Goal: Task Accomplishment & Management: Manage account settings

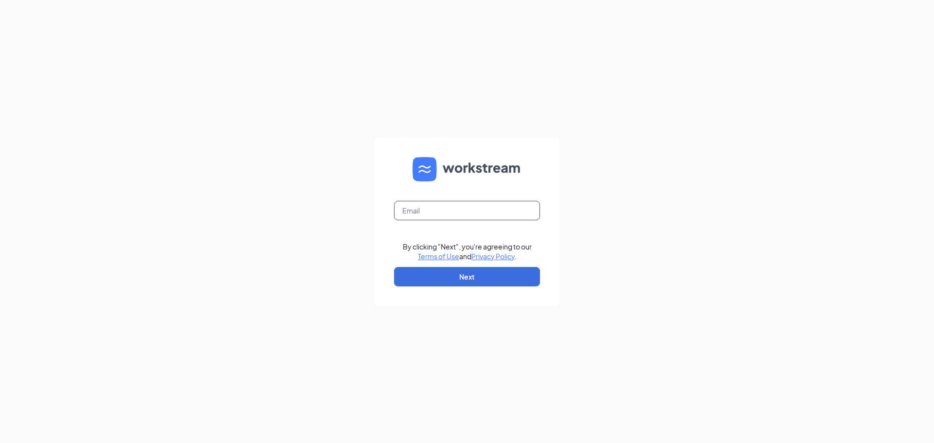
click at [475, 215] on input "text" at bounding box center [467, 210] width 146 height 19
type input "dwolf@chopsteak.ca"
click at [436, 276] on button "Next" at bounding box center [467, 276] width 146 height 19
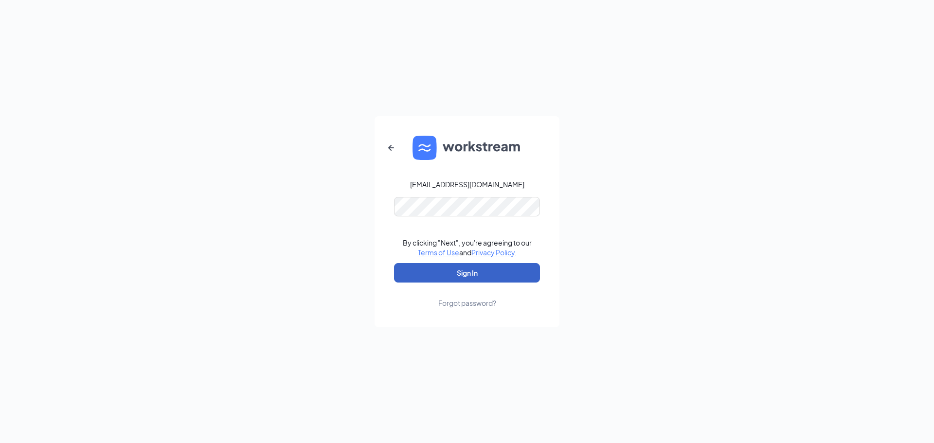
drag, startPoint x: 430, startPoint y: 277, endPoint x: 493, endPoint y: 261, distance: 65.1
click at [430, 277] on button "Sign In" at bounding box center [467, 272] width 146 height 19
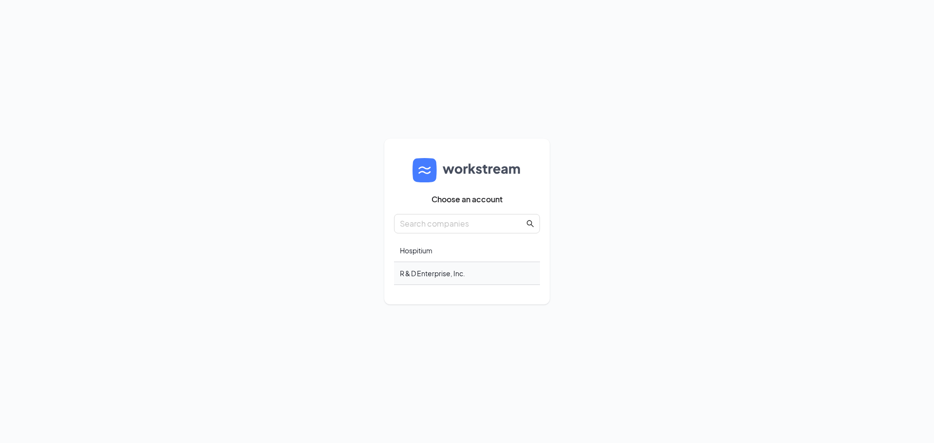
click at [458, 267] on div "R & D Enterprise, Inc." at bounding box center [467, 273] width 146 height 23
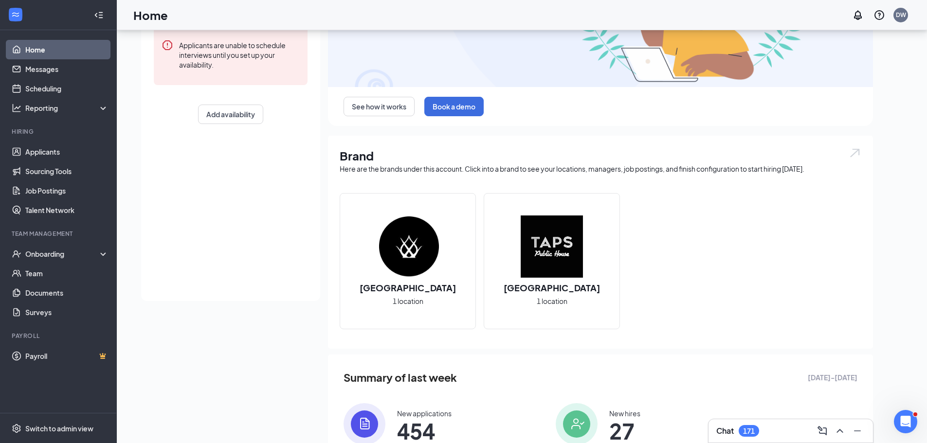
click at [439, 282] on h2 "[GEOGRAPHIC_DATA]" at bounding box center [408, 288] width 116 height 12
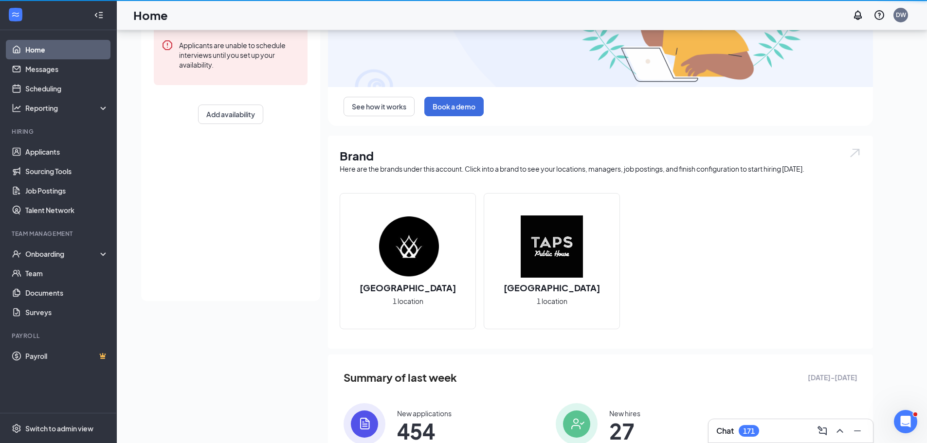
scroll to position [0, 0]
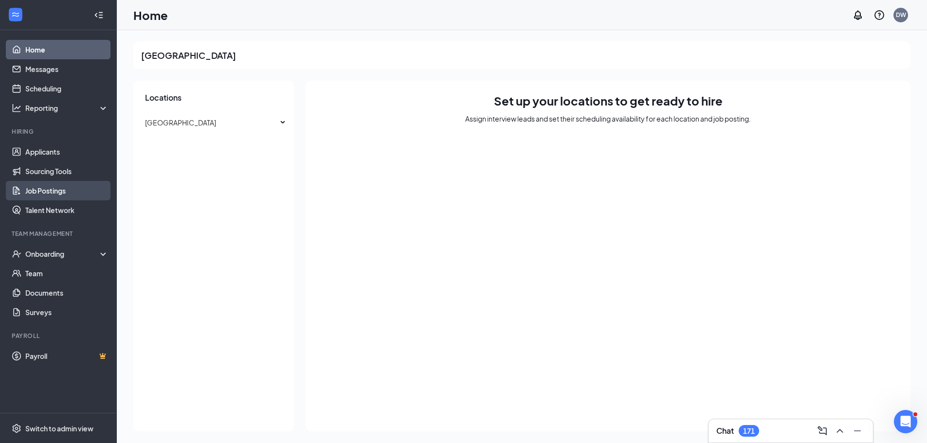
click at [59, 187] on link "Job Postings" at bounding box center [66, 190] width 83 height 19
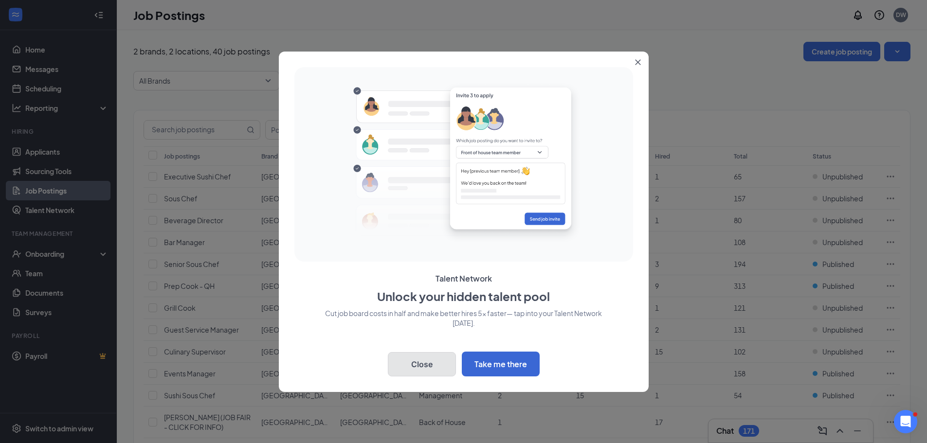
click at [435, 365] on button "Close" at bounding box center [422, 364] width 68 height 24
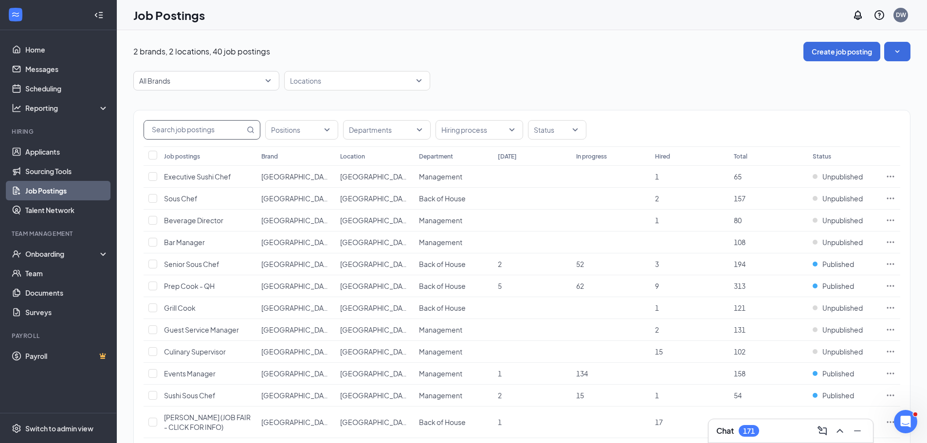
click at [191, 130] on input "text" at bounding box center [194, 130] width 101 height 18
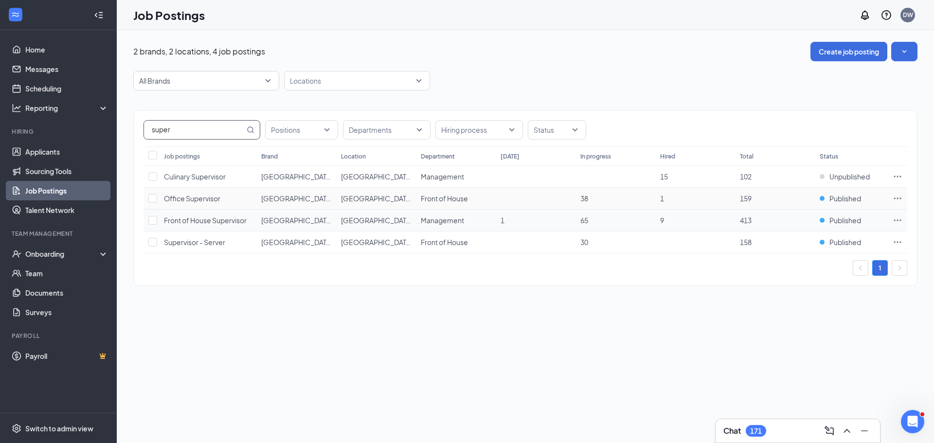
type input "super"
click at [248, 221] on td "Front of House Supervisor" at bounding box center [207, 221] width 97 height 22
click at [450, 219] on span "Management" at bounding box center [442, 220] width 43 height 9
click at [901, 218] on icon "Ellipses" at bounding box center [898, 220] width 10 height 10
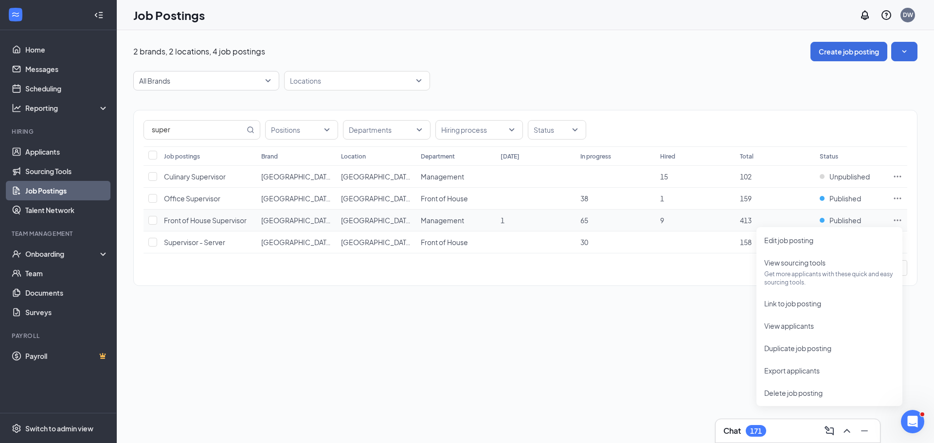
click at [233, 223] on span "Front of House Supervisor" at bounding box center [205, 220] width 83 height 9
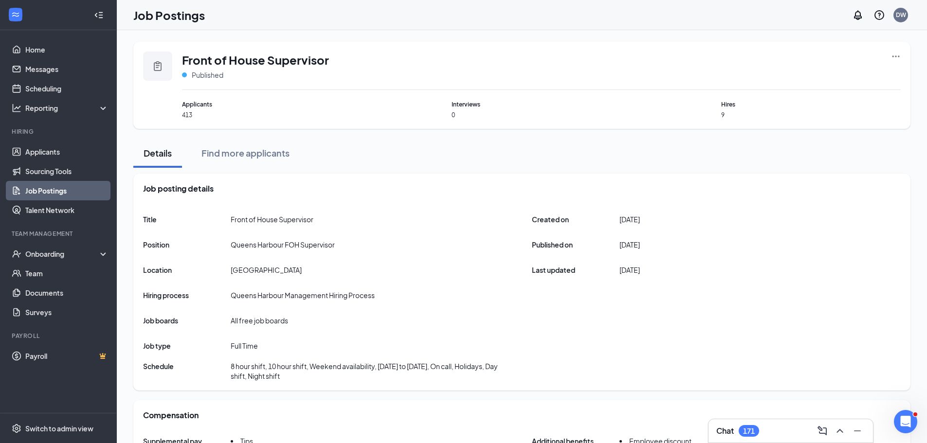
click at [897, 54] on icon "Ellipses" at bounding box center [896, 57] width 10 height 10
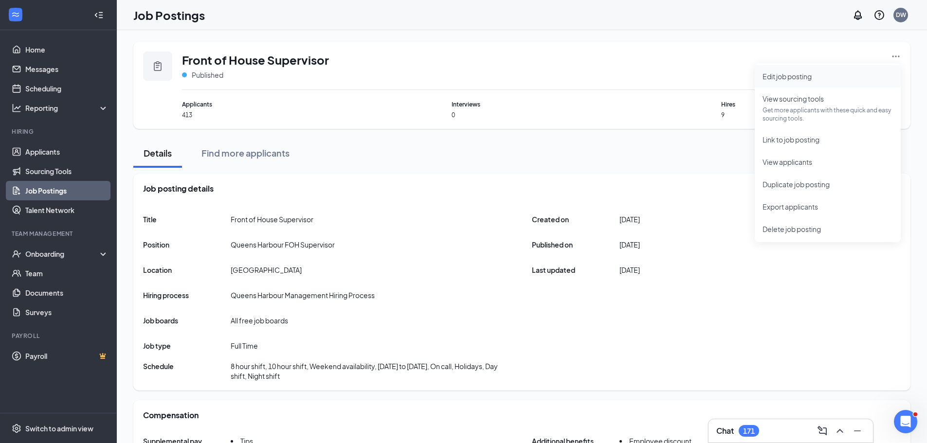
click at [788, 80] on span "Edit job posting" at bounding box center [786, 76] width 49 height 9
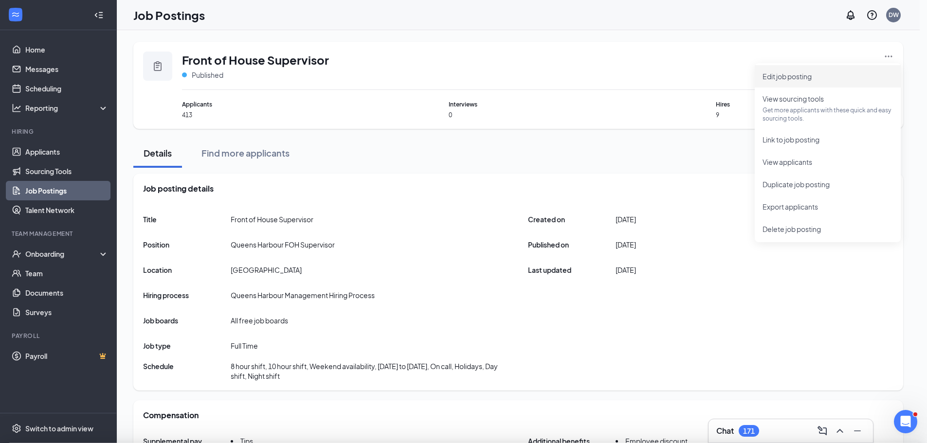
type input "Front of House Supervisor"
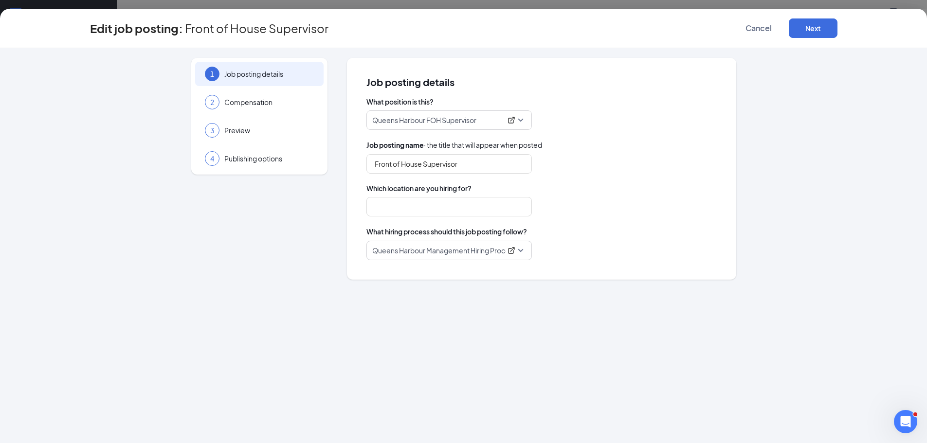
type input "[GEOGRAPHIC_DATA]"
click at [248, 108] on div "2 Compensation" at bounding box center [259, 102] width 128 height 24
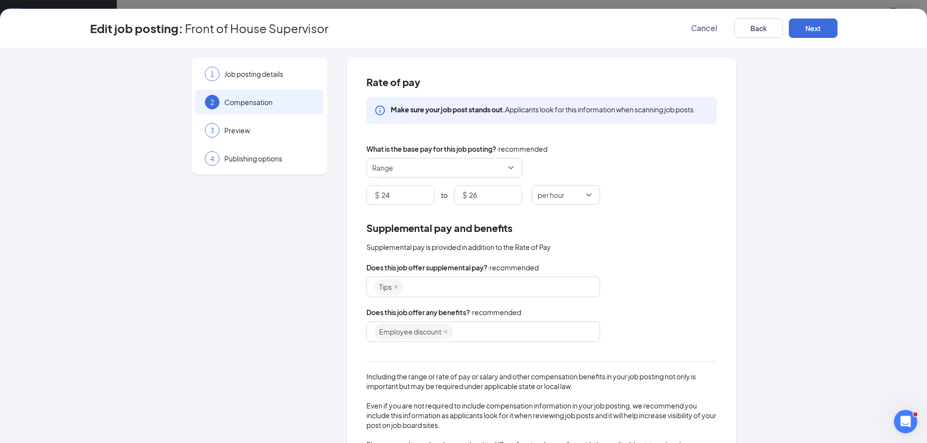
click at [705, 46] on div "Edit job posting: Front of House Supervisor Cancel Back Next" at bounding box center [463, 28] width 927 height 39
click at [704, 28] on span "Cancel" at bounding box center [704, 28] width 26 height 10
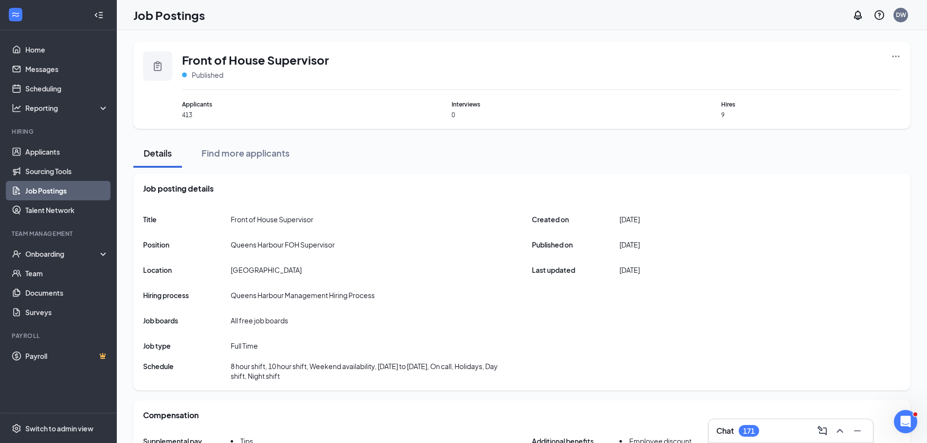
click at [905, 55] on div "Front of House Supervisor Published Applicants 413 Interviews 0 Hires 9" at bounding box center [521, 85] width 777 height 87
click at [896, 55] on icon "Ellipses" at bounding box center [896, 57] width 10 height 10
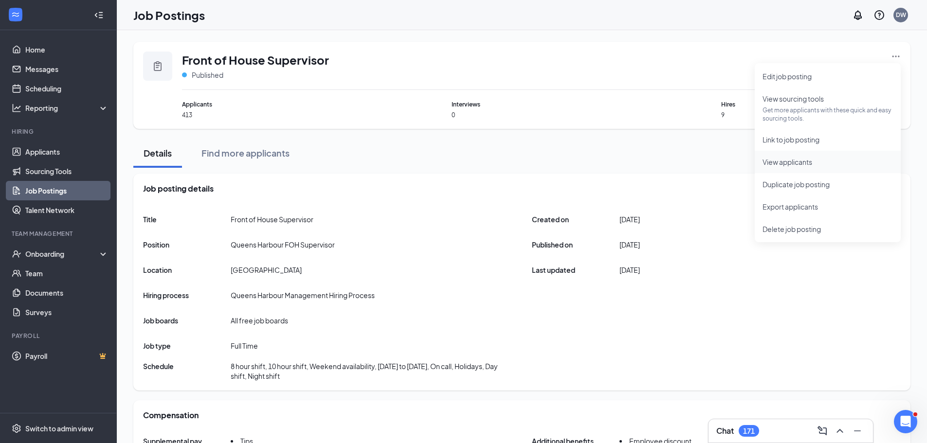
click at [779, 158] on span "View applicants" at bounding box center [787, 162] width 50 height 9
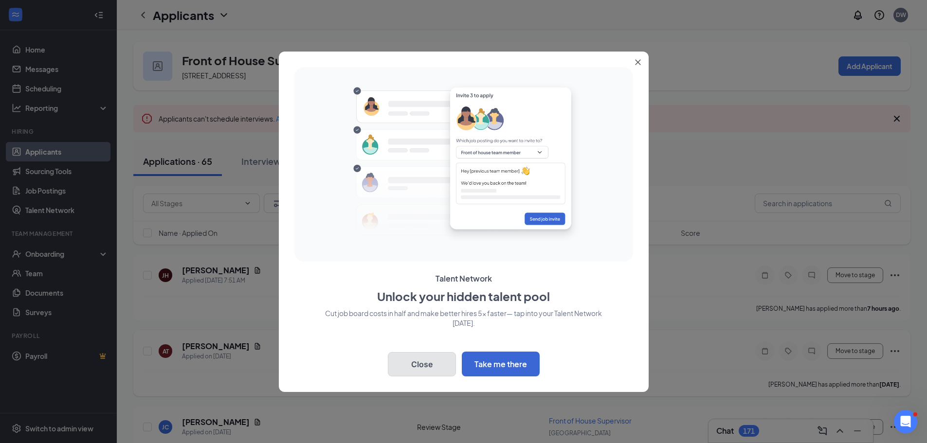
click at [407, 368] on button "Close" at bounding box center [422, 364] width 68 height 24
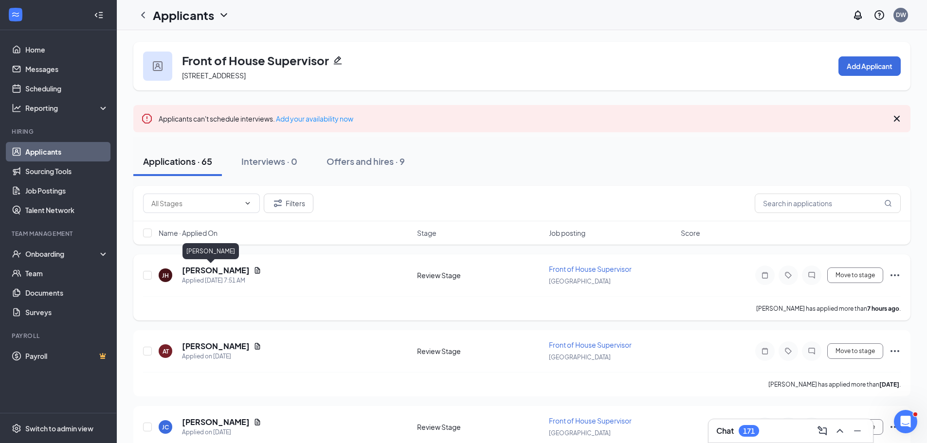
click at [196, 266] on h5 "[PERSON_NAME]" at bounding box center [216, 270] width 68 height 11
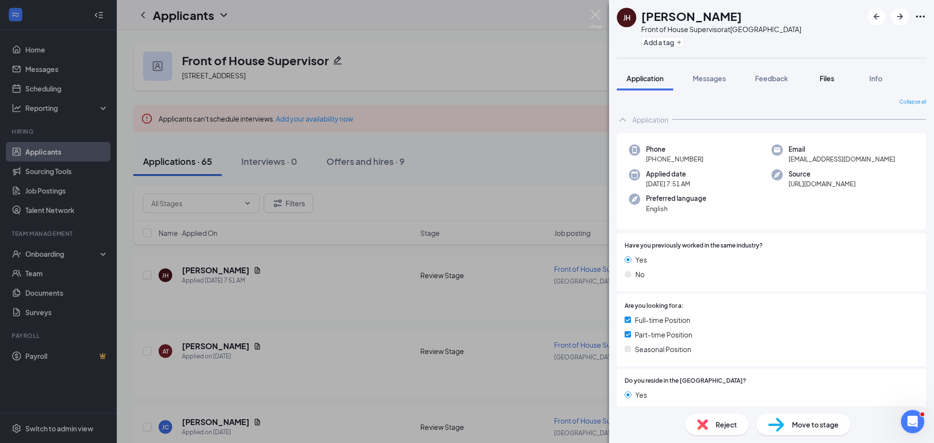
click at [834, 82] on span "Files" at bounding box center [827, 78] width 15 height 9
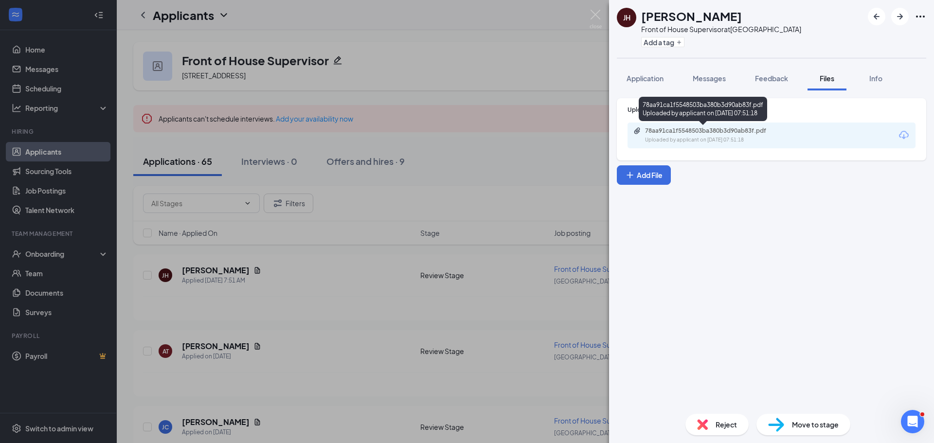
click at [755, 131] on div "78aa91ca1f5548503ba380b3d90ab83f.pdf" at bounding box center [713, 131] width 136 height 8
click at [715, 80] on span "Messages" at bounding box center [709, 78] width 33 height 9
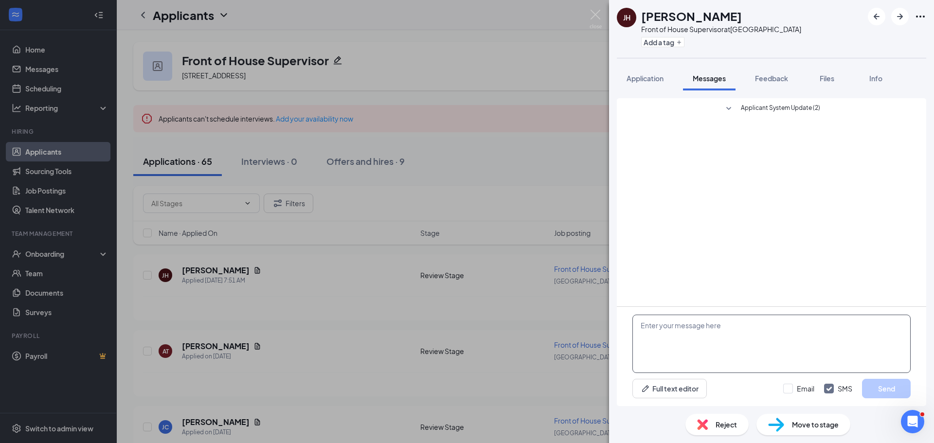
click at [696, 338] on textarea at bounding box center [771, 344] width 278 height 58
click at [413, 280] on div "JH Jen HUR Front of House Supervisor at Queens Harbour Add a tag Application Me…" at bounding box center [467, 221] width 934 height 443
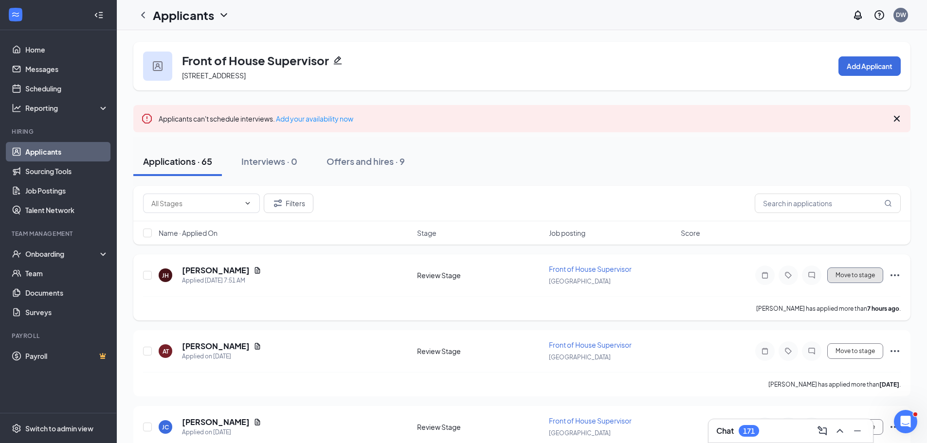
click at [836, 270] on button "Move to stage" at bounding box center [855, 276] width 56 height 16
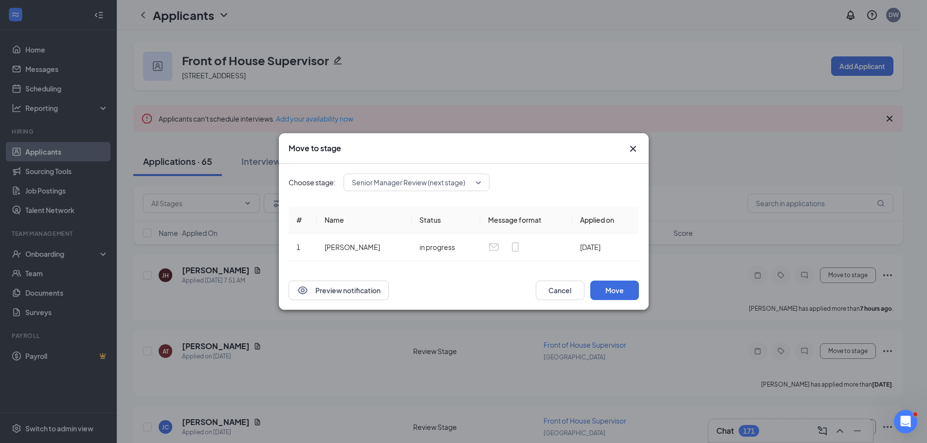
click at [399, 193] on div "Choose stage: Senior Manager Review (next stage) # Name Status Message format A…" at bounding box center [463, 217] width 350 height 107
click at [402, 184] on span "Senior Manager Review (next stage)" at bounding box center [408, 182] width 113 height 15
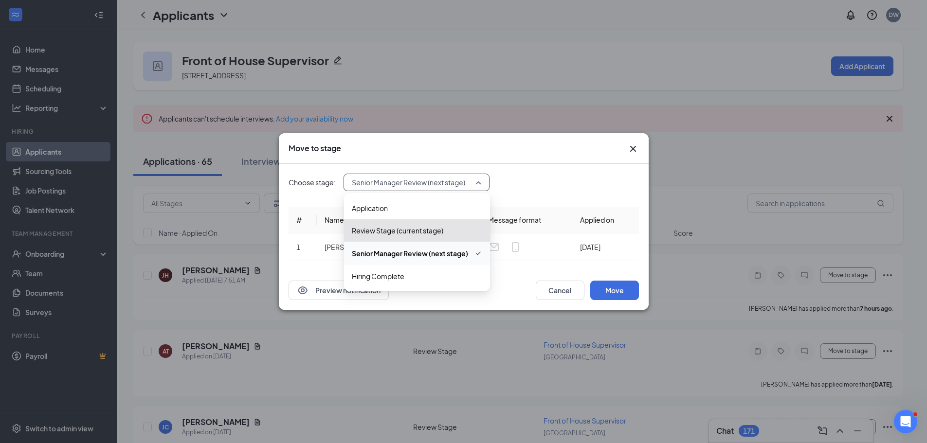
click at [412, 251] on span "Senior Manager Review (next stage)" at bounding box center [410, 253] width 116 height 11
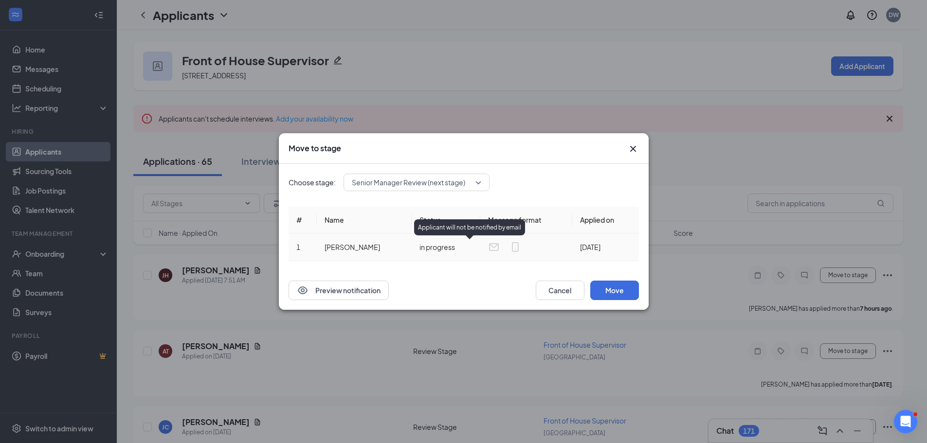
click at [488, 246] on icon "Email" at bounding box center [494, 247] width 12 height 12
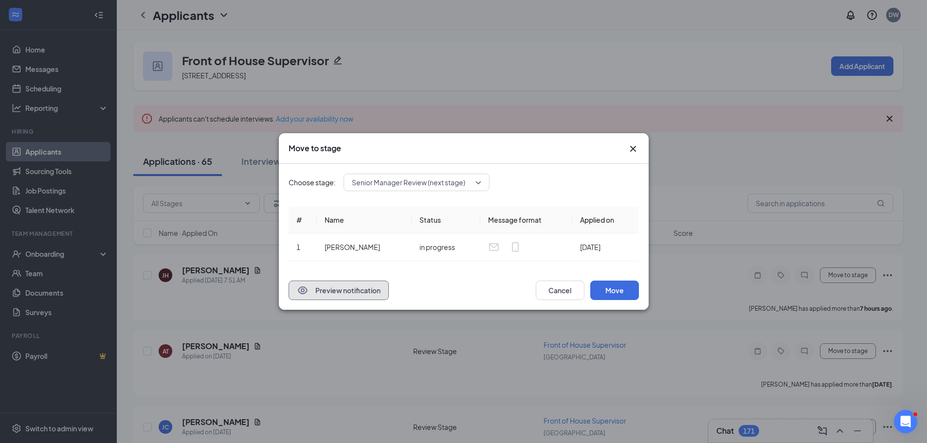
click at [355, 285] on button "Preview notification" at bounding box center [338, 290] width 100 height 19
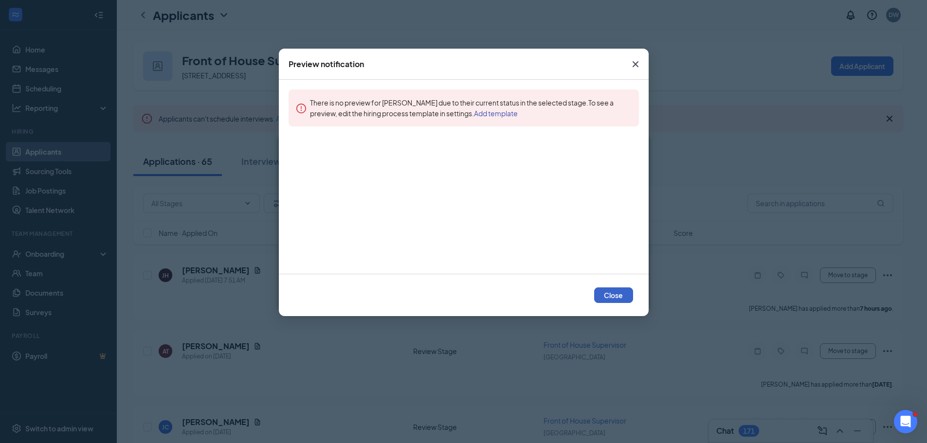
click at [618, 296] on button "Close" at bounding box center [613, 295] width 39 height 16
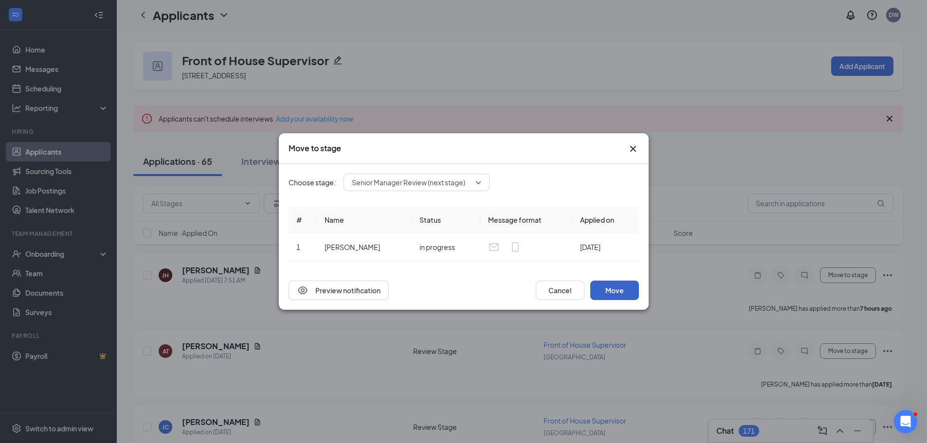
click at [610, 292] on button "Move" at bounding box center [614, 290] width 49 height 19
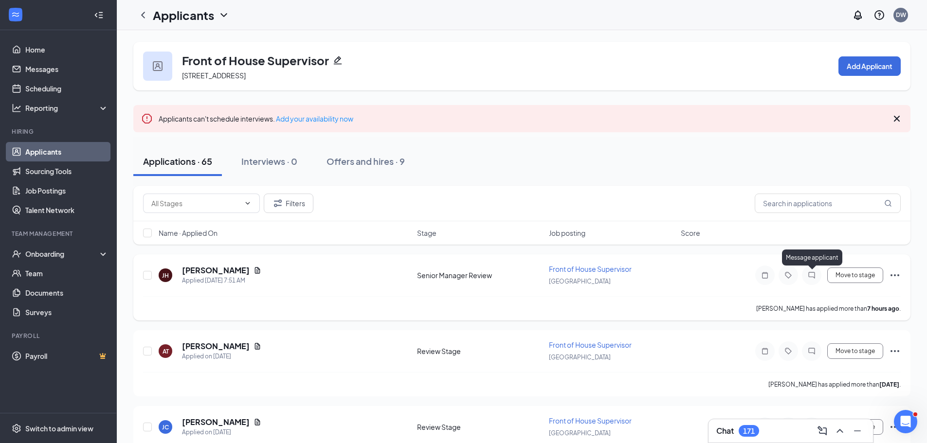
click at [811, 271] on icon "ChatInactive" at bounding box center [811, 275] width 12 height 8
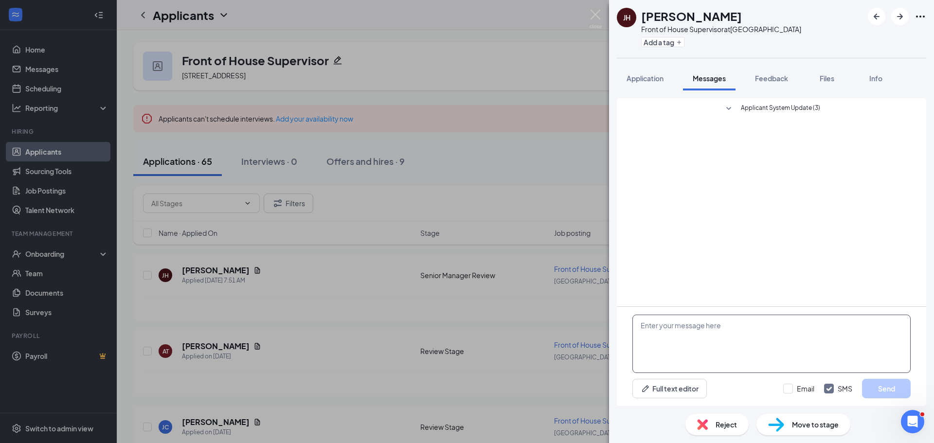
click at [716, 330] on textarea at bounding box center [771, 344] width 278 height 58
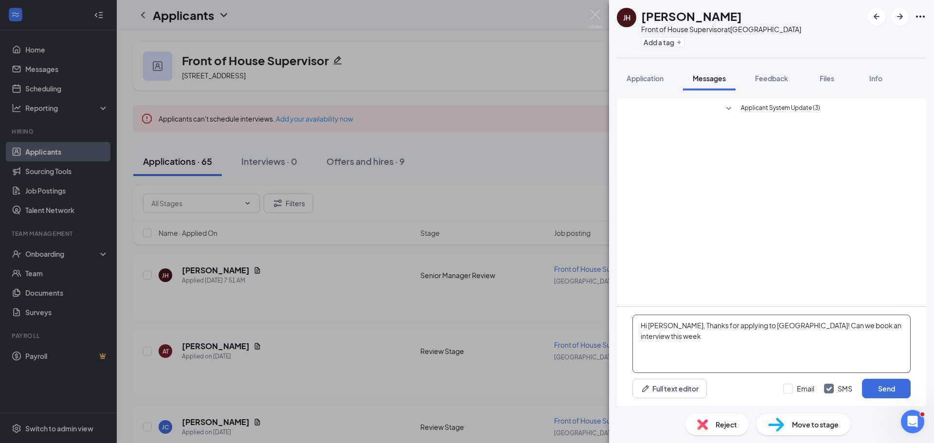
click at [840, 322] on textarea "Hi Jen, Thanks for applying to Queens Harbour! Can we book an interview this we…" at bounding box center [771, 344] width 278 height 58
click at [741, 343] on textarea "Hi Jen, Thanks for applying to Queens Harbour! Can we book an on-site interview…" at bounding box center [771, 344] width 278 height 58
type textarea "Hi [PERSON_NAME], Thanks for applying to [GEOGRAPHIC_DATA]! Can we book an on-s…"
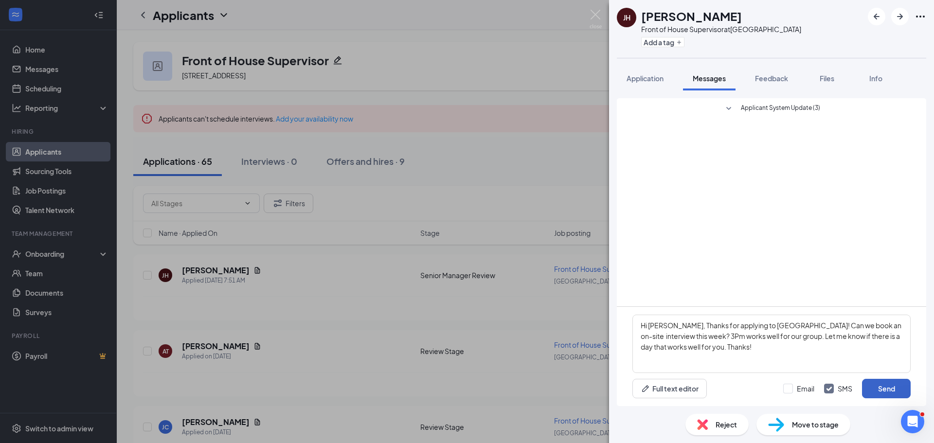
click at [890, 388] on button "Send" at bounding box center [886, 388] width 49 height 19
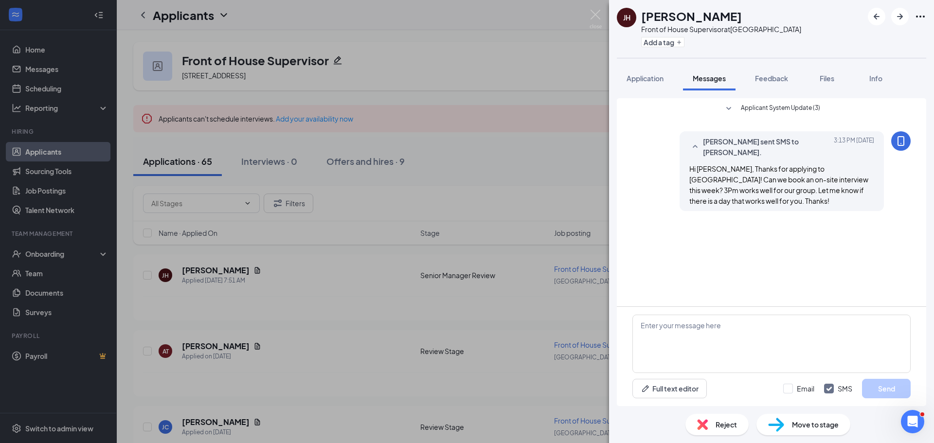
click at [305, 353] on div "JH Jen HUR Front of House Supervisor at Queens Harbour Add a tag Application Me…" at bounding box center [467, 221] width 934 height 443
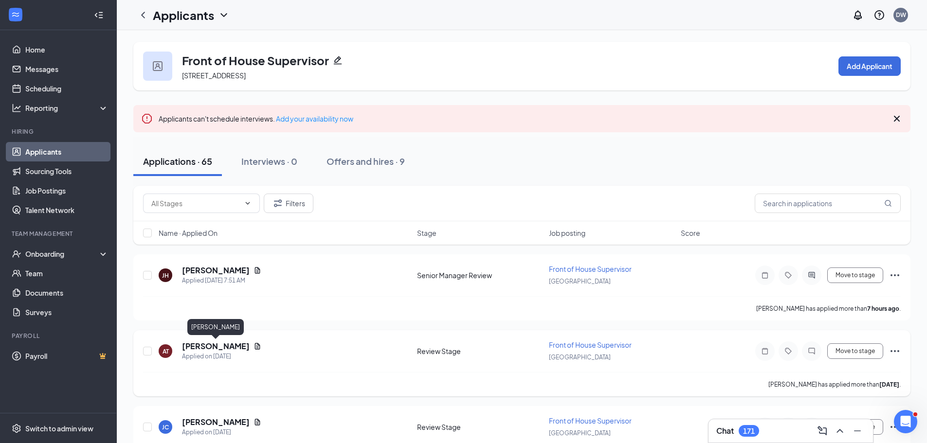
click at [215, 347] on h5 "ALEX TSVIETKOV" at bounding box center [216, 346] width 68 height 11
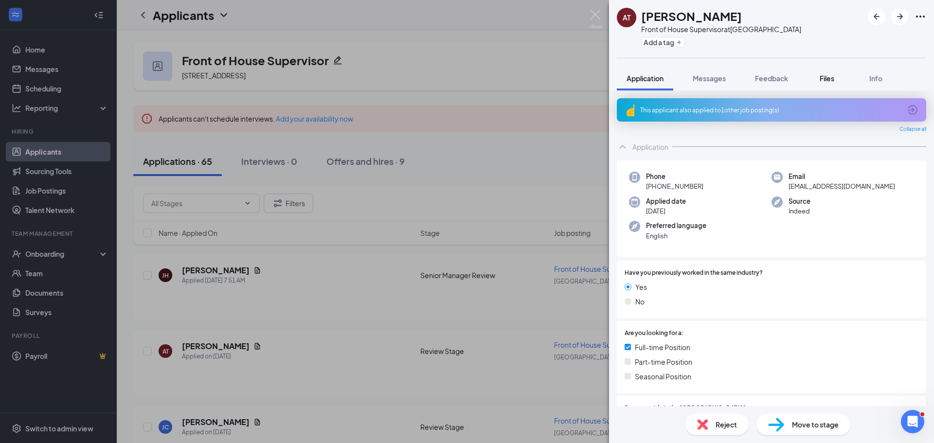
click at [830, 85] on button "Files" at bounding box center [826, 78] width 39 height 24
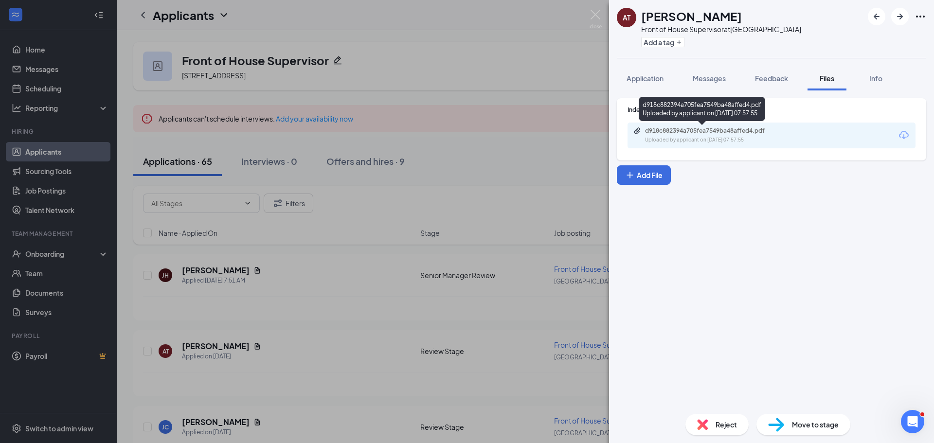
click at [728, 137] on div "Uploaded by applicant on Aug 23, 2025 at 07:57:55" at bounding box center [718, 140] width 146 height 8
click at [203, 418] on div "AT ALEX TSVIETKOV Front of House Supervisor at Queens Harbour Add a tag Applica…" at bounding box center [467, 221] width 934 height 443
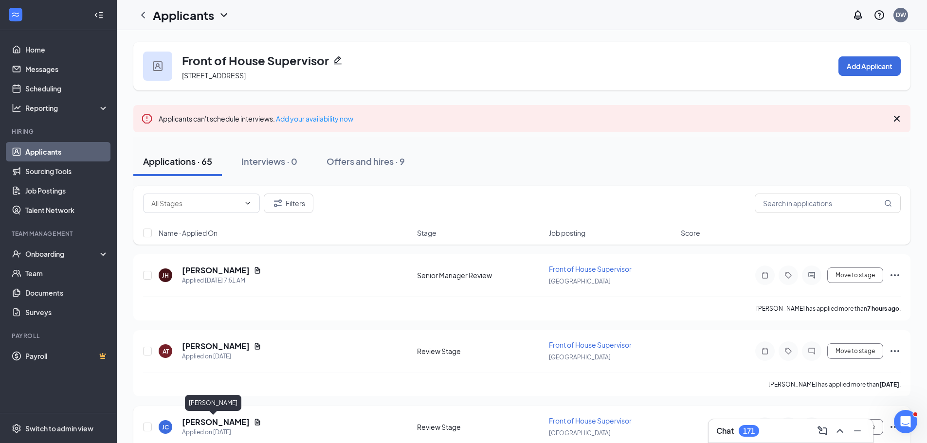
click at [213, 423] on h5 "Jason Chopra" at bounding box center [216, 422] width 68 height 11
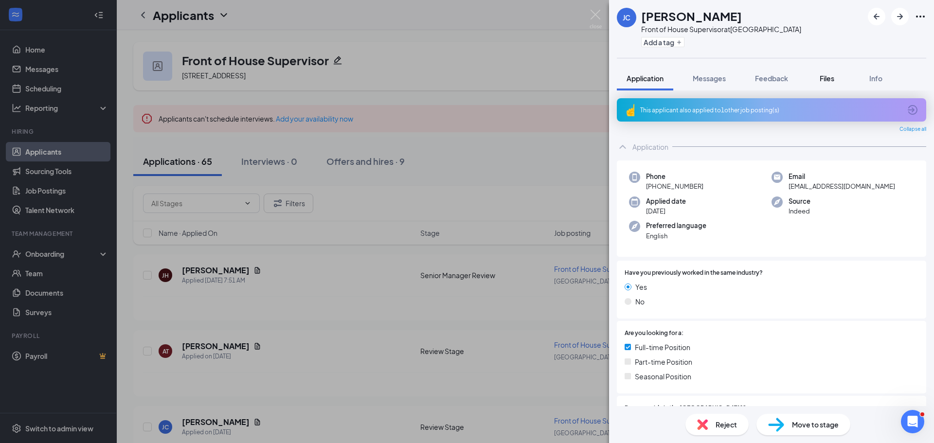
click at [829, 74] on span "Files" at bounding box center [827, 78] width 15 height 9
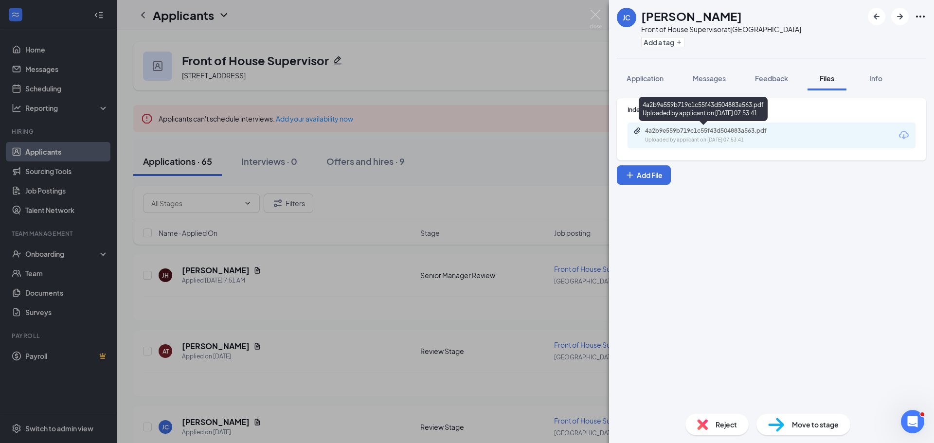
click at [713, 135] on div "4a2b9e559b719c1c55f43d504883a563.pdf Uploaded by applicant on Aug 22, 2025 at 0…" at bounding box center [712, 135] width 158 height 17
click at [924, 16] on icon "Ellipses" at bounding box center [920, 17] width 9 height 2
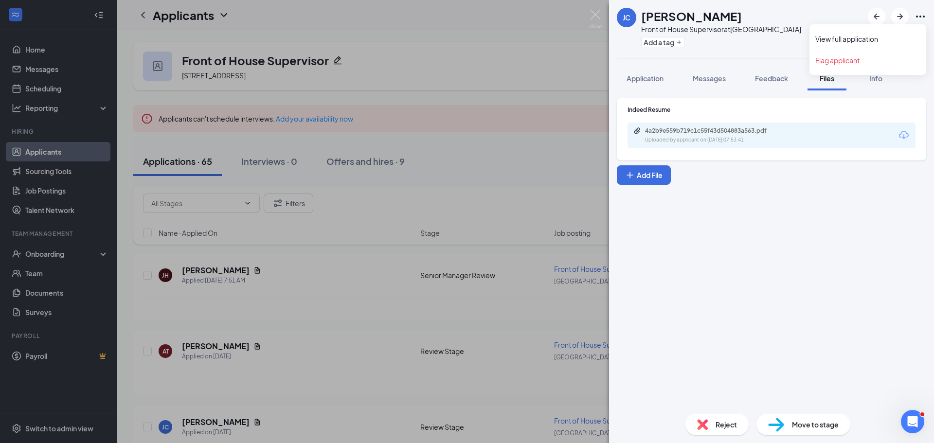
click at [846, 157] on div "Indeed Resume 4a2b9e559b719c1c55f43d504883a563.pdf Uploaded by applicant on Aug…" at bounding box center [771, 129] width 309 height 62
click at [710, 427] on div "Reject" at bounding box center [716, 424] width 63 height 21
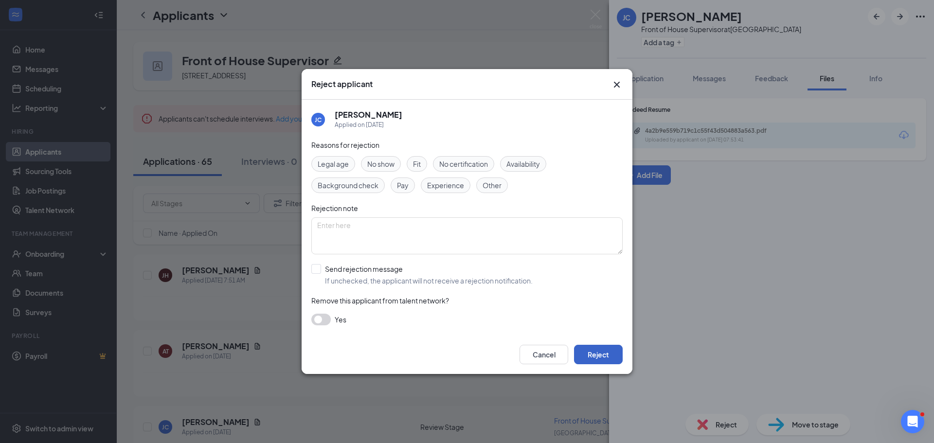
drag, startPoint x: 608, startPoint y: 348, endPoint x: 795, endPoint y: 334, distance: 188.2
click at [608, 347] on button "Reject" at bounding box center [598, 354] width 49 height 19
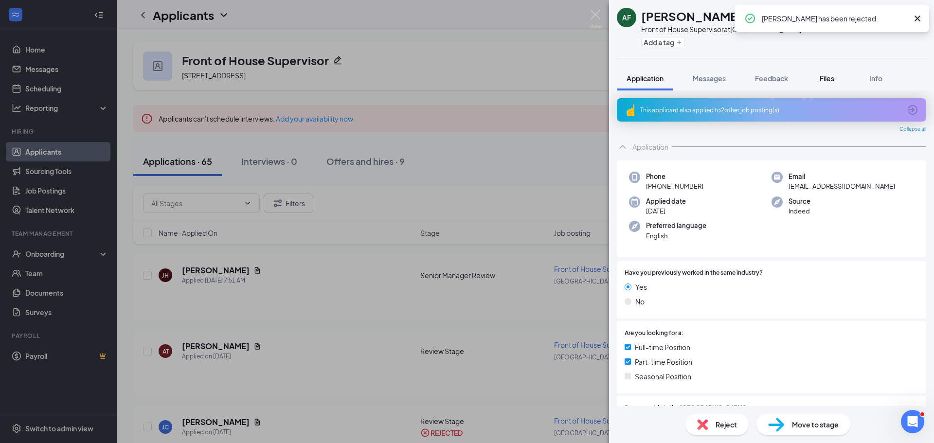
click at [839, 73] on button "Files" at bounding box center [826, 78] width 39 height 24
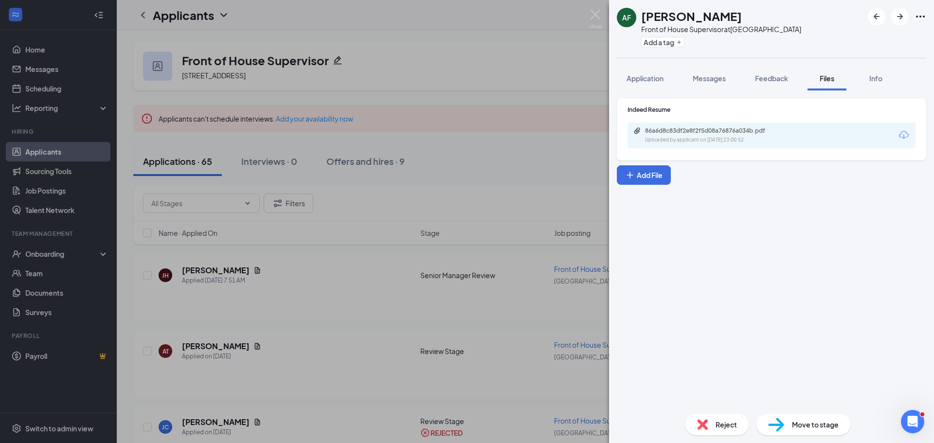
click at [741, 136] on div "Uploaded by applicant on Aug 21, 2025 at 23:00:52" at bounding box center [718, 140] width 146 height 8
click at [902, 7] on div "AF AALIYA FERNANDES Front of House Supervisor at Queens Harbour Add a tag" at bounding box center [771, 29] width 325 height 58
click at [895, 18] on icon "ArrowRight" at bounding box center [900, 17] width 12 height 12
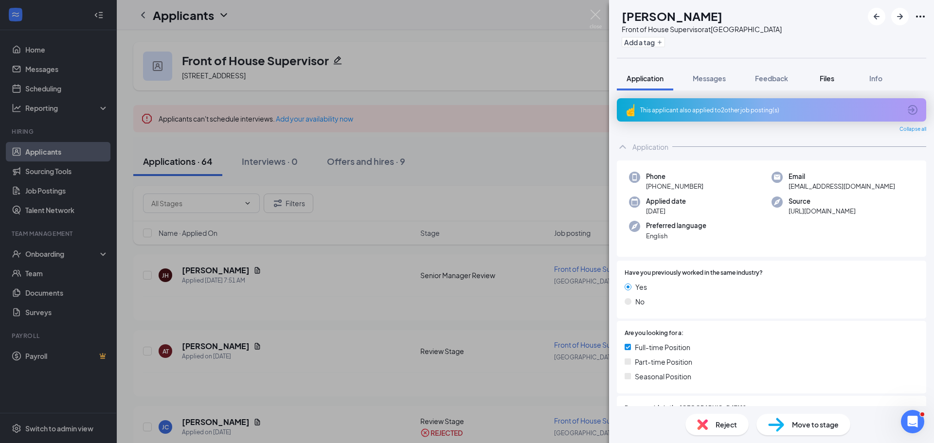
click at [820, 80] on div "Files" at bounding box center [826, 78] width 19 height 10
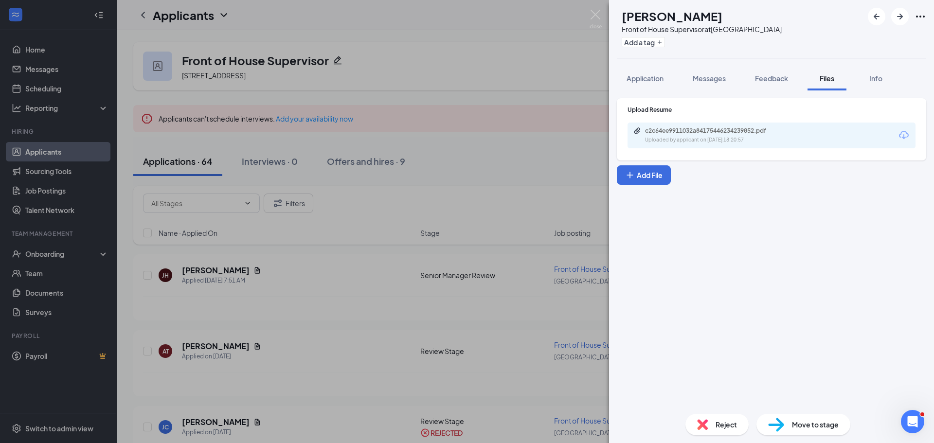
click at [740, 132] on div "c2c64ee9911032a84175446234239852.pdf" at bounding box center [713, 131] width 136 height 8
click at [899, 18] on icon "ArrowRight" at bounding box center [900, 17] width 12 height 12
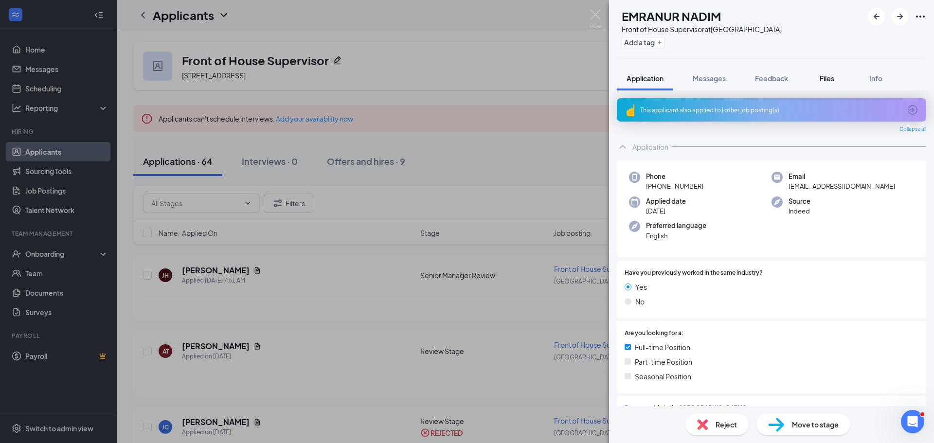
drag, startPoint x: 824, startPoint y: 73, endPoint x: 812, endPoint y: 88, distance: 19.0
click at [824, 73] on button "Files" at bounding box center [826, 78] width 39 height 24
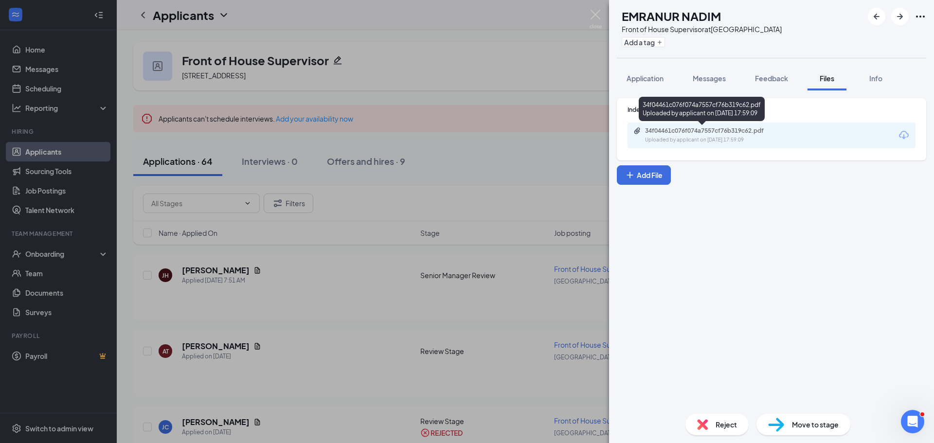
click at [722, 134] on div "34f04461c076f074a7557cf76b319c62.pdf" at bounding box center [713, 131] width 136 height 8
click at [736, 424] on span "Reject" at bounding box center [726, 424] width 21 height 11
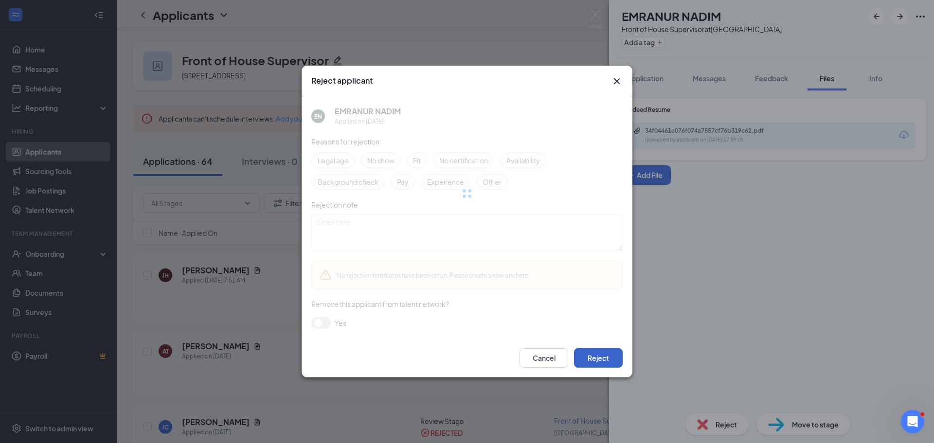
click at [601, 360] on button "Reject" at bounding box center [598, 357] width 49 height 19
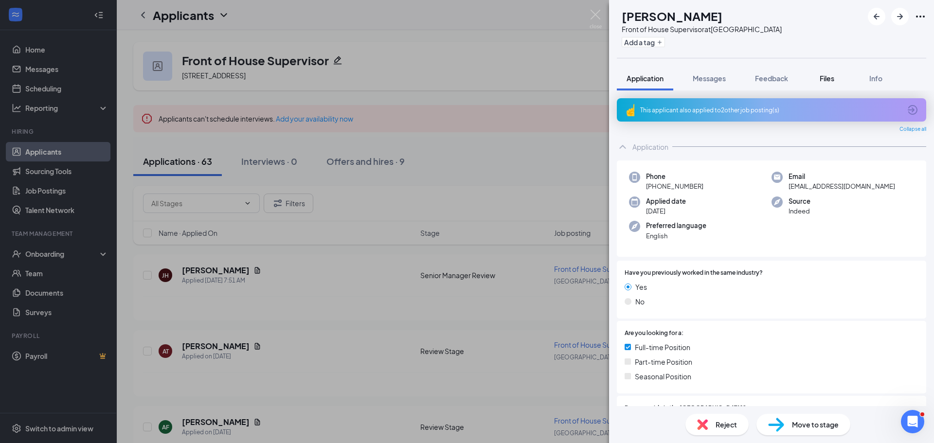
click at [839, 77] on button "Files" at bounding box center [826, 78] width 39 height 24
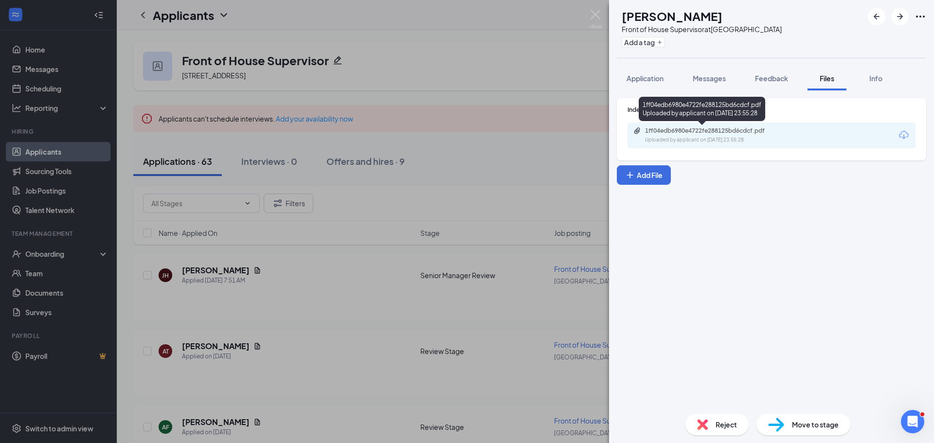
click at [764, 131] on div "1ff04edb6980e4722fe288125bd6cdcf.pdf" at bounding box center [713, 131] width 136 height 8
click at [720, 427] on span "Reject" at bounding box center [726, 424] width 21 height 11
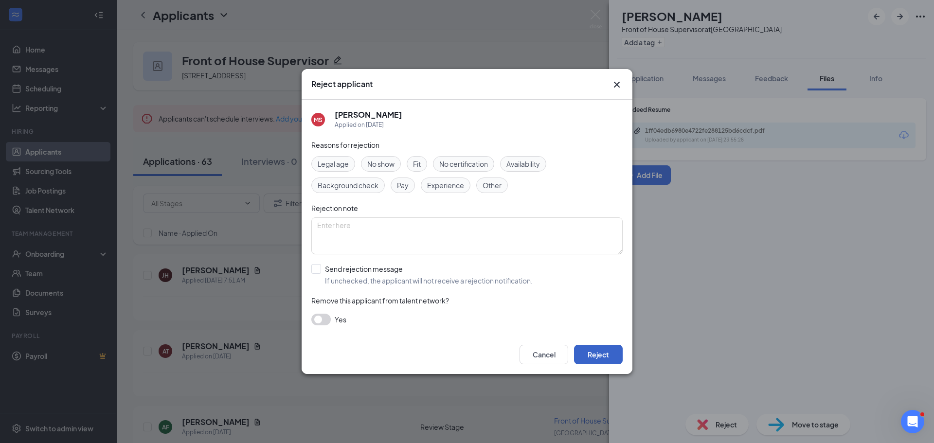
click at [620, 359] on button "Reject" at bounding box center [598, 354] width 49 height 19
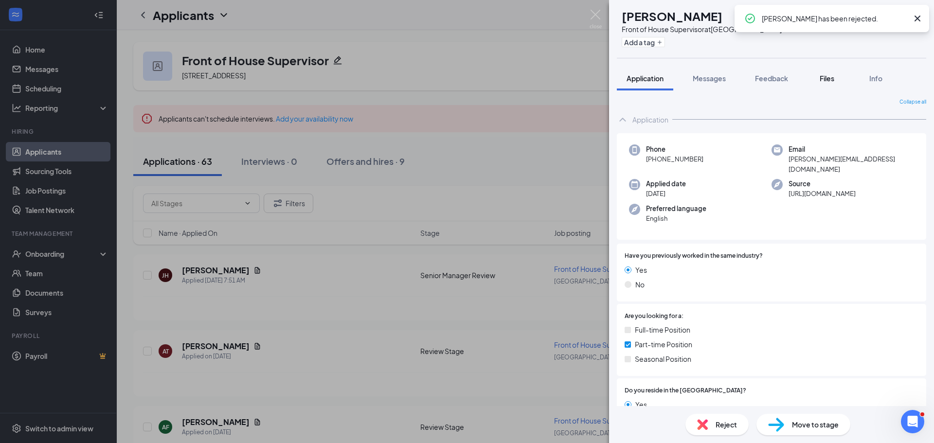
click at [823, 73] on button "Files" at bounding box center [826, 78] width 39 height 24
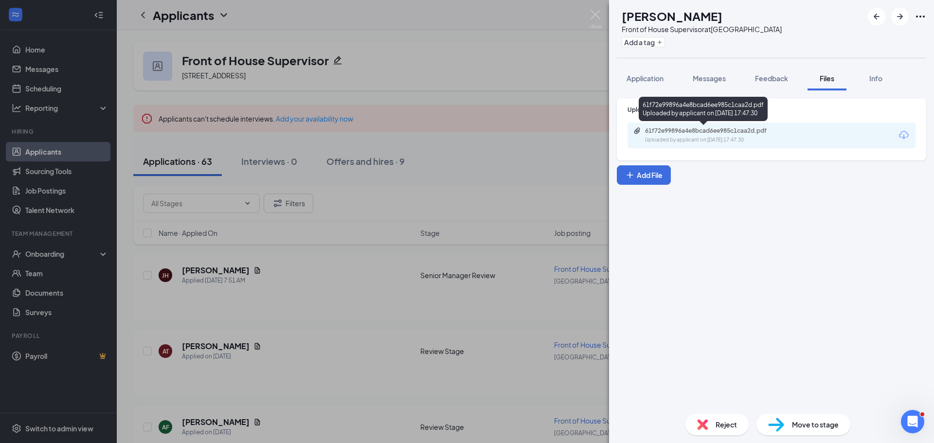
click at [715, 144] on div "61f72e99896a4e8bcad6ee985c1caa2d.pdf Uploaded by applicant on Aug 20, 2025 at 1…" at bounding box center [771, 136] width 288 height 26
click at [754, 140] on div "Uploaded by applicant on Aug 20, 2025 at 17:47:30" at bounding box center [718, 140] width 146 height 8
click at [709, 427] on div "Reject" at bounding box center [716, 424] width 63 height 21
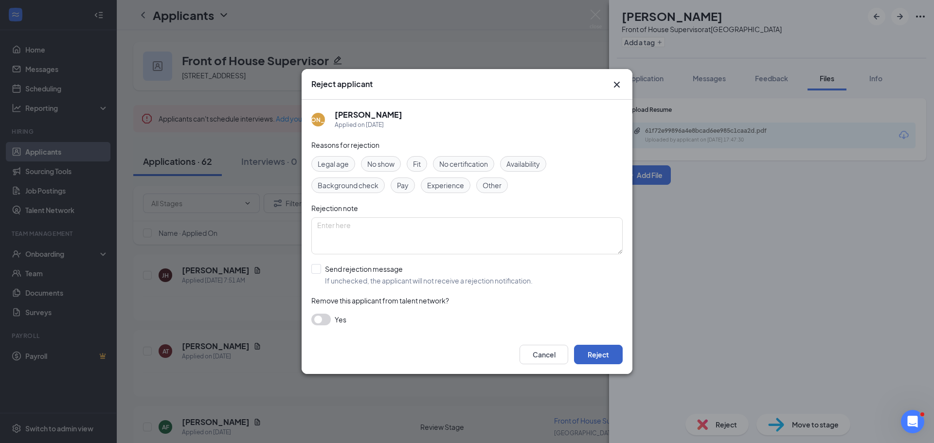
click at [601, 357] on button "Reject" at bounding box center [598, 354] width 49 height 19
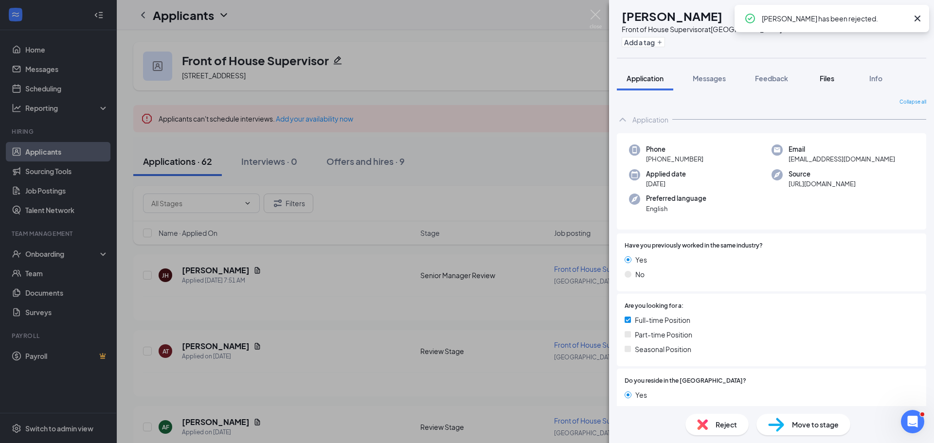
click at [836, 79] on div "Files" at bounding box center [826, 78] width 19 height 10
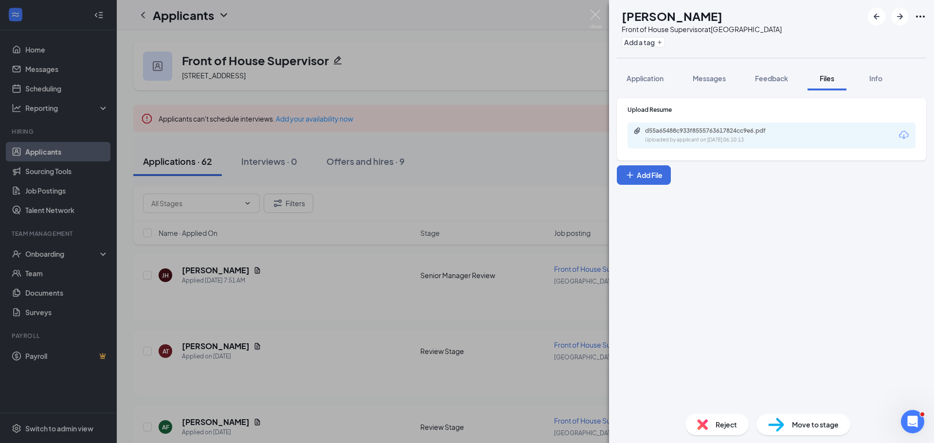
click at [770, 136] on div "Uploaded by applicant on Aug 20, 2025 at 06:10:13" at bounding box center [718, 140] width 146 height 8
click at [733, 428] on span "Reject" at bounding box center [726, 424] width 21 height 11
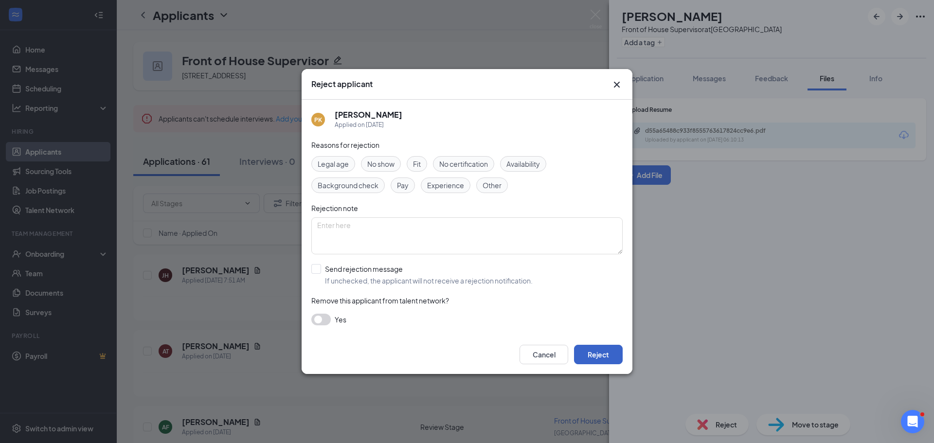
click at [607, 346] on button "Reject" at bounding box center [598, 354] width 49 height 19
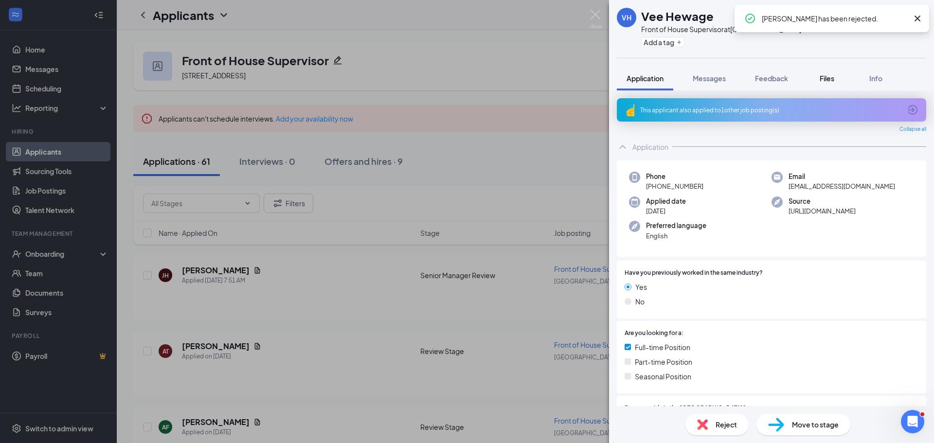
click at [827, 81] on span "Files" at bounding box center [827, 78] width 15 height 9
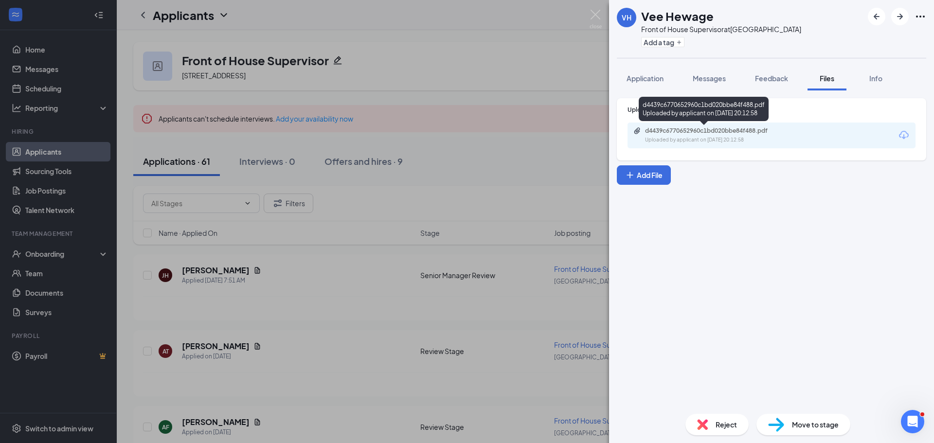
click at [729, 136] on div "Uploaded by applicant on Aug 19, 2025 at 20:12:58" at bounding box center [718, 140] width 146 height 8
click at [731, 416] on div "Reject" at bounding box center [716, 424] width 63 height 21
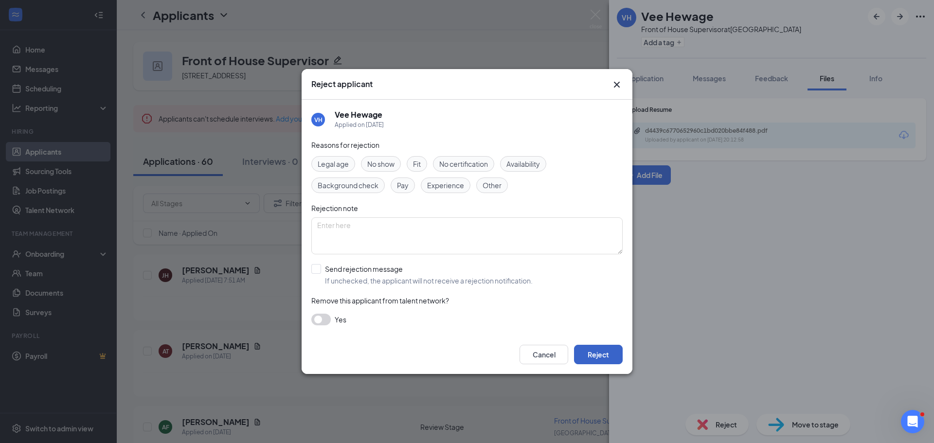
click at [611, 356] on button "Reject" at bounding box center [598, 354] width 49 height 19
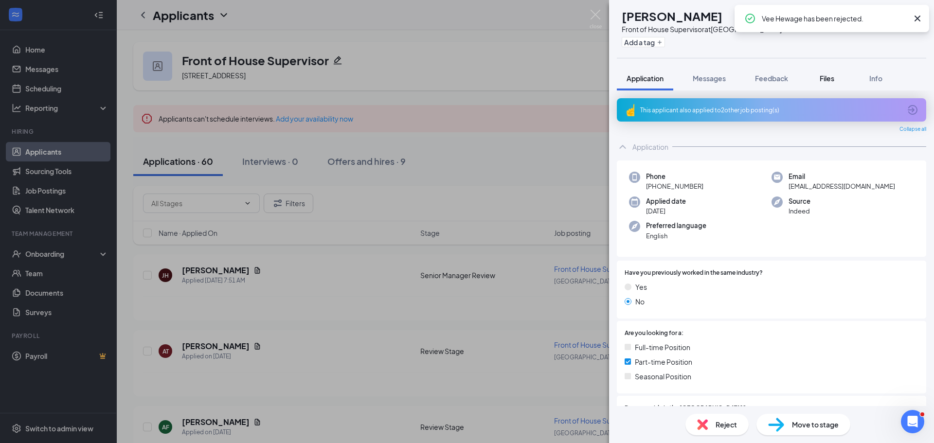
click at [825, 75] on span "Files" at bounding box center [827, 78] width 15 height 9
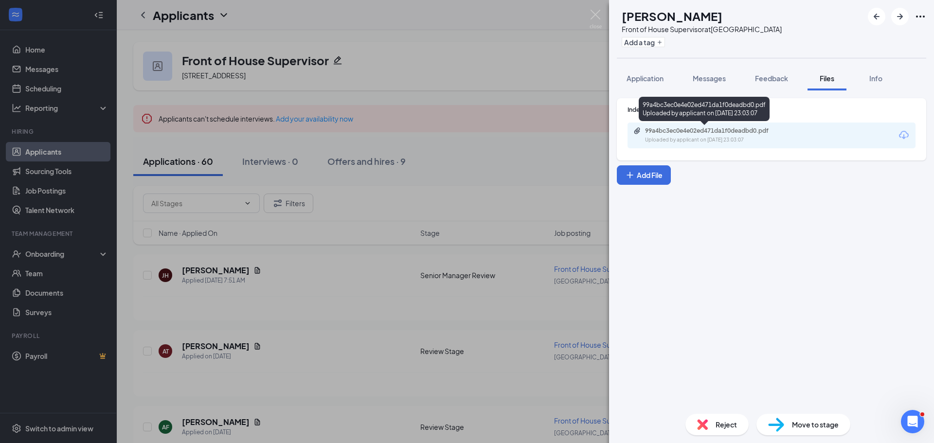
click at [756, 140] on div "Uploaded by applicant on Aug 18, 2025 at 23:03:07" at bounding box center [718, 140] width 146 height 8
click at [714, 415] on div "Reject" at bounding box center [716, 424] width 63 height 21
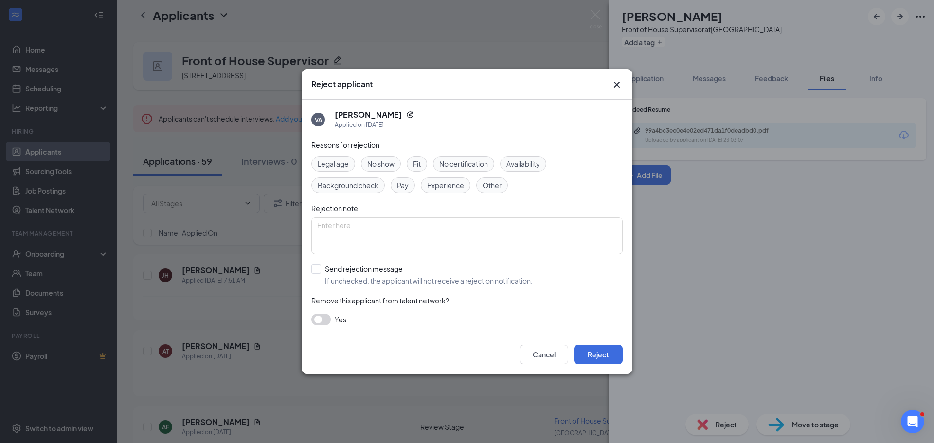
click at [606, 344] on div "Cancel Reject" at bounding box center [467, 354] width 331 height 39
click at [636, 360] on div "Reject applicant VA Vasu Akula Applied on Aug 18 Reasons for rejection Legal ag…" at bounding box center [467, 221] width 934 height 443
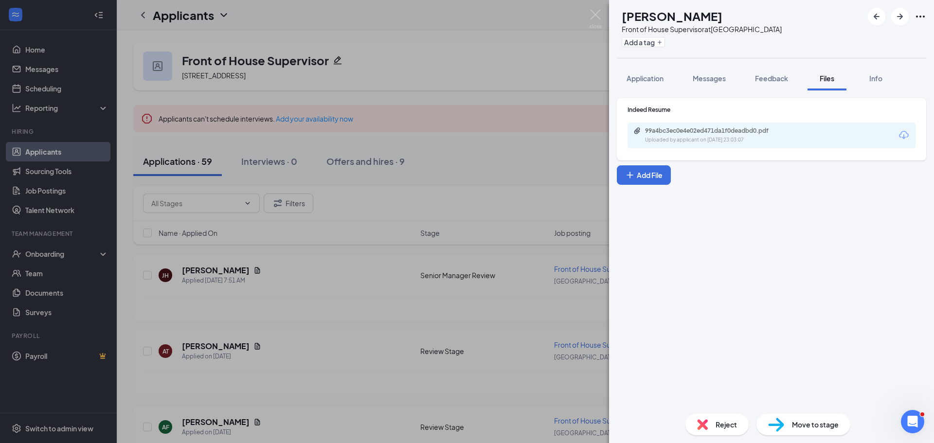
click at [608, 357] on div "VA Vasu Akula Front of House Supervisor at Queens Harbour Add a tag Application…" at bounding box center [467, 221] width 934 height 443
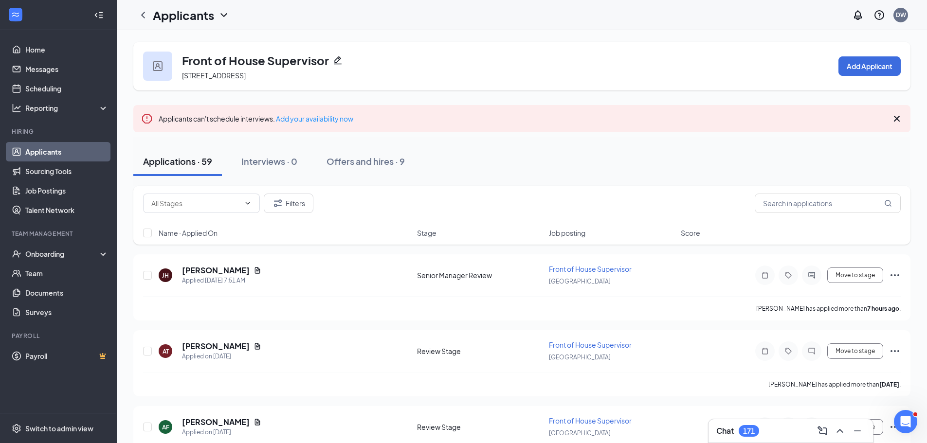
click at [739, 427] on div "Chat 171" at bounding box center [737, 431] width 43 height 12
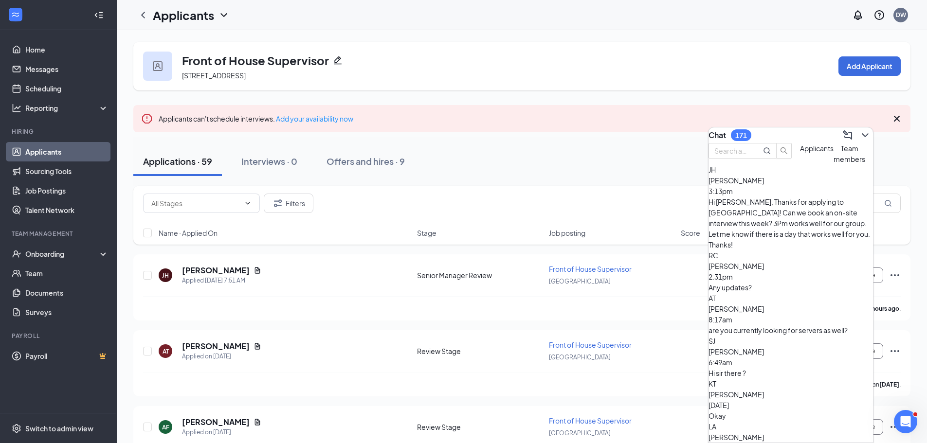
click at [532, 142] on div "Applications · 59 Interviews · 0 Offers and hires · 9" at bounding box center [521, 161] width 777 height 49
click at [859, 129] on icon "ChevronDown" at bounding box center [865, 135] width 12 height 12
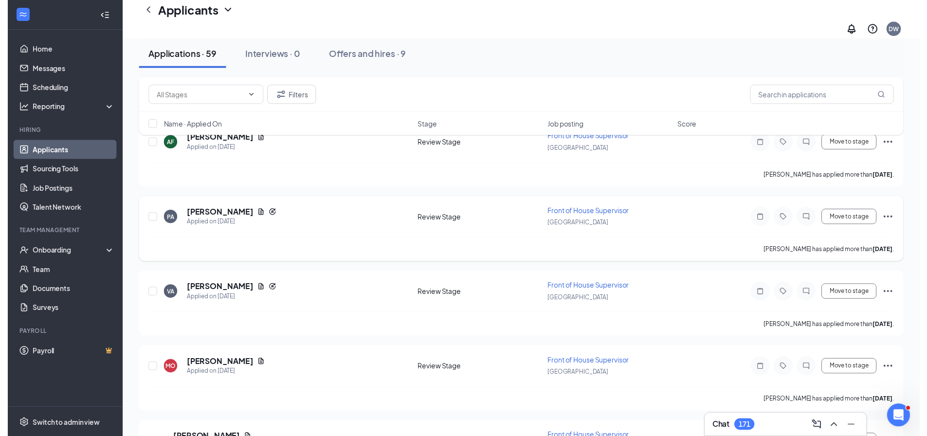
scroll to position [340, 0]
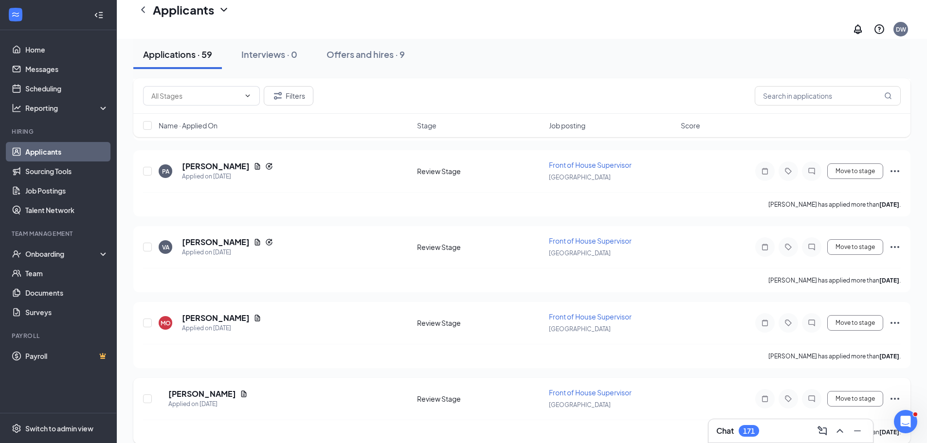
click at [213, 389] on h5 "Sahil Suvarna" at bounding box center [202, 394] width 68 height 11
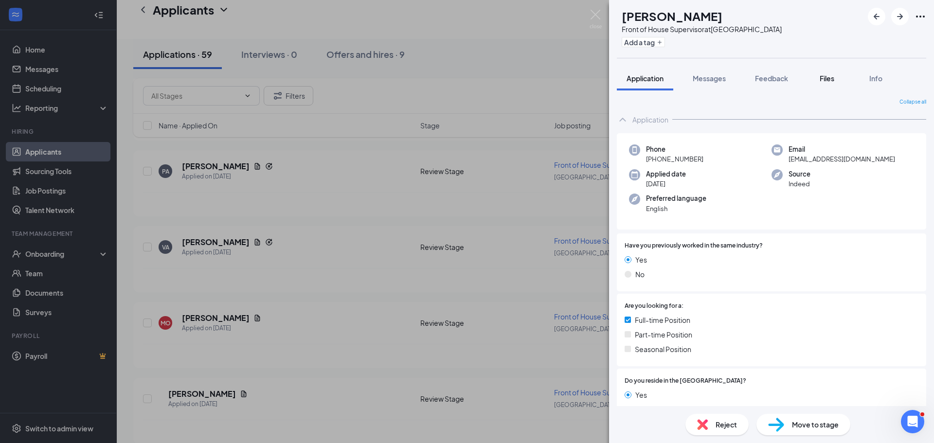
click at [825, 77] on span "Files" at bounding box center [827, 78] width 15 height 9
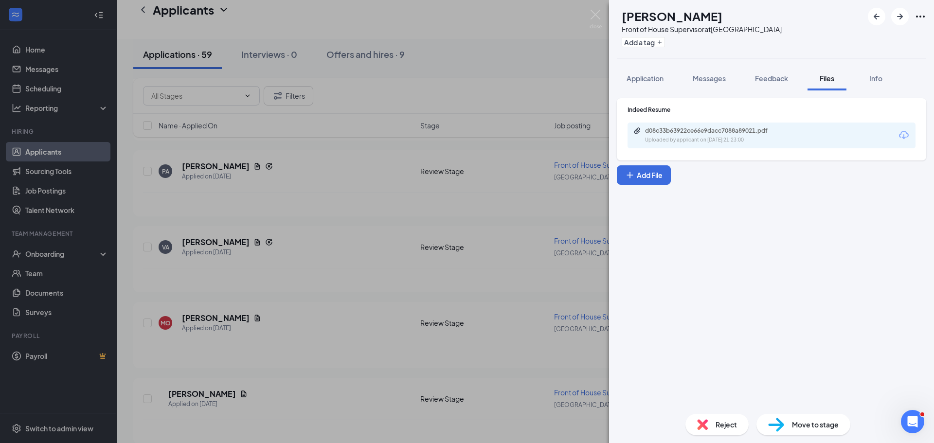
click at [754, 126] on div "d08c33b63922ce66e9dacc7088a89021.pdf Uploaded by applicant on Aug 16, 2025 at 2…" at bounding box center [771, 136] width 288 height 26
click at [753, 134] on div "d08c33b63922ce66e9dacc7088a89021.pdf" at bounding box center [713, 131] width 136 height 8
click at [715, 427] on div "Reject" at bounding box center [716, 424] width 63 height 21
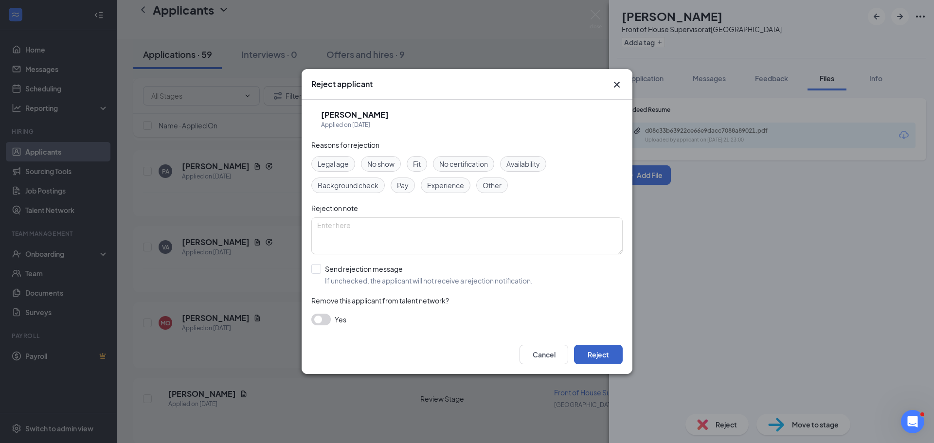
click at [599, 354] on button "Reject" at bounding box center [598, 354] width 49 height 19
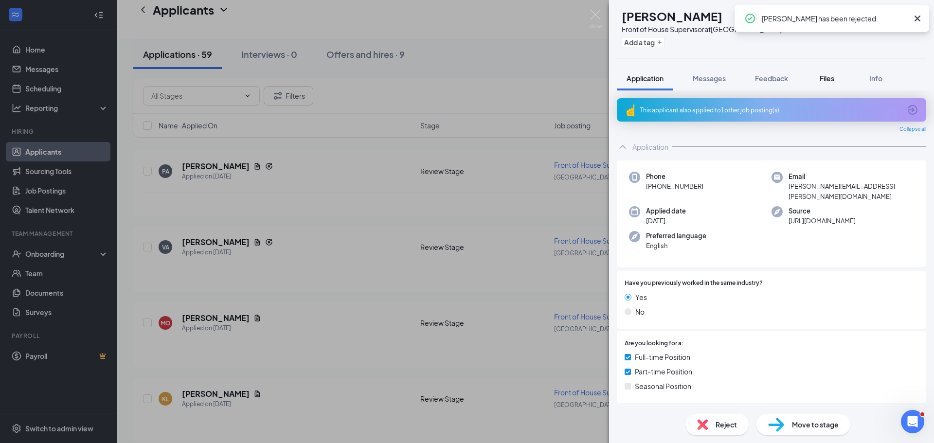
click at [827, 74] on span "Files" at bounding box center [827, 78] width 15 height 9
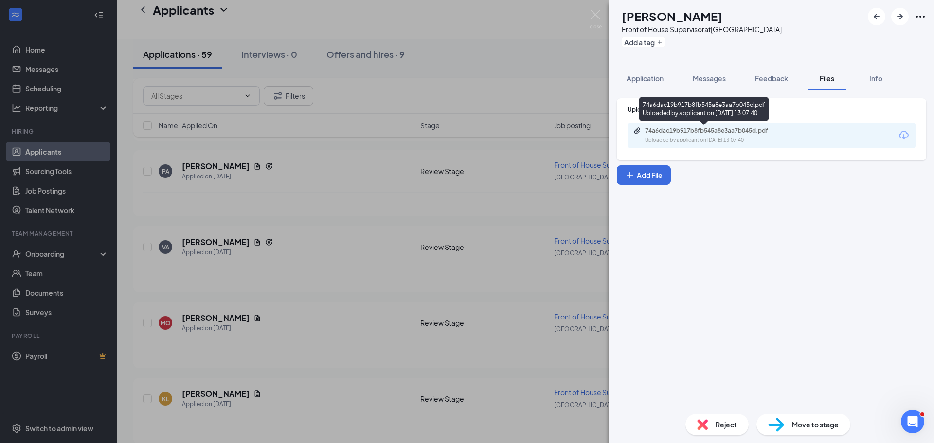
click at [775, 139] on div "Uploaded by applicant on Aug 16, 2025 at 13:07:40" at bounding box center [718, 140] width 146 height 8
click at [496, 406] on div "KL Kiana Lee Front of House Supervisor at Queens Harbour Add a tag Application …" at bounding box center [467, 221] width 934 height 443
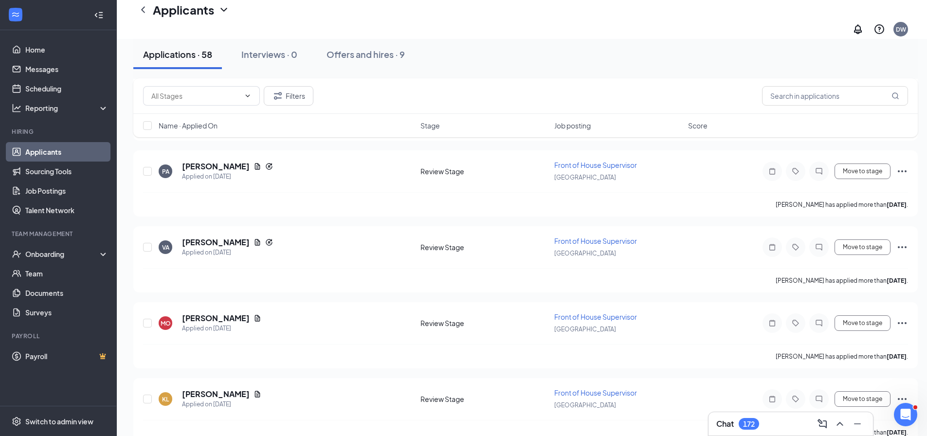
click at [745, 425] on div "172" at bounding box center [749, 424] width 12 height 8
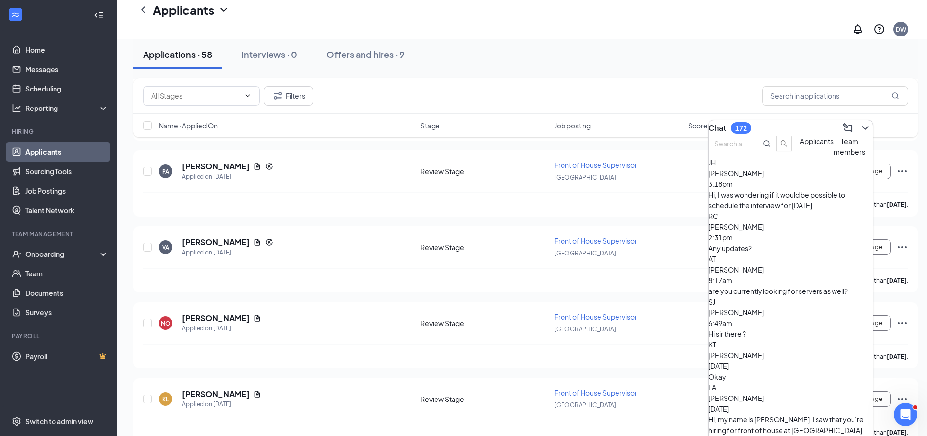
click at [764, 211] on div "Hi, I was wondering if it would be possible to schedule the interview for [DATE…" at bounding box center [790, 199] width 164 height 21
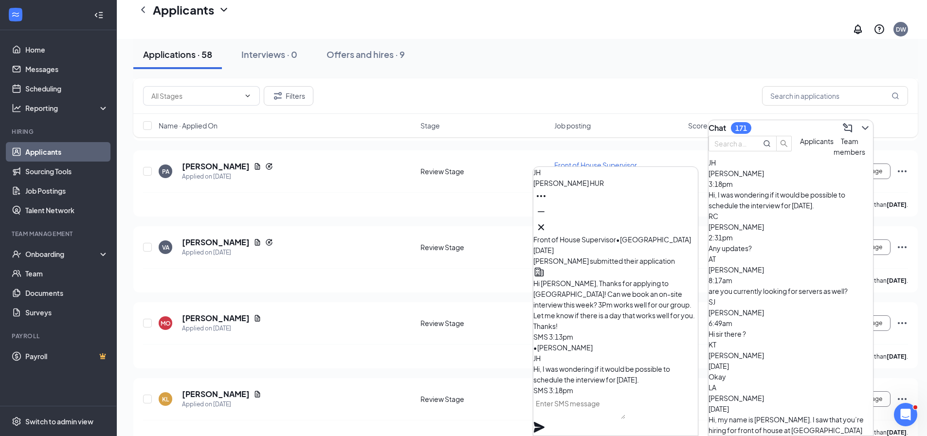
click at [624, 413] on textarea at bounding box center [579, 406] width 92 height 23
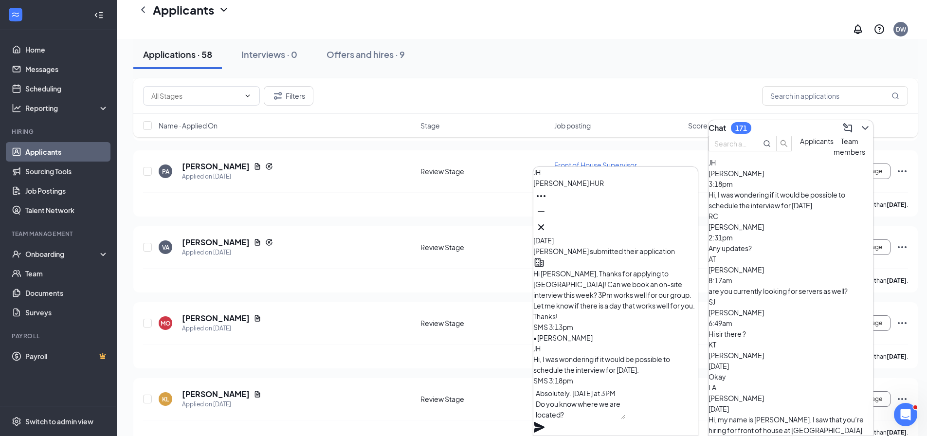
click at [625, 407] on textarea "Absolutely. Friday at 3PM Do you know where we are located?" at bounding box center [579, 402] width 92 height 33
type textarea "Absolutely. [DATE] at 3PM. Do you know where we are located?"
click at [544, 422] on icon "Plane" at bounding box center [539, 427] width 11 height 11
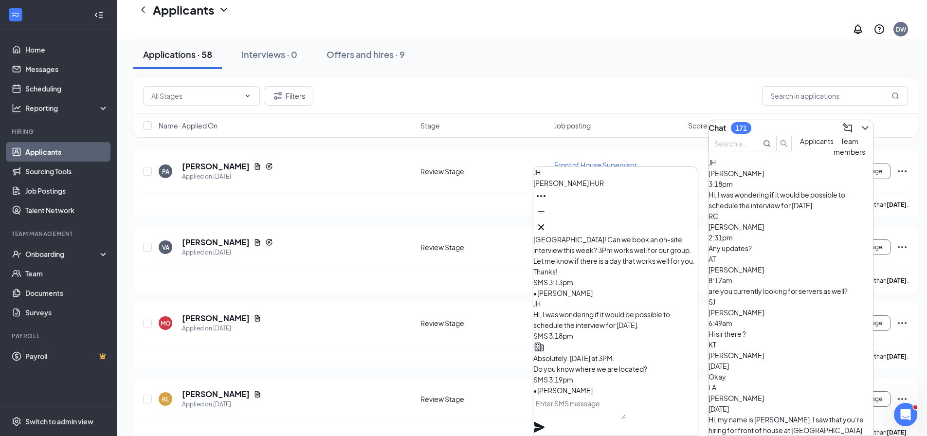
scroll to position [0, 0]
drag, startPoint x: 46, startPoint y: 51, endPoint x: 108, endPoint y: 48, distance: 61.9
click at [46, 51] on link "Home" at bounding box center [66, 49] width 83 height 19
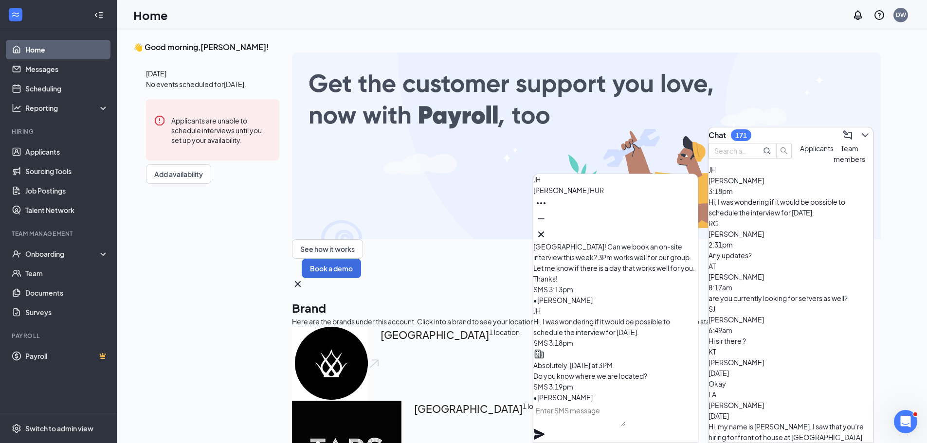
click at [166, 199] on div "Today No events scheduled for today . Applicants are unable to schedule intervi…" at bounding box center [212, 126] width 159 height 147
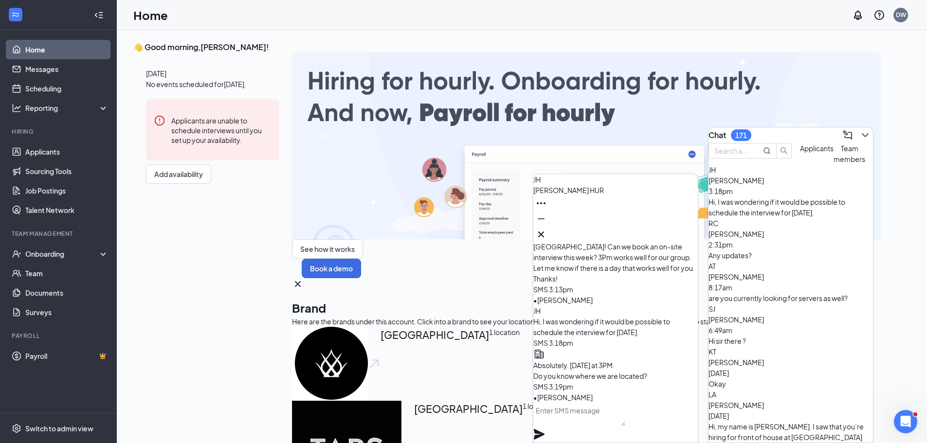
click at [368, 386] on img at bounding box center [330, 364] width 76 height 74
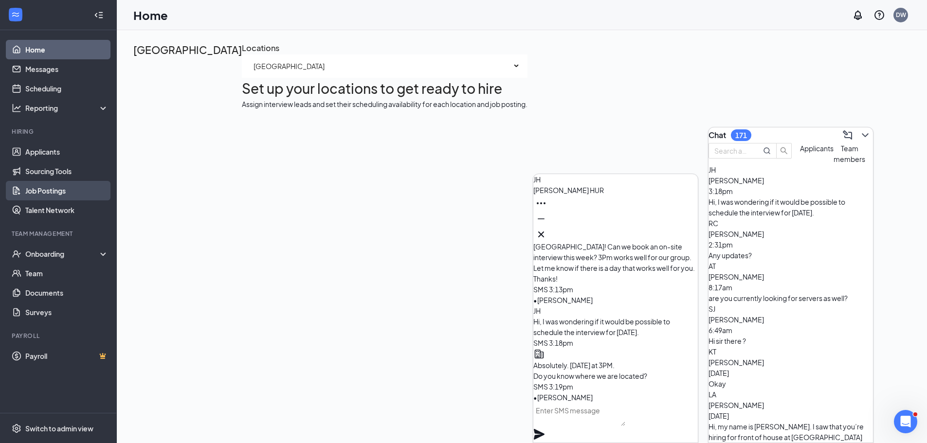
click at [53, 184] on link "Job Postings" at bounding box center [66, 190] width 83 height 19
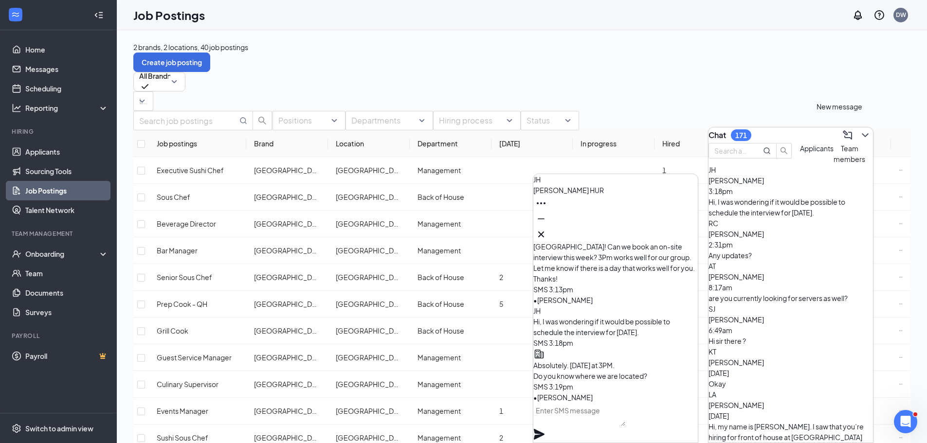
click at [859, 131] on icon "ChevronDown" at bounding box center [865, 135] width 12 height 12
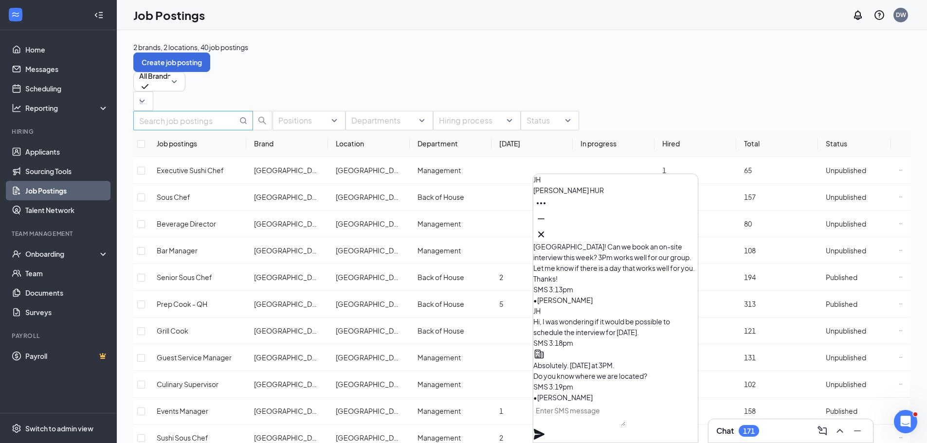
click at [199, 127] on input "text" at bounding box center [188, 121] width 98 height 12
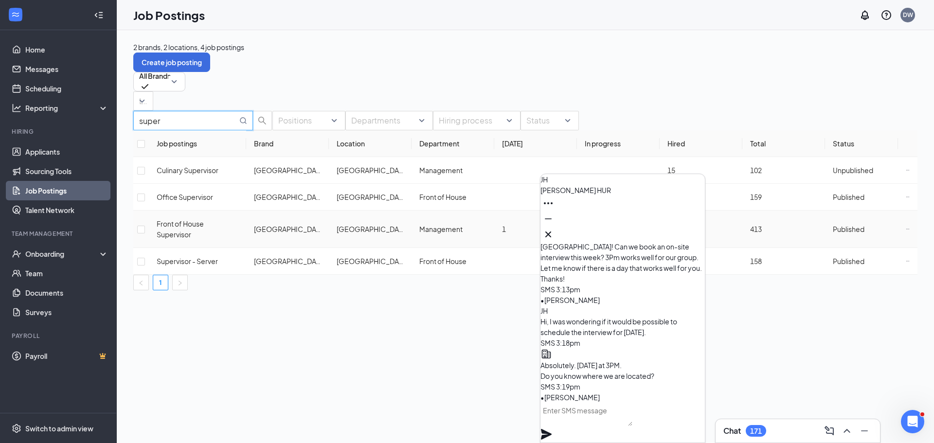
type input "super"
click at [204, 220] on span "Front of House Supervisor" at bounding box center [180, 228] width 47 height 19
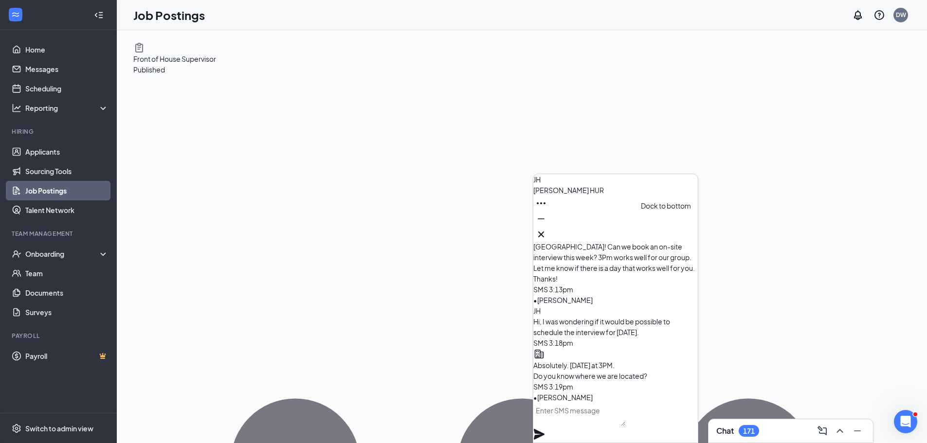
click at [547, 225] on icon "Minimize" at bounding box center [541, 219] width 12 height 12
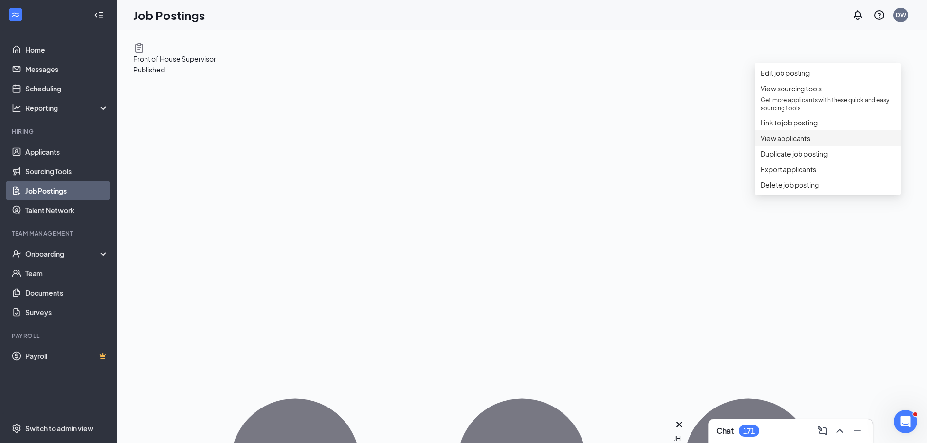
click at [792, 143] on span "View applicants" at bounding box center [785, 138] width 50 height 9
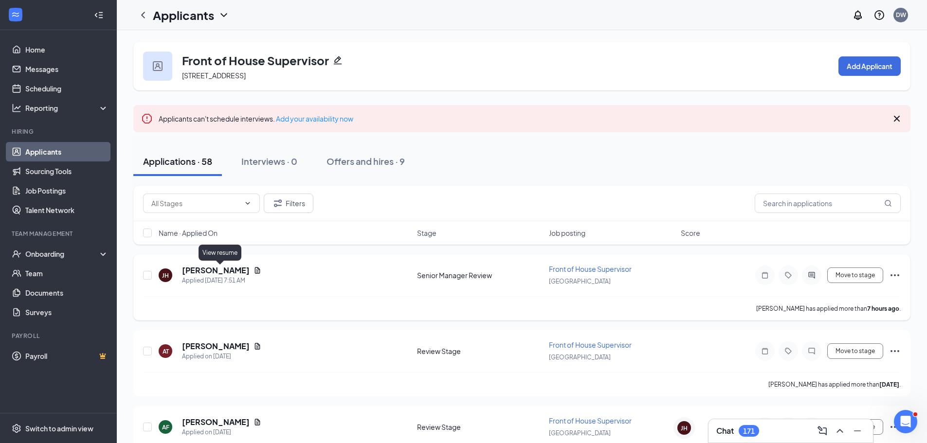
click at [193, 271] on h5 "[PERSON_NAME]" at bounding box center [216, 270] width 68 height 11
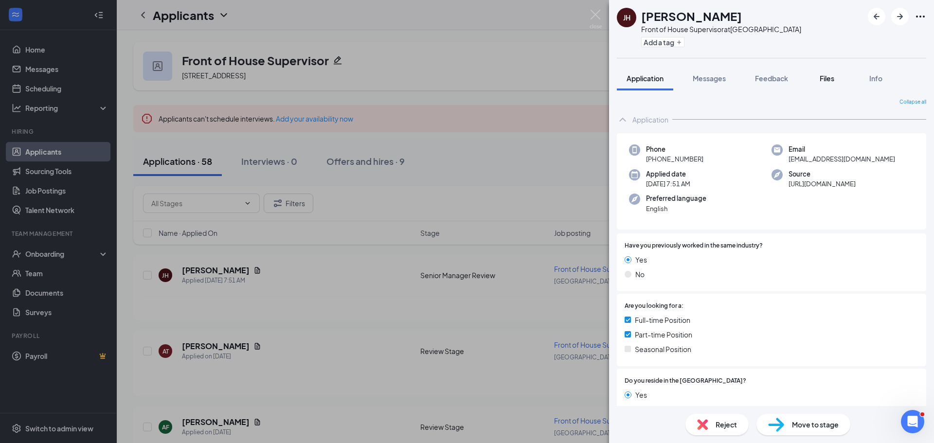
click at [834, 79] on span "Files" at bounding box center [827, 78] width 15 height 9
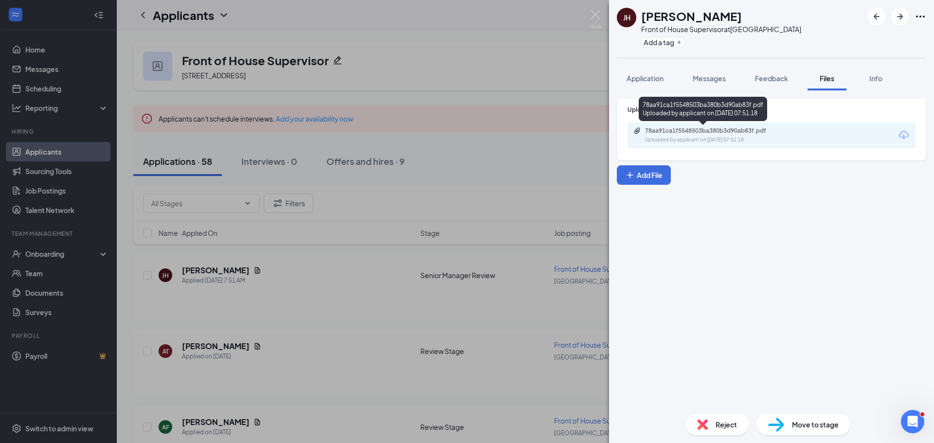
click at [699, 140] on div "Uploaded by applicant on Aug 26, 2025 at 07:51:18" at bounding box center [718, 140] width 146 height 8
click at [531, 130] on div "JH Jen HUR Front of House Supervisor at Queens Harbour Add a tag Application Me…" at bounding box center [467, 221] width 934 height 443
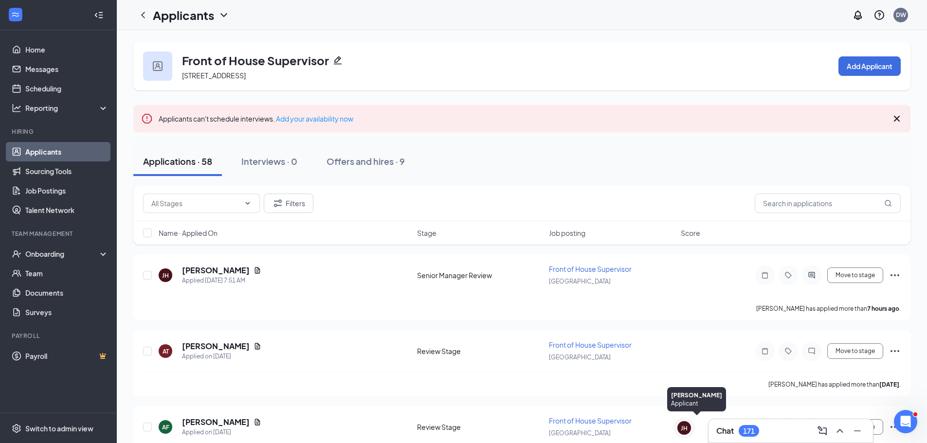
click at [733, 429] on h3 "Chat" at bounding box center [725, 431] width 18 height 11
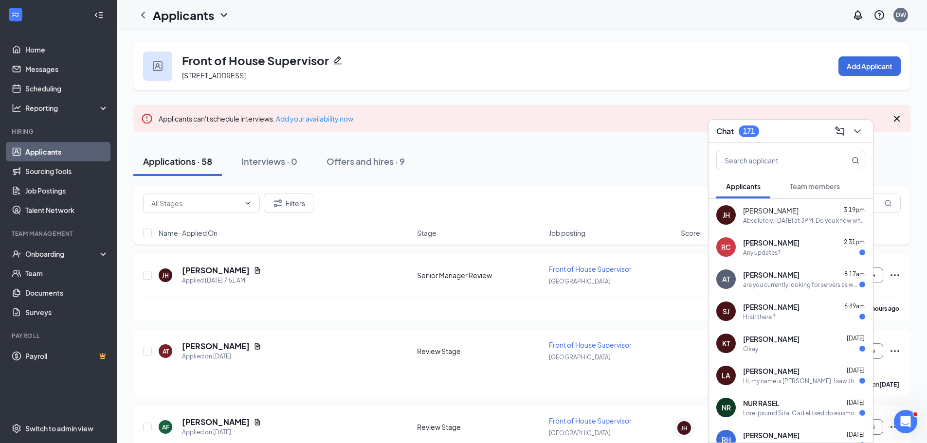
click at [588, 171] on div "Applications · 58 Interviews · 0 Offers and hires · 9" at bounding box center [521, 161] width 777 height 29
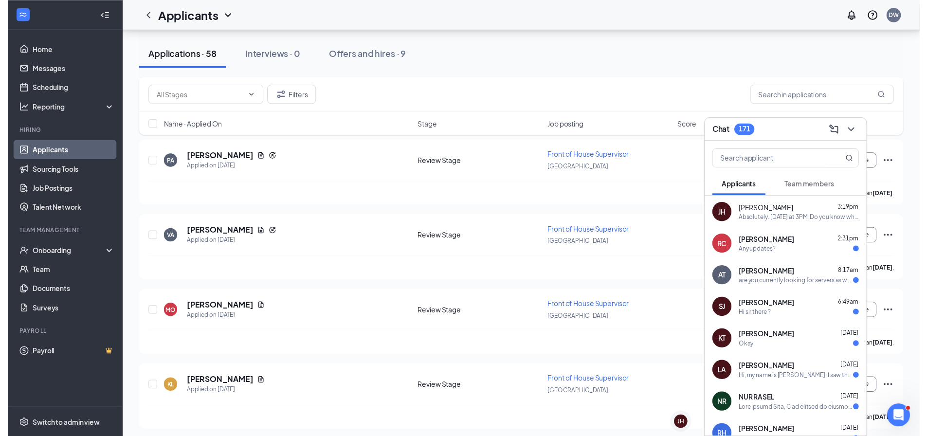
scroll to position [438, 0]
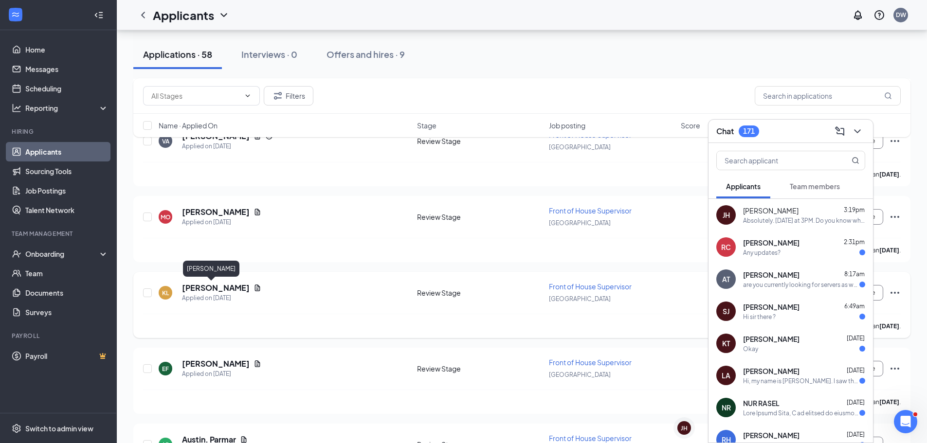
click at [206, 290] on h5 "[PERSON_NAME]" at bounding box center [216, 288] width 68 height 11
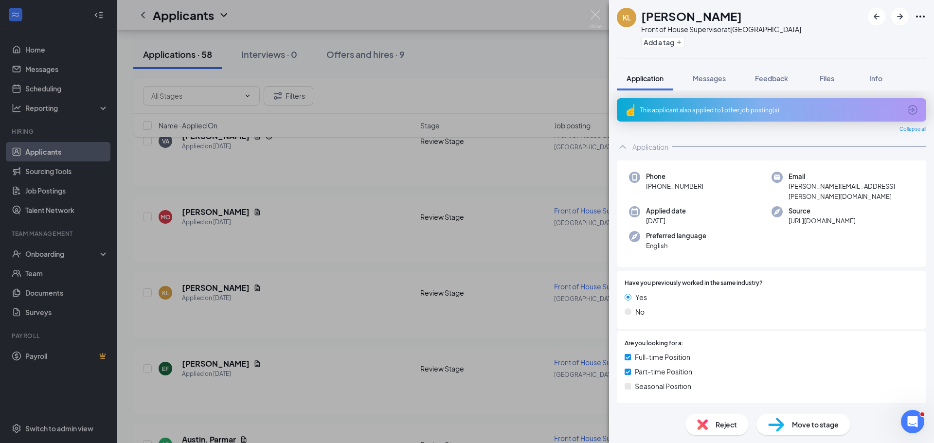
click at [848, 74] on div "Application Messages Feedback Files Info" at bounding box center [771, 78] width 309 height 24
click at [829, 82] on span "Files" at bounding box center [827, 78] width 15 height 9
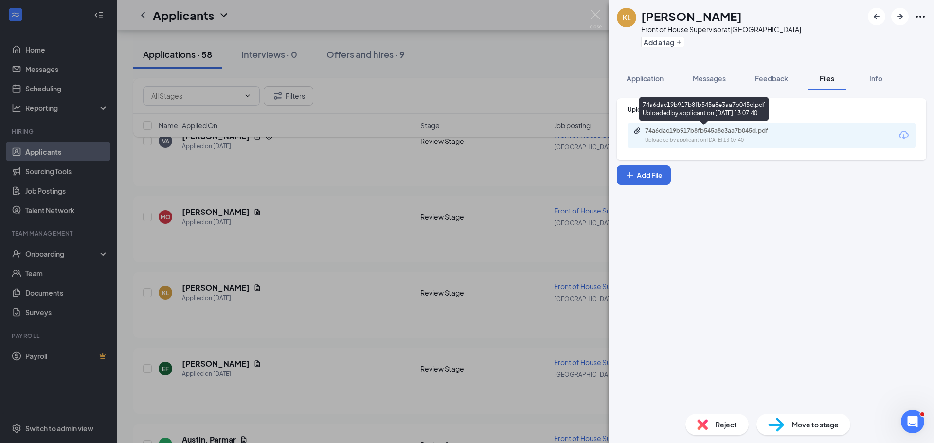
click at [749, 138] on div "Uploaded by applicant on Aug 16, 2025 at 13:07:40" at bounding box center [718, 140] width 146 height 8
click at [521, 428] on div "KL Kiana Lee Front of House Supervisor at Queens Harbour Add a tag Application …" at bounding box center [467, 221] width 934 height 443
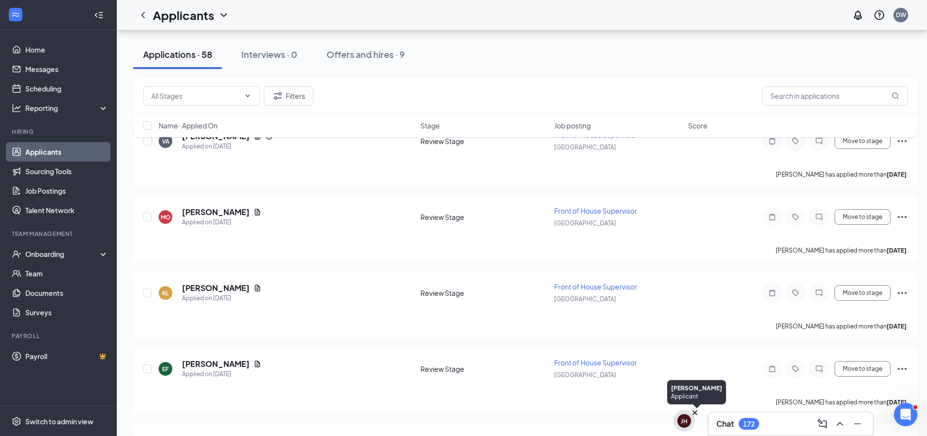
click at [730, 425] on h3 "Chat" at bounding box center [725, 423] width 18 height 11
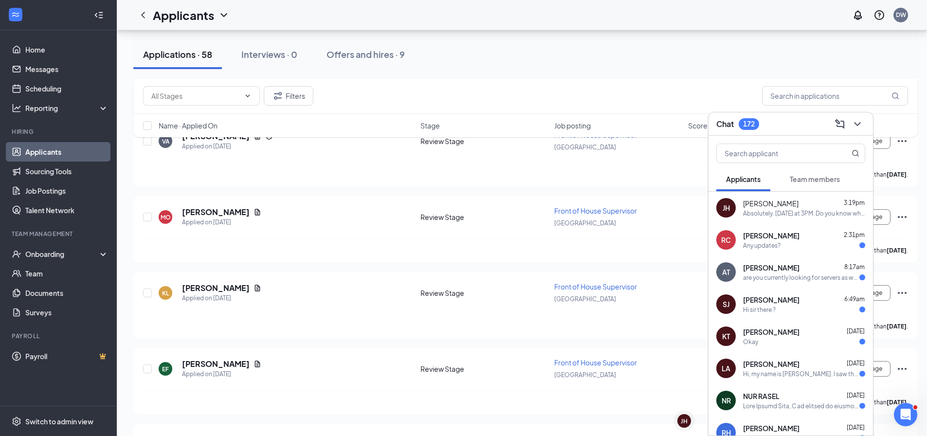
click at [783, 209] on div "Absolutely. [DATE] at 3PM. Do you know where we are located?" at bounding box center [804, 213] width 122 height 8
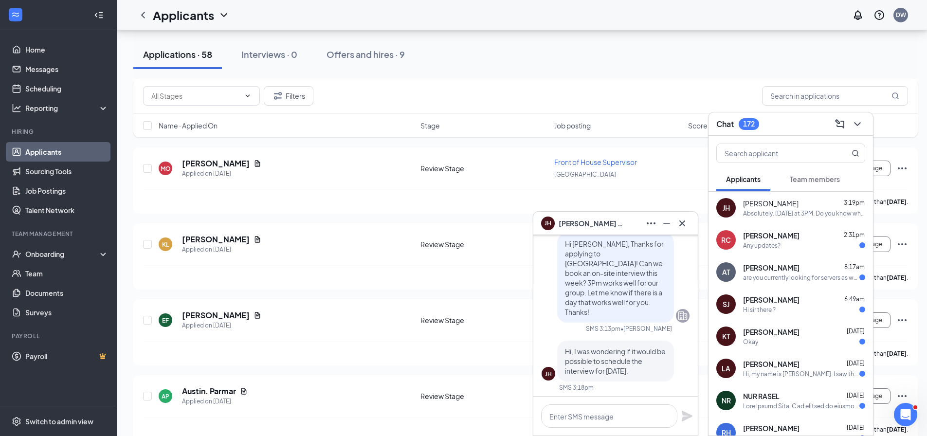
scroll to position [-195, 0]
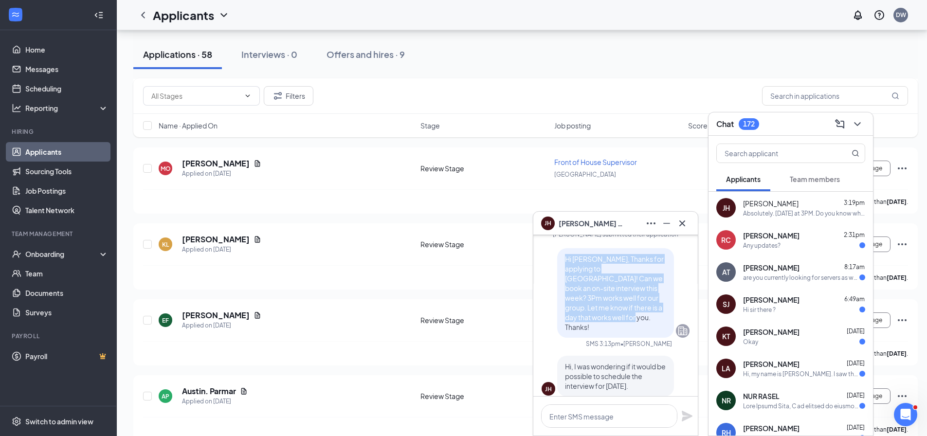
drag, startPoint x: 558, startPoint y: 277, endPoint x: 658, endPoint y: 327, distance: 112.2
click at [658, 327] on p "Hi [PERSON_NAME], Thanks for applying to [GEOGRAPHIC_DATA]! Can we book an on-s…" at bounding box center [615, 293] width 101 height 78
copy span "Hi [PERSON_NAME], Thanks for applying to [GEOGRAPHIC_DATA]! Can we book an on-s…"
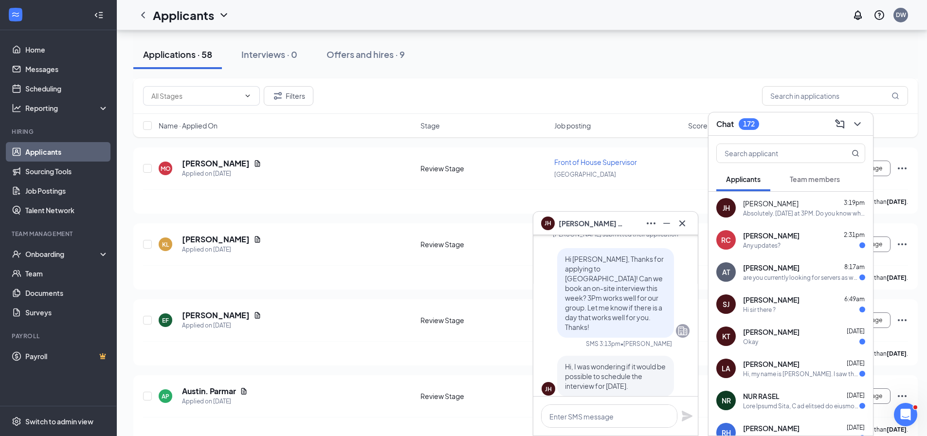
click at [655, 87] on div "Filters" at bounding box center [525, 95] width 765 height 19
click at [588, 81] on div "Filters" at bounding box center [525, 96] width 784 height 36
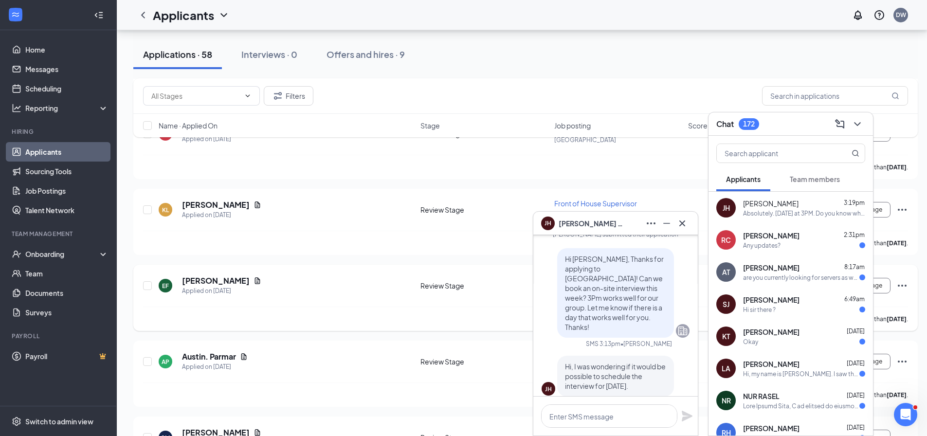
scroll to position [584, 0]
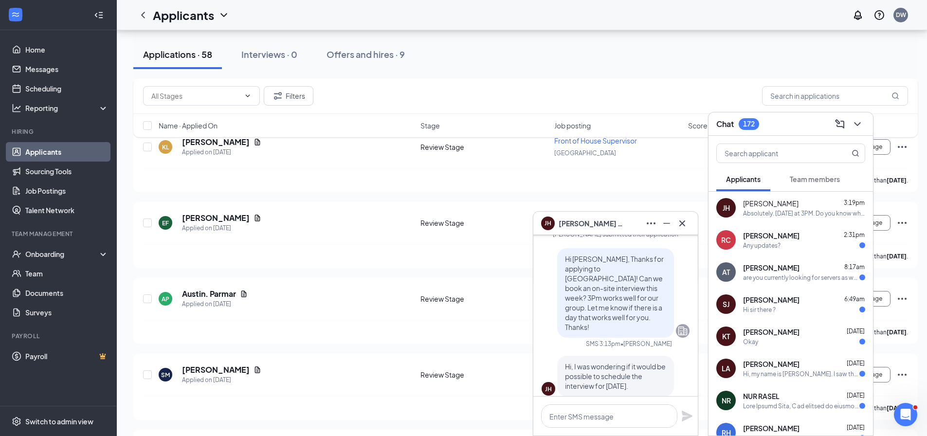
click at [193, 141] on div "Filters Name · Applied On Stage Job posting Score" at bounding box center [525, 112] width 784 height 69
click at [193, 144] on div "Filters Name · Applied On Stage Job posting Score" at bounding box center [525, 112] width 784 height 69
click at [353, 178] on div "Kiana Lee has applied more than 10 days ago ." at bounding box center [525, 180] width 765 height 24
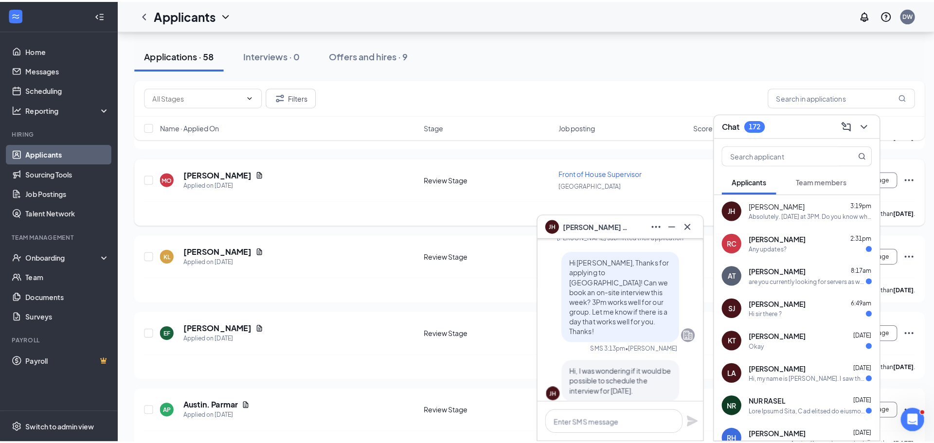
scroll to position [438, 0]
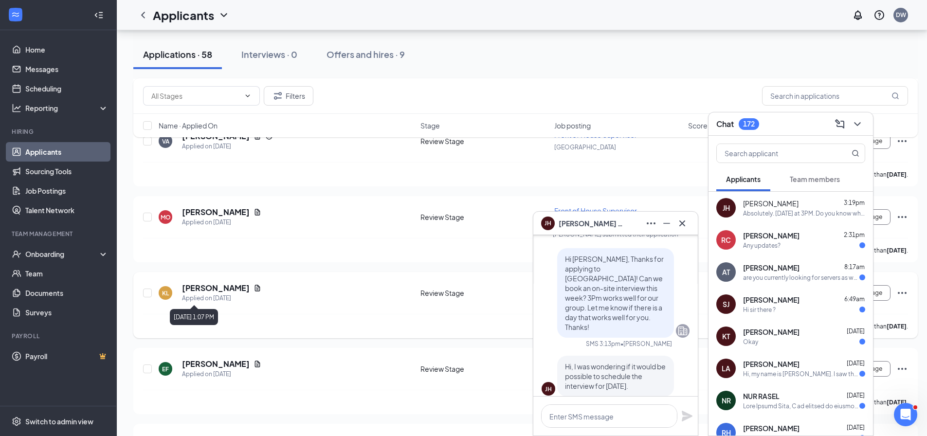
click at [199, 293] on div "Applied on Aug 16" at bounding box center [221, 298] width 79 height 10
click at [201, 285] on h5 "[PERSON_NAME]" at bounding box center [216, 288] width 68 height 11
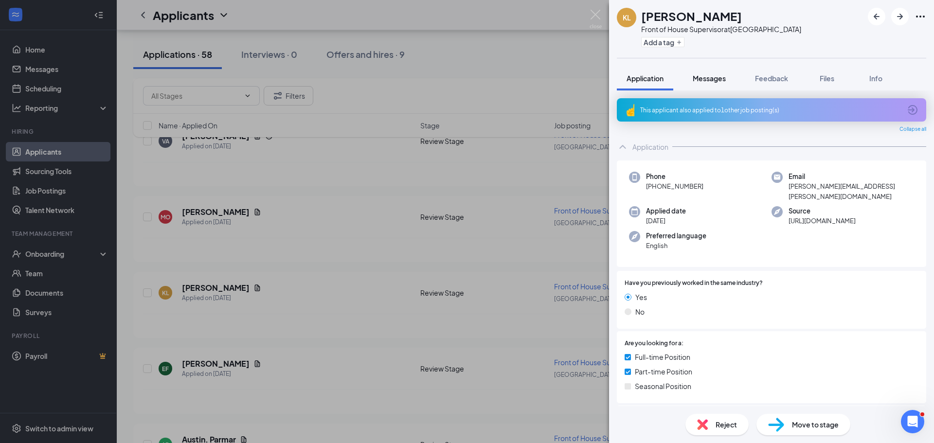
click at [722, 79] on span "Messages" at bounding box center [709, 78] width 33 height 9
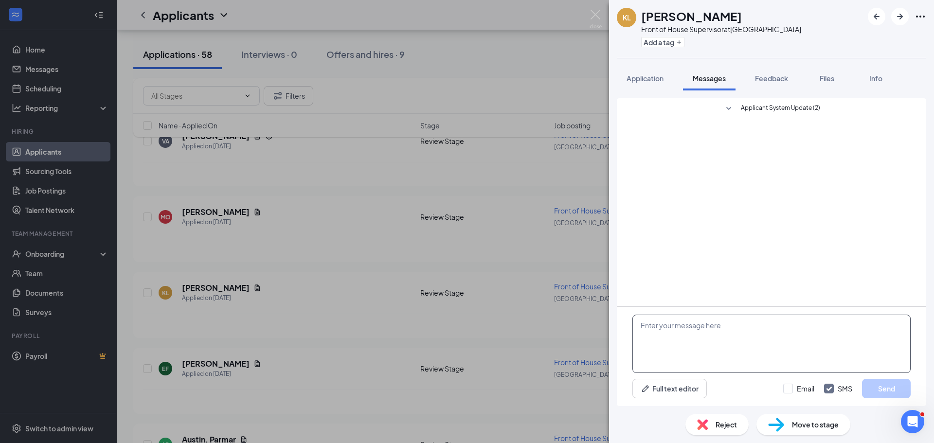
click at [690, 319] on textarea at bounding box center [771, 344] width 278 height 58
paste textarea "Hi Jen, Thanks for applying to Queens Harbour! Can we book an on-site interview…"
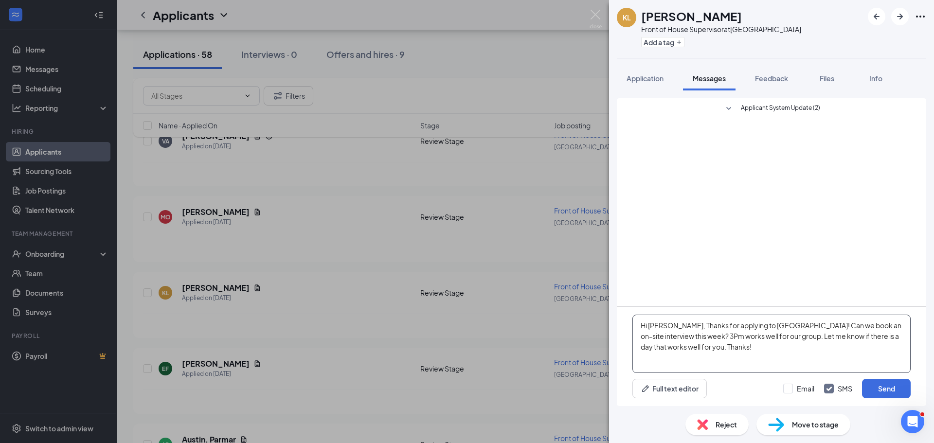
click at [649, 326] on textarea "Hi Jen, Thanks for applying to Queens Harbour! Can we book an on-site interview…" at bounding box center [771, 344] width 278 height 58
click at [779, 353] on textarea "Hi [PERSON_NAME], Thanks for applying to [GEOGRAPHIC_DATA]! Can we book an on-s…" at bounding box center [771, 344] width 278 height 58
type textarea "Hi [PERSON_NAME], Thanks for applying to [GEOGRAPHIC_DATA]! Can we book an on-s…"
click at [877, 383] on button "Send" at bounding box center [886, 388] width 49 height 19
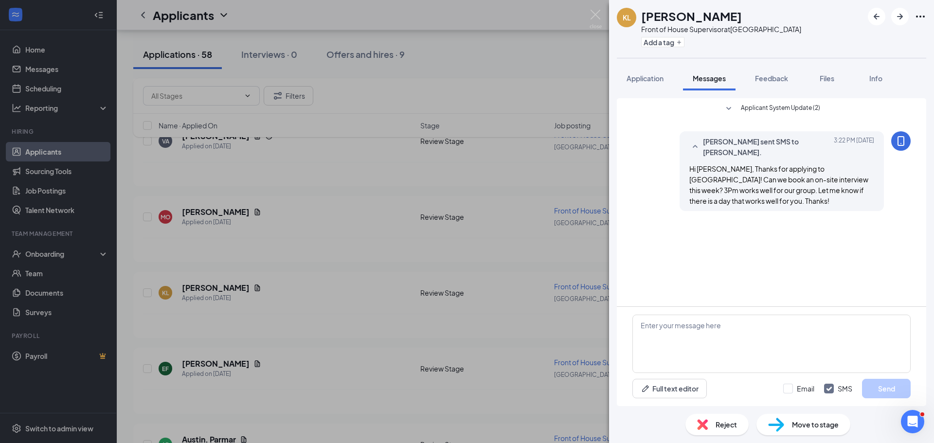
drag, startPoint x: 317, startPoint y: 292, endPoint x: 586, endPoint y: 288, distance: 269.0
click at [317, 292] on div "KL Kiana Lee Front of House Supervisor at Queens Harbour Add a tag Application …" at bounding box center [467, 221] width 934 height 443
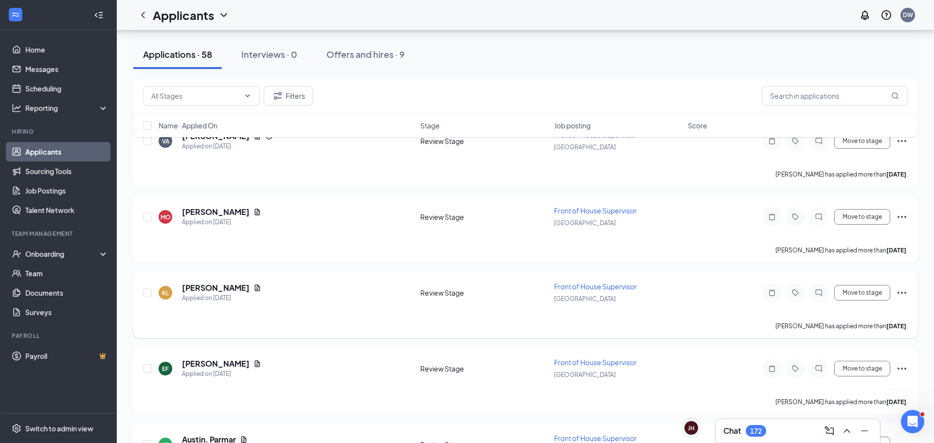
click at [371, 294] on div "KL Kiana Lee Applied on Aug 16" at bounding box center [287, 293] width 256 height 20
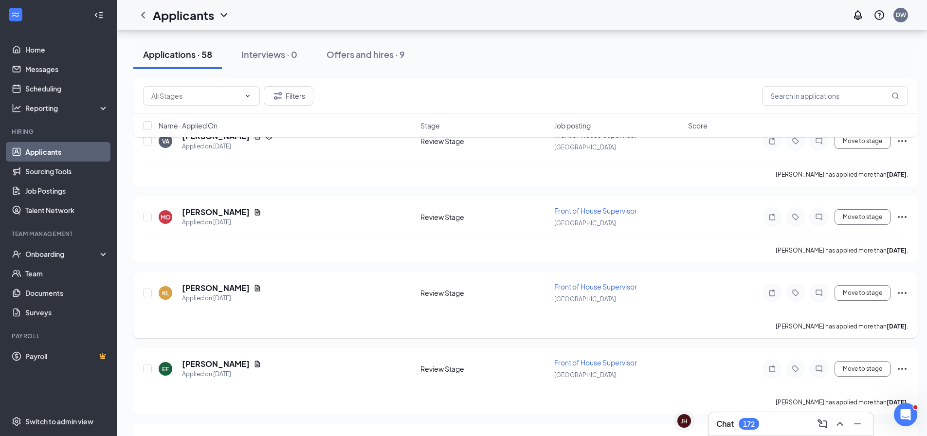
click at [425, 295] on div "Review Stage" at bounding box center [484, 293] width 128 height 10
click at [199, 283] on h5 "[PERSON_NAME]" at bounding box center [216, 288] width 68 height 11
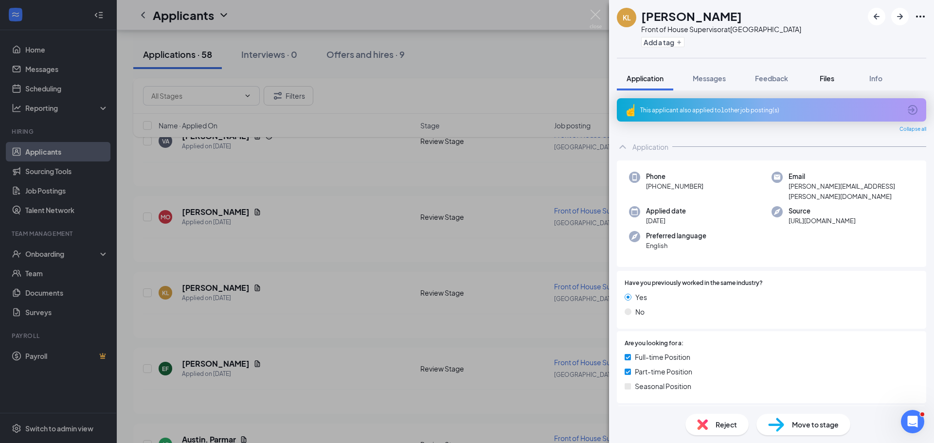
click at [833, 77] on span "Files" at bounding box center [827, 78] width 15 height 9
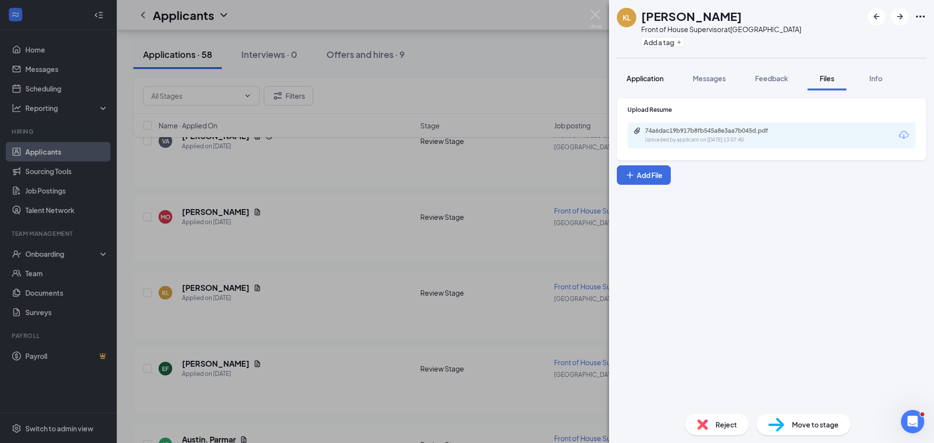
click at [654, 79] on span "Application" at bounding box center [644, 78] width 37 height 9
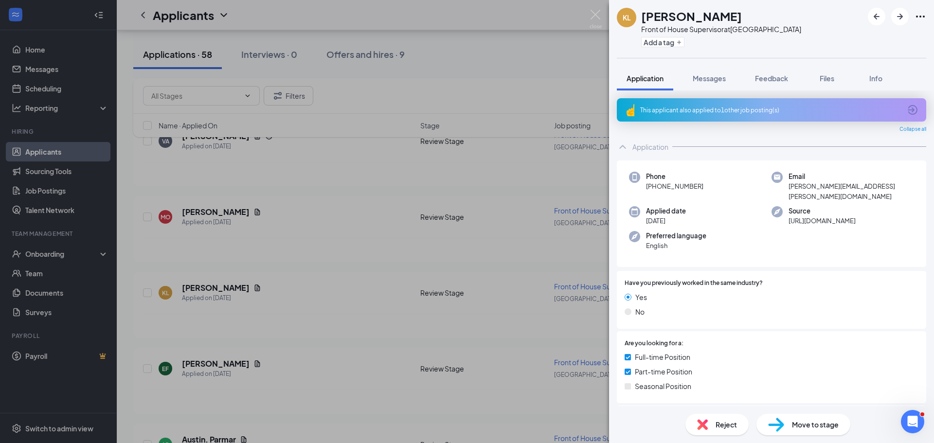
click at [813, 421] on span "Move to stage" at bounding box center [815, 424] width 47 height 11
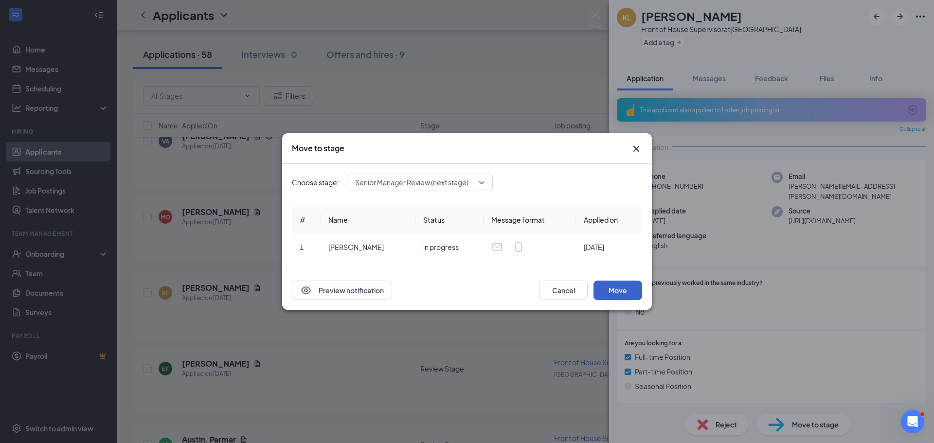
click at [622, 295] on button "Move" at bounding box center [617, 290] width 49 height 19
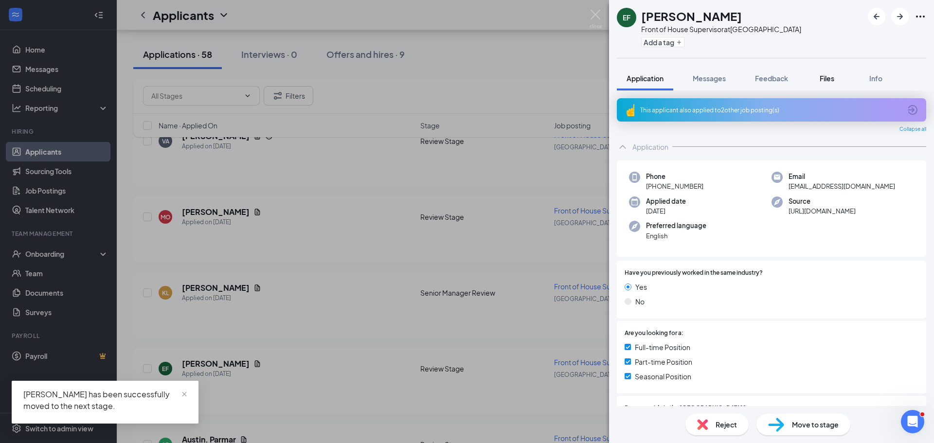
click at [837, 77] on div "Files" at bounding box center [826, 78] width 19 height 10
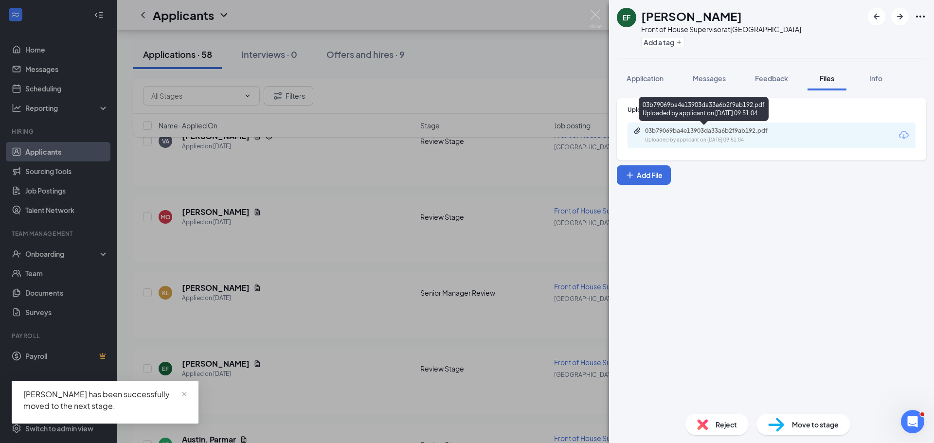
click at [744, 136] on div "Uploaded by applicant on Aug 16, 2025 at 09:51:04" at bounding box center [718, 140] width 146 height 8
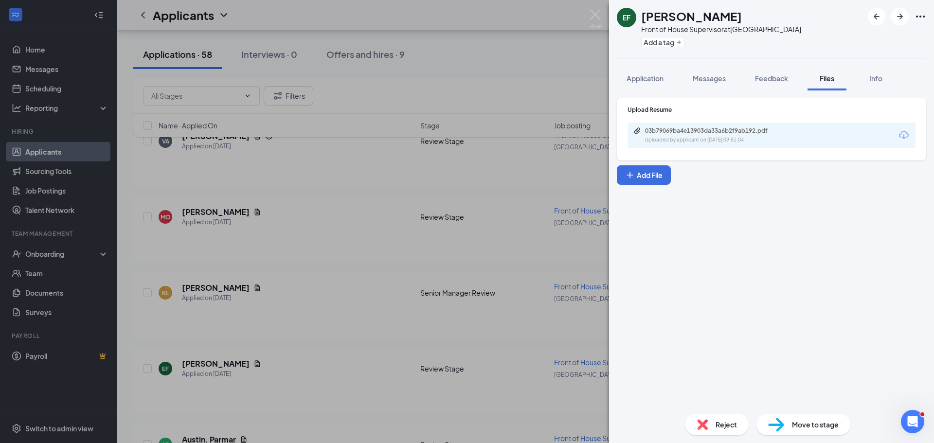
click at [727, 420] on span "Reject" at bounding box center [726, 424] width 21 height 11
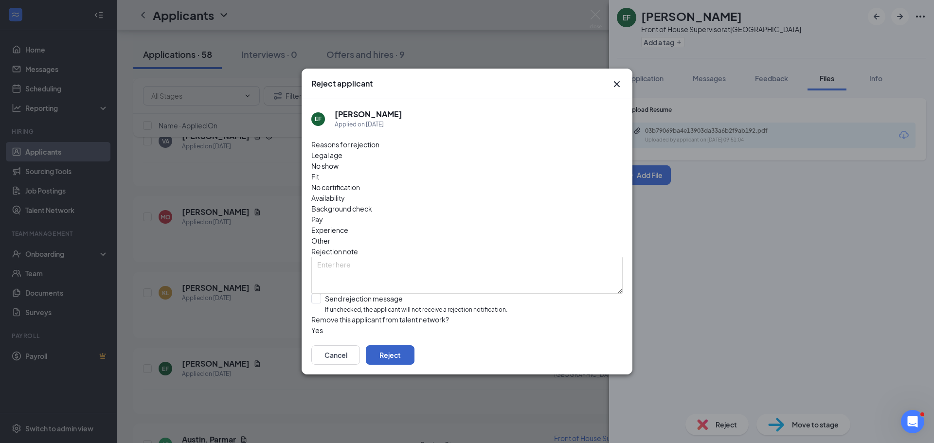
click at [414, 351] on button "Reject" at bounding box center [390, 354] width 49 height 19
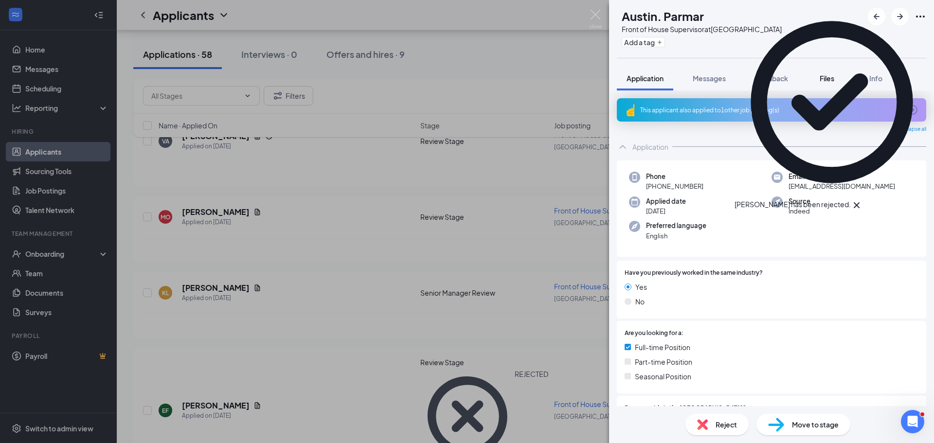
click at [823, 82] on span "Files" at bounding box center [827, 78] width 15 height 9
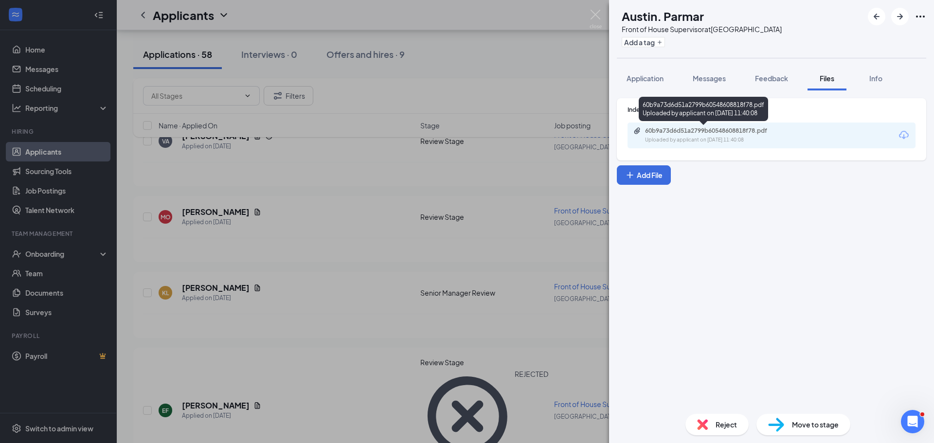
click at [746, 141] on div "Uploaded by applicant on Aug 15, 2025 at 11:40:08" at bounding box center [718, 140] width 146 height 8
click at [727, 427] on span "Reject" at bounding box center [726, 424] width 21 height 11
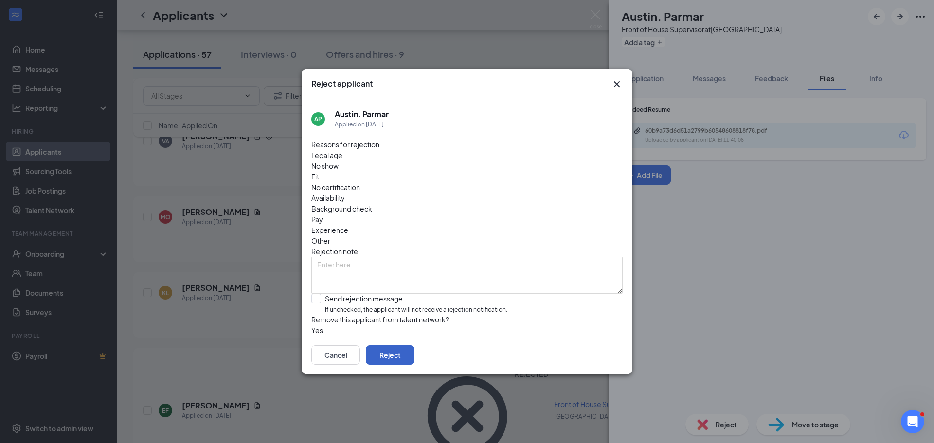
click at [414, 352] on button "Reject" at bounding box center [390, 354] width 49 height 19
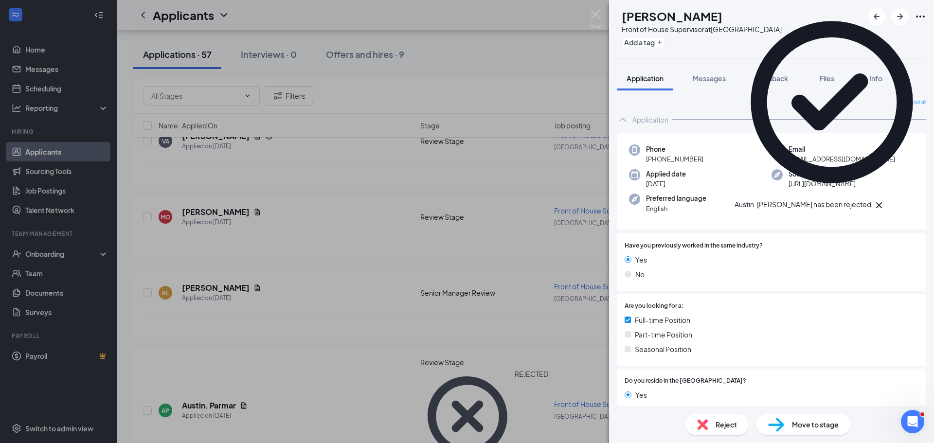
click at [885, 199] on icon "Cross" at bounding box center [879, 205] width 12 height 12
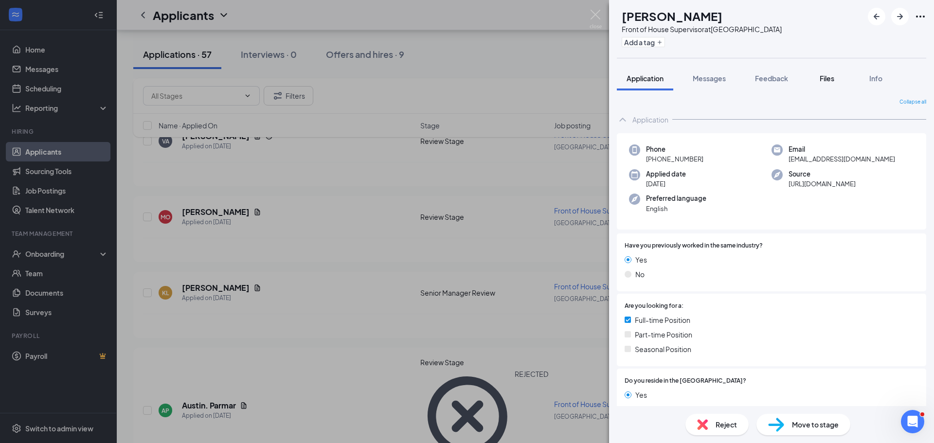
click at [831, 78] on span "Files" at bounding box center [827, 78] width 15 height 9
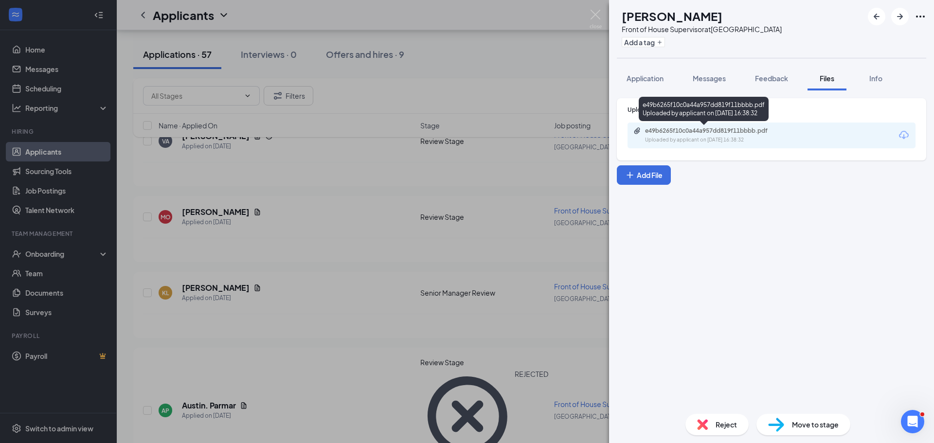
click at [750, 140] on div "Uploaded by applicant on Aug 14, 2025 at 16:38:32" at bounding box center [718, 140] width 146 height 8
click at [722, 414] on div "Reject Move to stage" at bounding box center [771, 424] width 325 height 37
click at [724, 429] on span "Reject" at bounding box center [726, 424] width 21 height 11
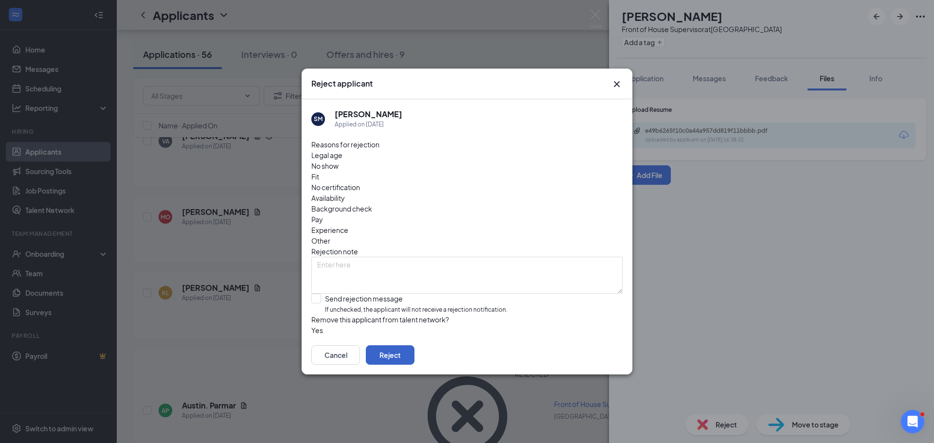
click at [414, 357] on button "Reject" at bounding box center [390, 354] width 49 height 19
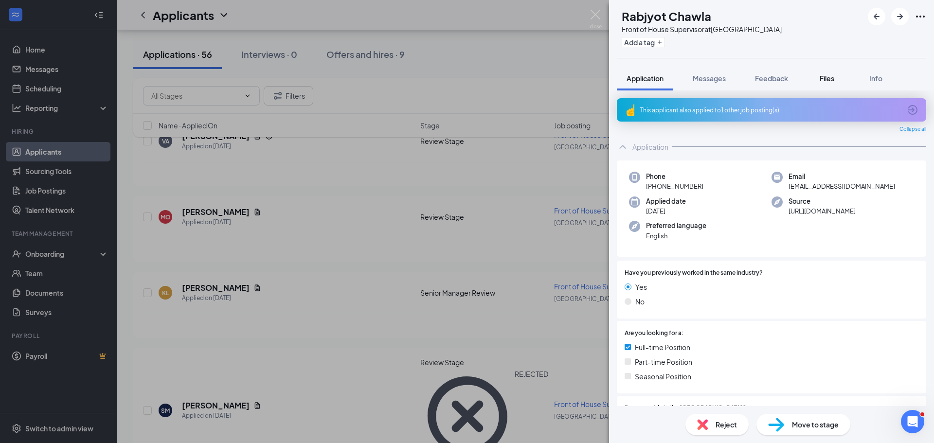
click at [828, 80] on span "Files" at bounding box center [827, 78] width 15 height 9
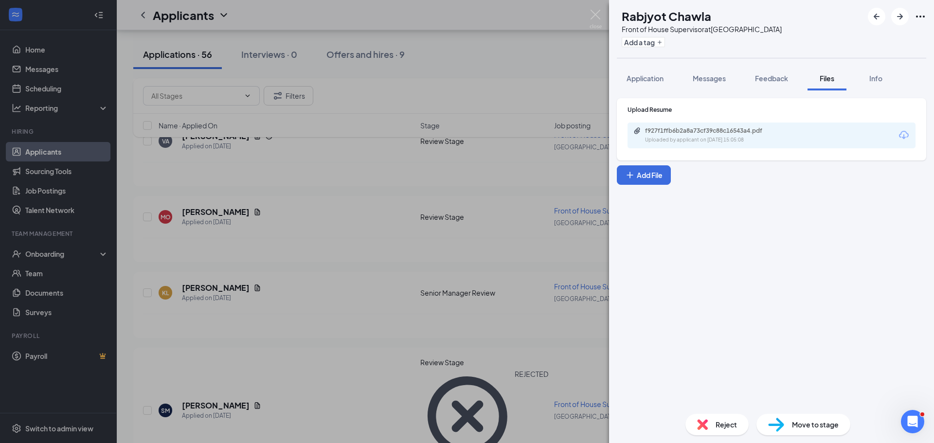
click at [735, 133] on div "f927f1ffb6b2a8a73cf39c88c16543a4.pdf" at bounding box center [713, 131] width 136 height 8
click at [543, 404] on div "RC Rabjyot Chawla Front of House Supervisor at Queens Harbour Add a tag Applica…" at bounding box center [467, 221] width 934 height 443
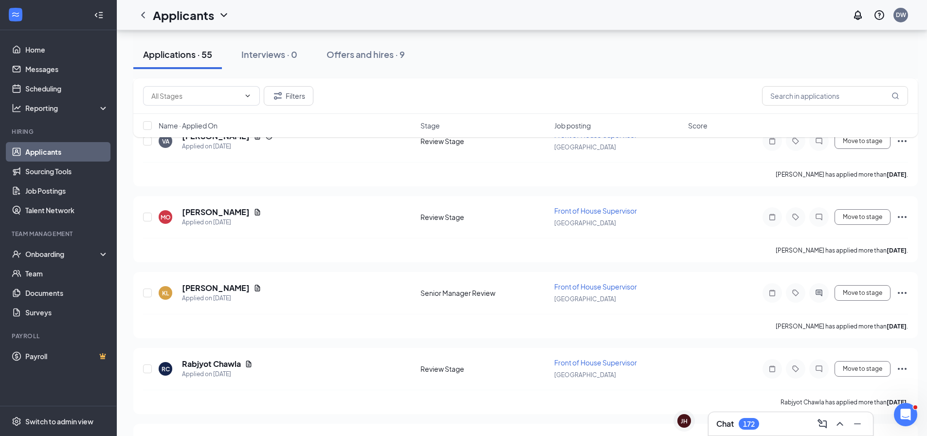
click at [750, 424] on div "172" at bounding box center [749, 424] width 12 height 8
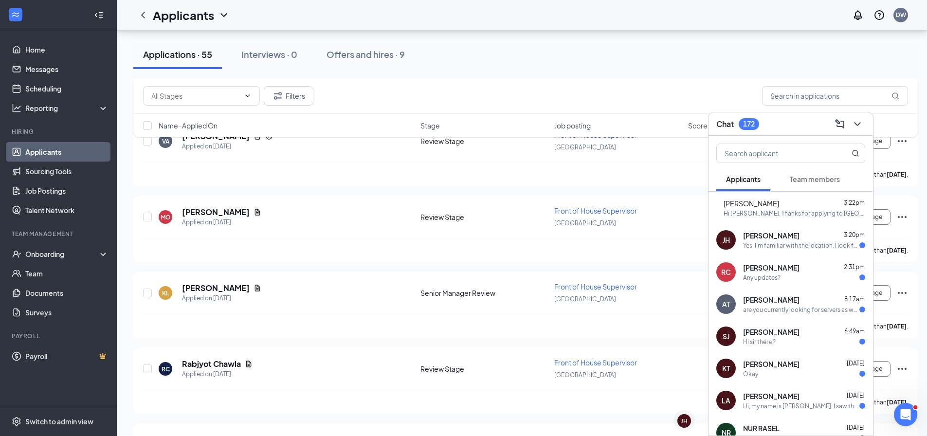
click at [782, 240] on div "Jen HUR 3:20pm" at bounding box center [804, 236] width 122 height 10
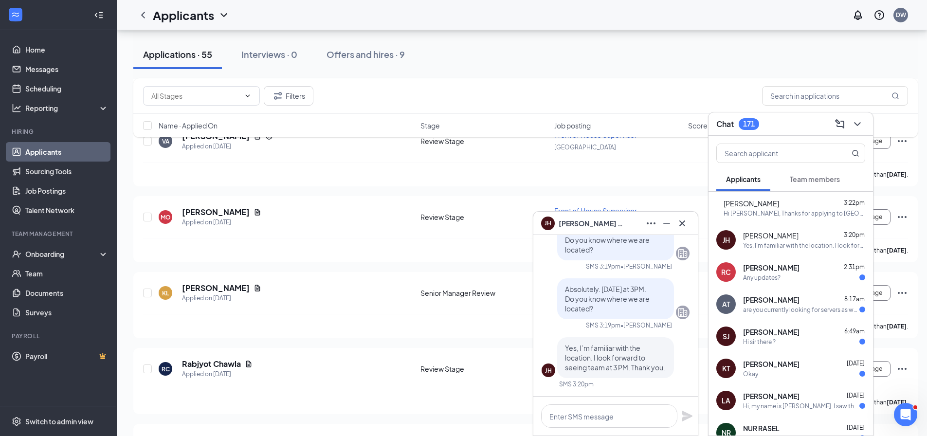
click at [622, 359] on span "Yes, I’m familiar with the location. I look forward to seeing team at 3 PM. Tha…" at bounding box center [615, 357] width 100 height 28
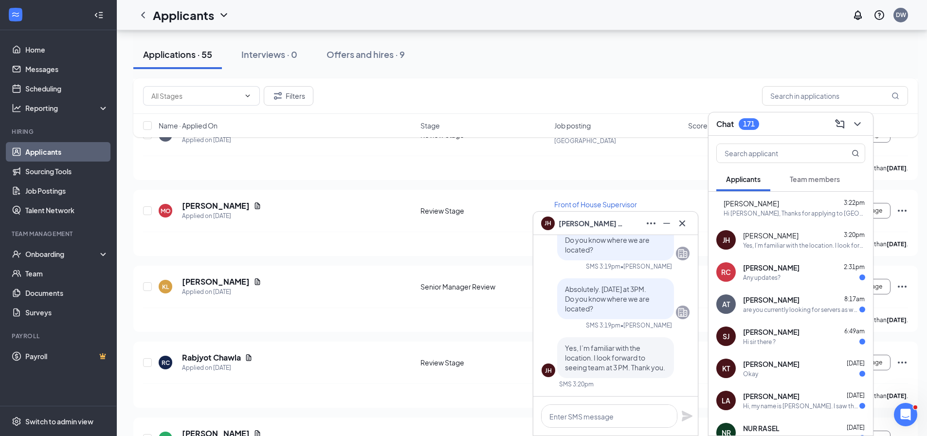
scroll to position [486, 0]
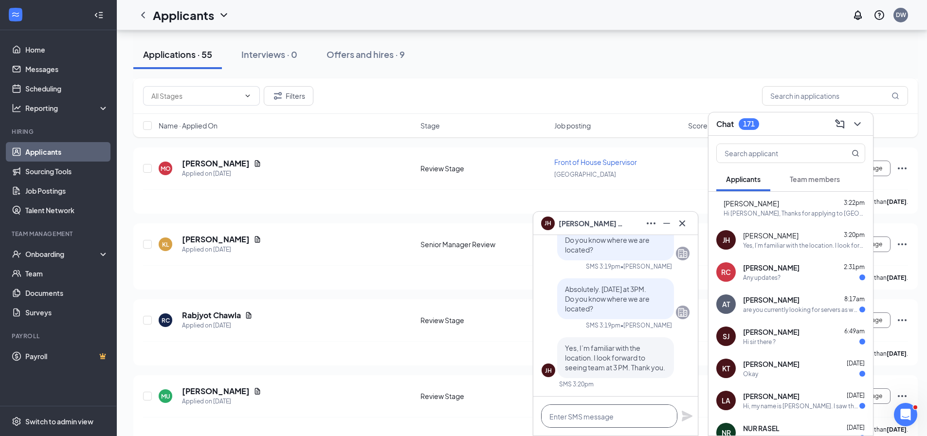
click at [606, 417] on textarea at bounding box center [609, 415] width 136 height 23
click at [639, 61] on div "Applications · 55 Interviews · 0 Offers and hires · 9" at bounding box center [525, 54] width 784 height 29
click at [860, 124] on icon "ChevronDown" at bounding box center [857, 124] width 12 height 12
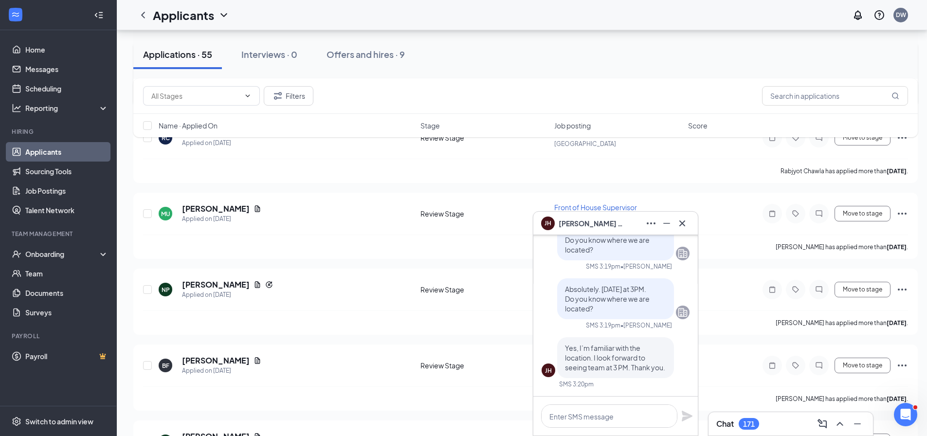
scroll to position [730, 0]
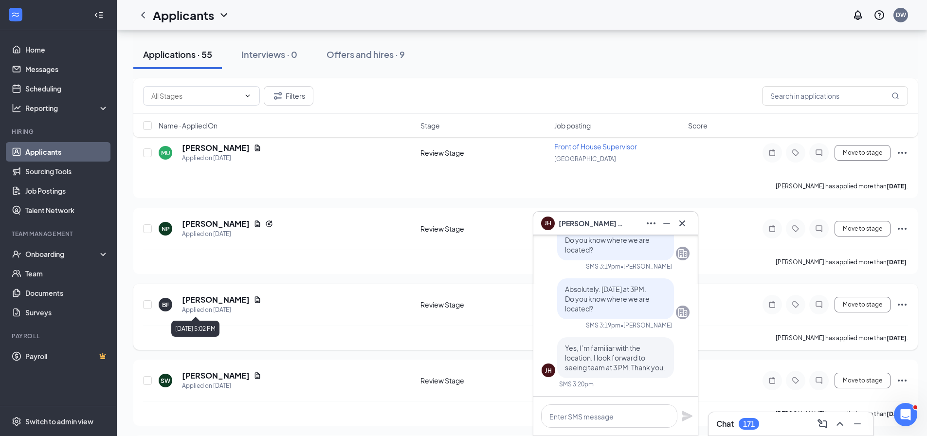
click at [205, 305] on div "Applied on Aug 13" at bounding box center [221, 310] width 79 height 10
click at [211, 291] on div "[PERSON_NAME]" at bounding box center [212, 282] width 56 height 20
click at [209, 301] on h5 "[PERSON_NAME]" at bounding box center [216, 299] width 68 height 11
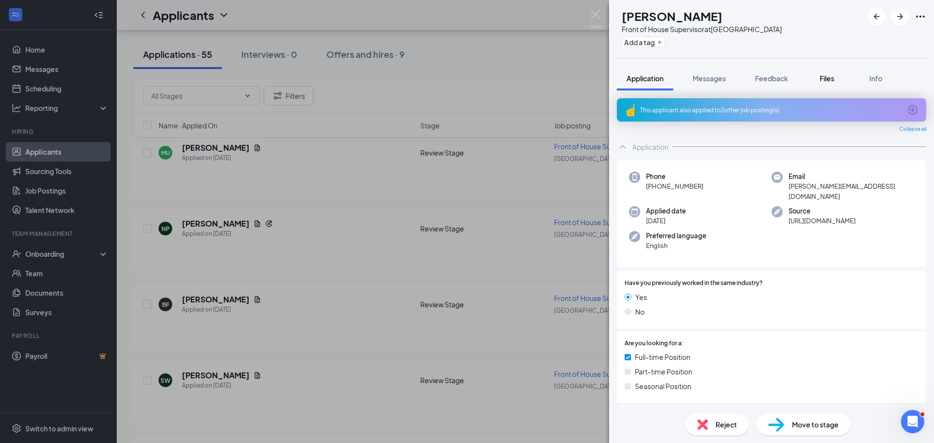
click at [837, 83] on button "Files" at bounding box center [826, 78] width 39 height 24
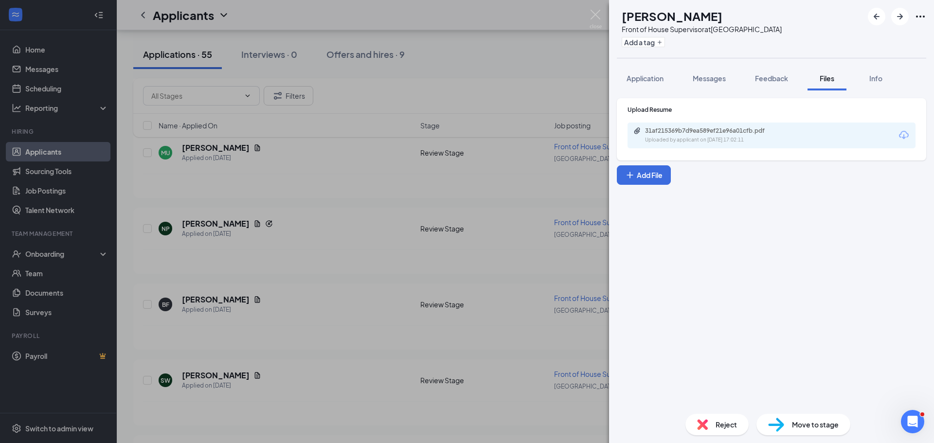
click at [763, 144] on div "31af215369b7d9ea589ef21e96a01cfb.pdf Uploaded by applicant on Aug 13, 2025 at 1…" at bounding box center [771, 136] width 288 height 26
click at [793, 132] on div "31af215369b7d9ea589ef21e96a01cfb.pdf Uploaded by applicant on Aug 13, 2025 at 1…" at bounding box center [771, 136] width 288 height 26
click at [732, 135] on div "31af215369b7d9ea589ef21e96a01cfb.pdf Uploaded by applicant on Aug 13, 2025 at 1…" at bounding box center [712, 135] width 158 height 17
click at [531, 400] on div "BF Breana Fox Front of House Supervisor at Queens Harbour Add a tag Application…" at bounding box center [467, 221] width 934 height 443
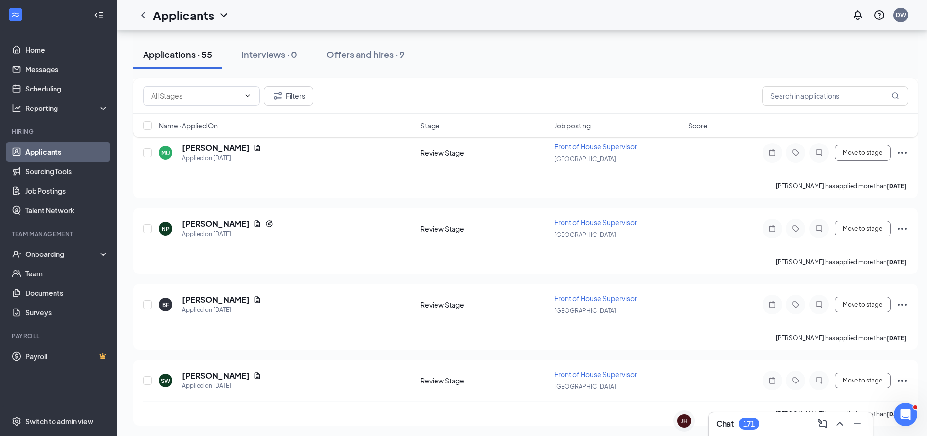
click at [717, 424] on h3 "Chat" at bounding box center [725, 423] width 18 height 11
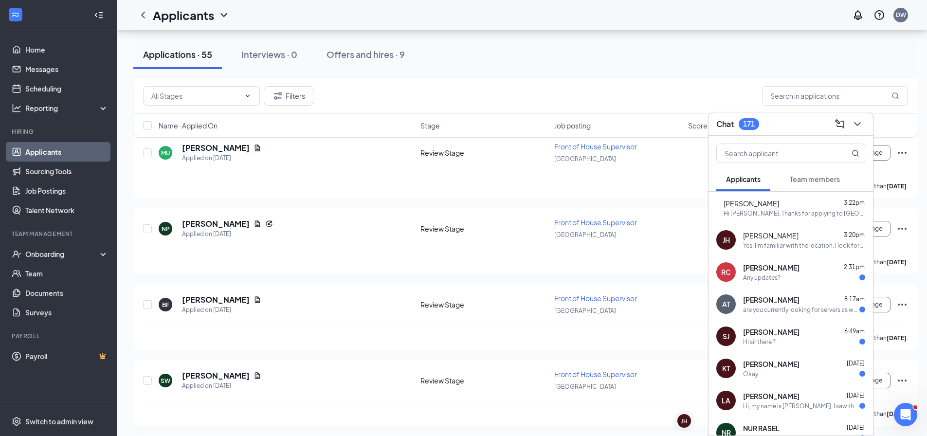
click at [783, 207] on div "Kiana Lee 3:22pm" at bounding box center [794, 203] width 142 height 10
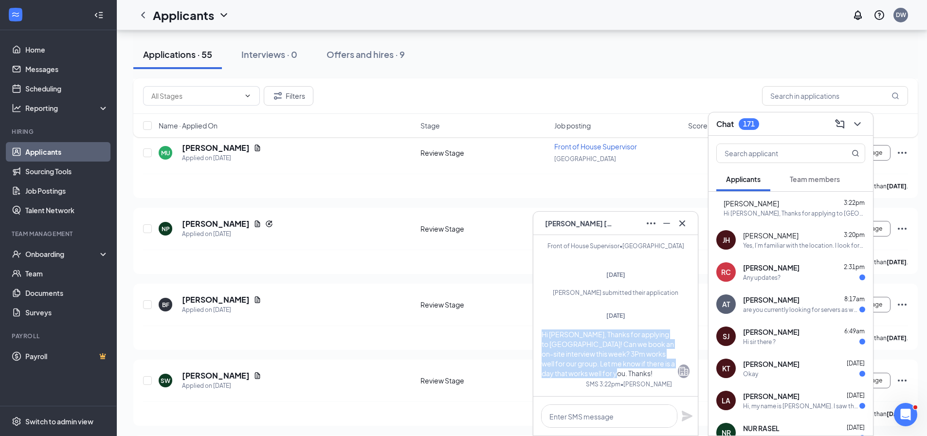
drag, startPoint x: 656, startPoint y: 364, endPoint x: 554, endPoint y: 318, distance: 112.1
click at [554, 329] on div "Hi [PERSON_NAME], Thanks for applying to [GEOGRAPHIC_DATA]! Can we book an on-s…" at bounding box center [608, 353] width 134 height 49
copy span "Hi [PERSON_NAME], Thanks for applying to [GEOGRAPHIC_DATA]! Can we book an on-s…"
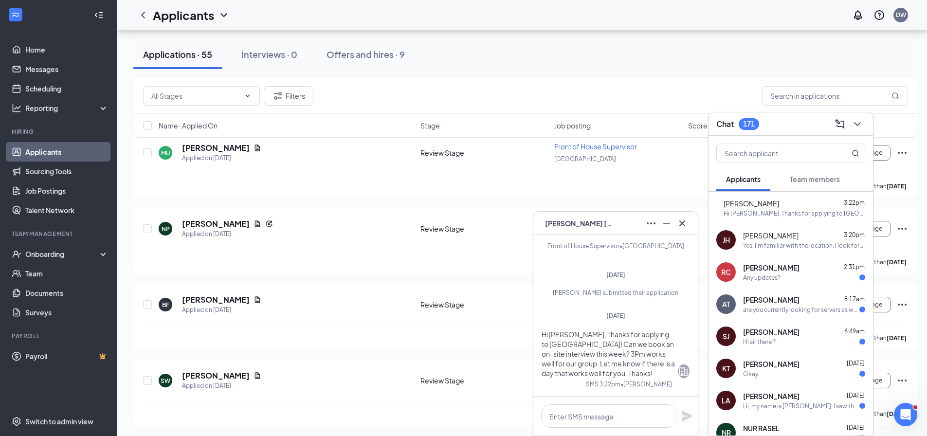
drag, startPoint x: 537, startPoint y: 20, endPoint x: 539, endPoint y: 27, distance: 7.1
click at [537, 20] on div "Applicants DW" at bounding box center [522, 15] width 810 height 30
click at [858, 123] on icon "ChevronDown" at bounding box center [857, 124] width 12 height 12
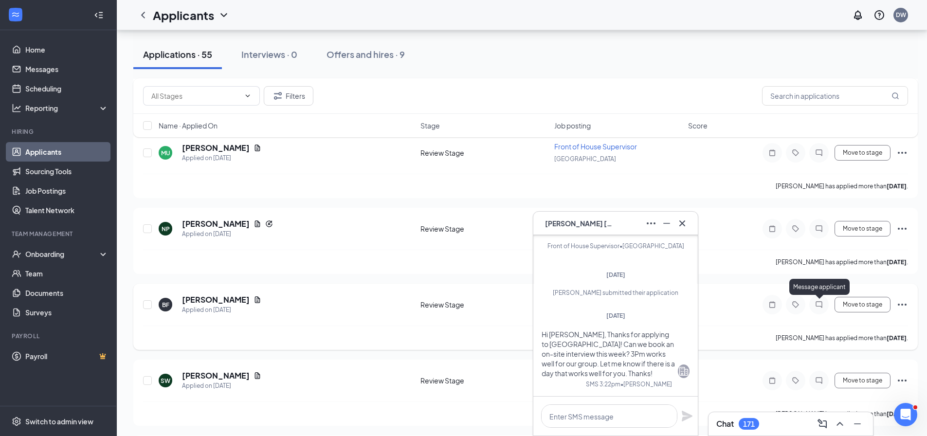
click at [825, 304] on div at bounding box center [818, 304] width 19 height 19
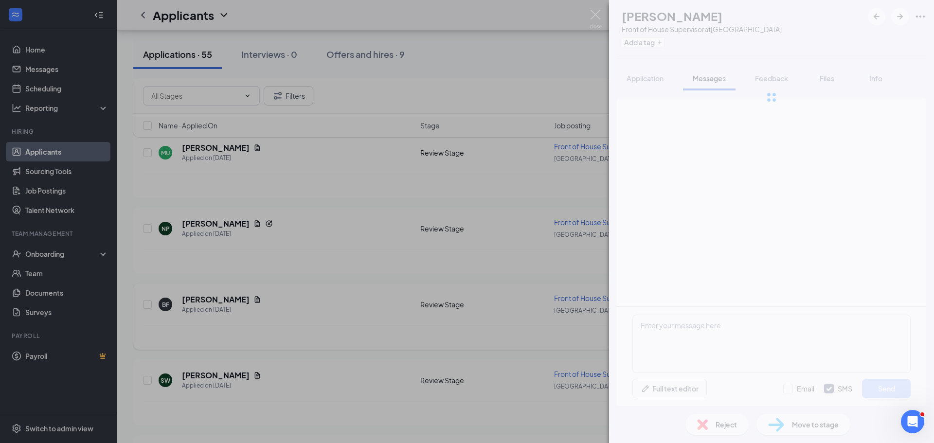
click at [821, 306] on div "BF Breana Fox Front of House Supervisor at Queens Harbour Add a tag Application…" at bounding box center [467, 221] width 934 height 443
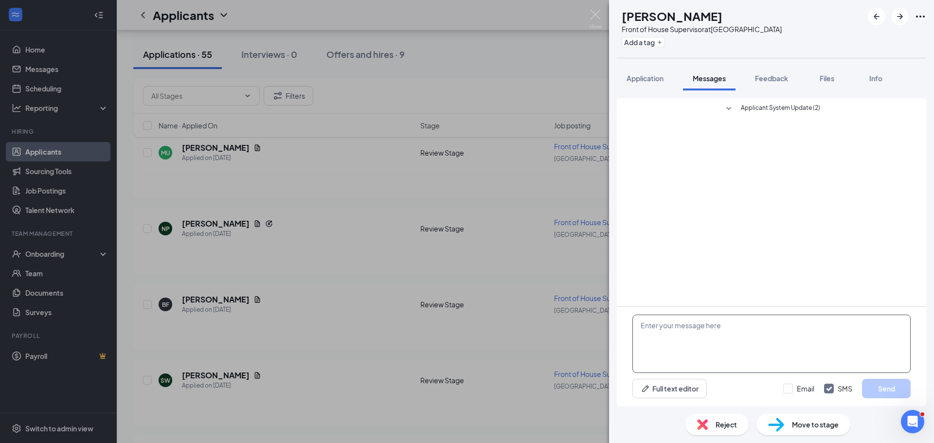
click at [698, 332] on textarea at bounding box center [771, 344] width 278 height 58
paste textarea "Hi [PERSON_NAME], Thanks for applying to [GEOGRAPHIC_DATA]! Can we book an on-s…"
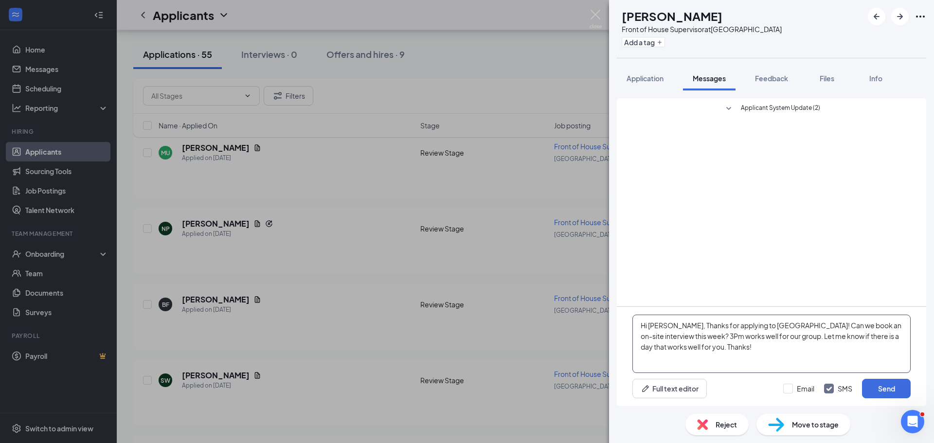
click at [654, 325] on textarea "Hi [PERSON_NAME], Thanks for applying to [GEOGRAPHIC_DATA]! Can we book an on-s…" at bounding box center [771, 344] width 278 height 58
click at [656, 325] on textarea "Hi [PERSON_NAME], Thanks for applying to [GEOGRAPHIC_DATA]! Can we book an on-s…" at bounding box center [771, 344] width 278 height 58
type textarea "Hi [PERSON_NAME], Thanks for applying to [GEOGRAPHIC_DATA]! Can we book an on-s…"
click at [885, 394] on button "Send" at bounding box center [886, 388] width 49 height 19
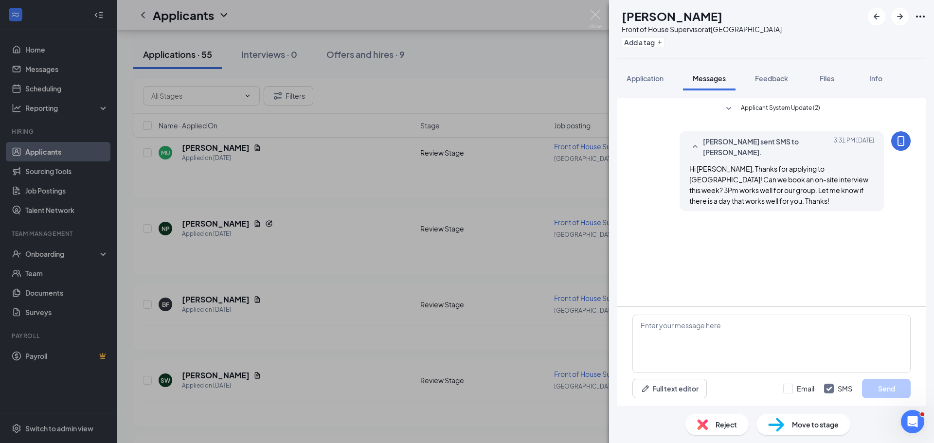
click at [350, 356] on div "BF Breana Fox Front of House Supervisor at Queens Harbour Add a tag Application…" at bounding box center [467, 221] width 934 height 443
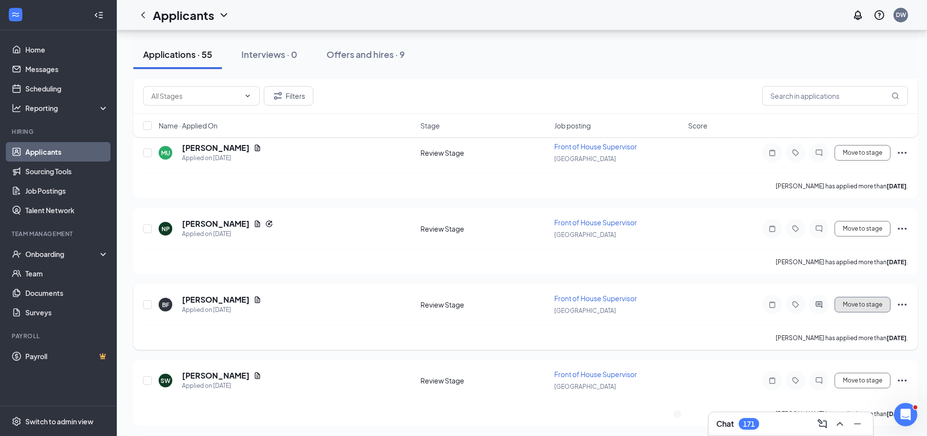
click at [890, 300] on button "Move to stage" at bounding box center [862, 305] width 56 height 16
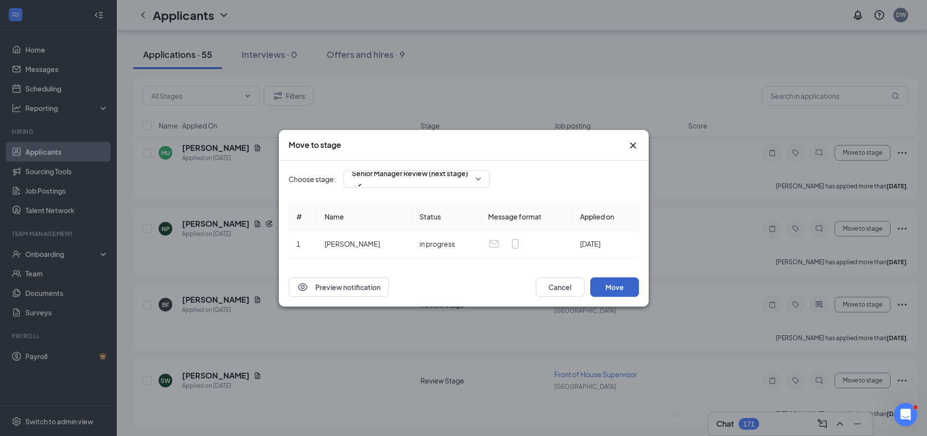
click at [609, 278] on button "Move" at bounding box center [614, 286] width 49 height 19
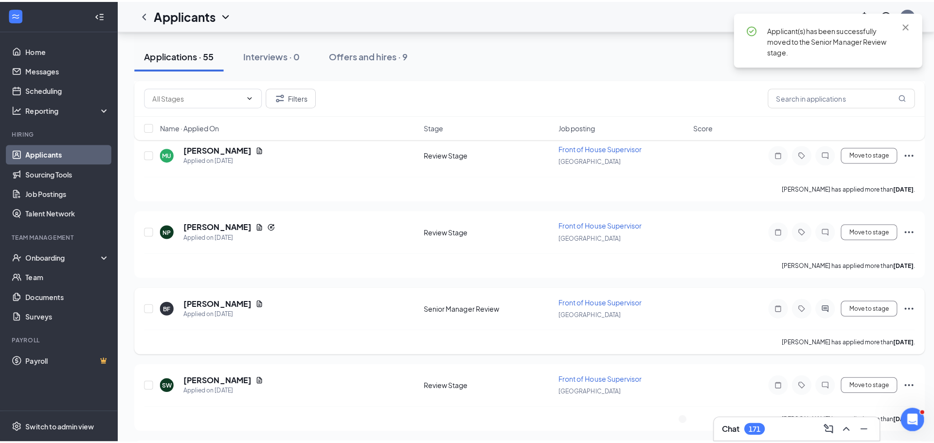
scroll to position [827, 0]
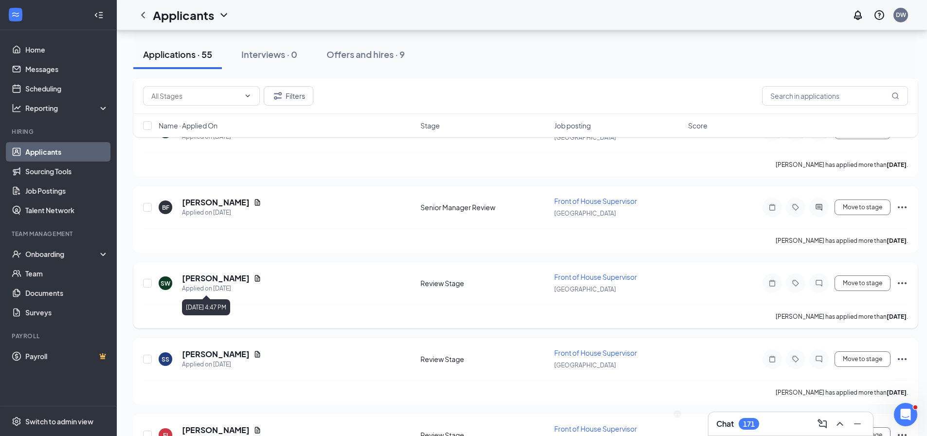
click at [204, 276] on h5 "Shaun Whittaker" at bounding box center [216, 278] width 68 height 11
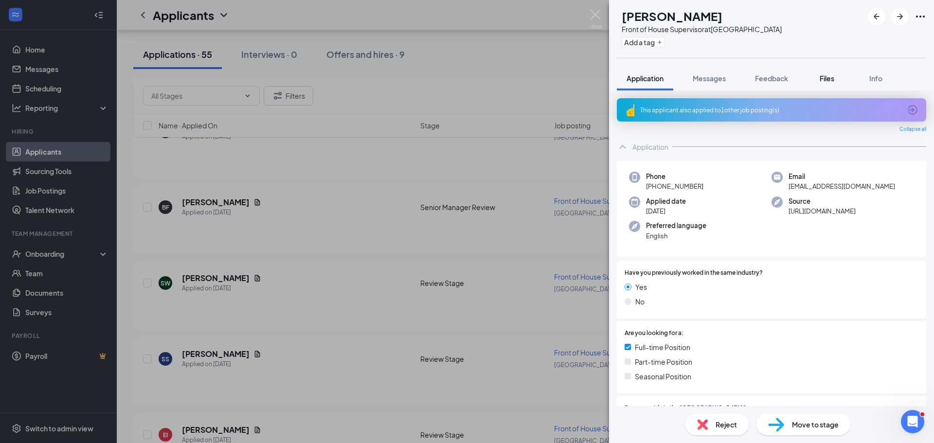
click at [829, 80] on span "Files" at bounding box center [827, 78] width 15 height 9
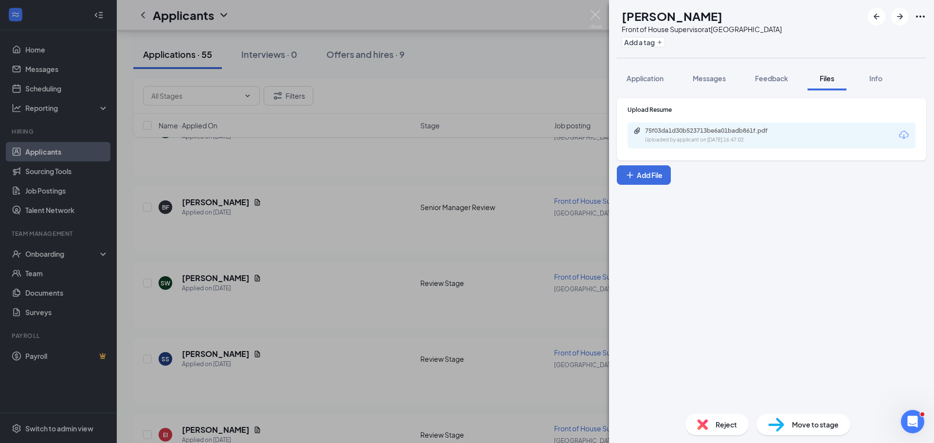
click at [762, 127] on div "75f03da1d30b523713be6a01badb861f.pdf" at bounding box center [713, 131] width 136 height 8
click at [522, 69] on div "SW Shaun Whittaker Front of House Supervisor at Queens Harbour Add a tag Applic…" at bounding box center [467, 221] width 934 height 443
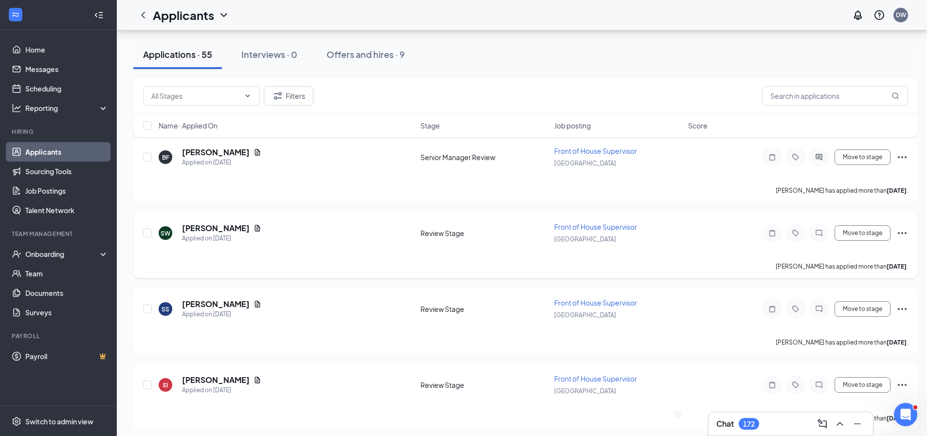
scroll to position [924, 0]
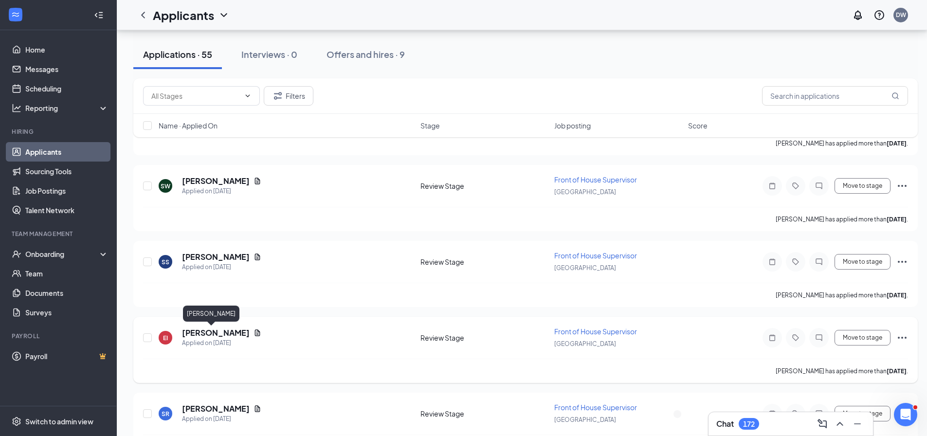
click at [201, 333] on h5 "Erica Ivy" at bounding box center [216, 332] width 68 height 11
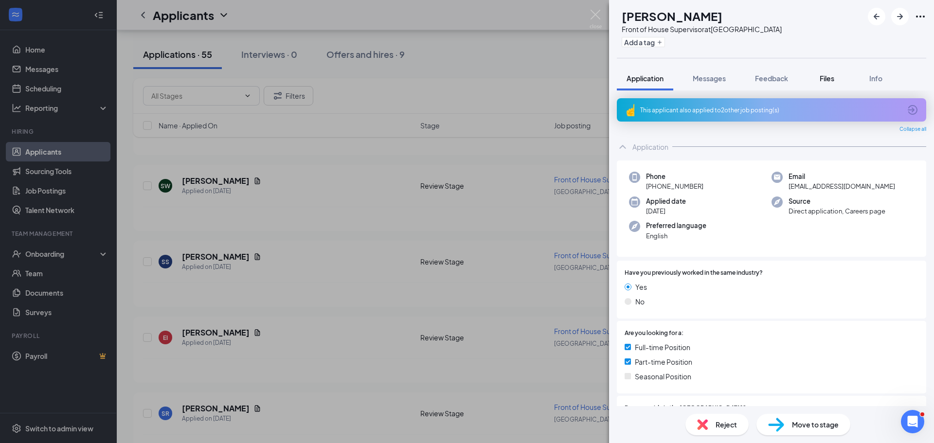
click at [831, 78] on span "Files" at bounding box center [827, 78] width 15 height 9
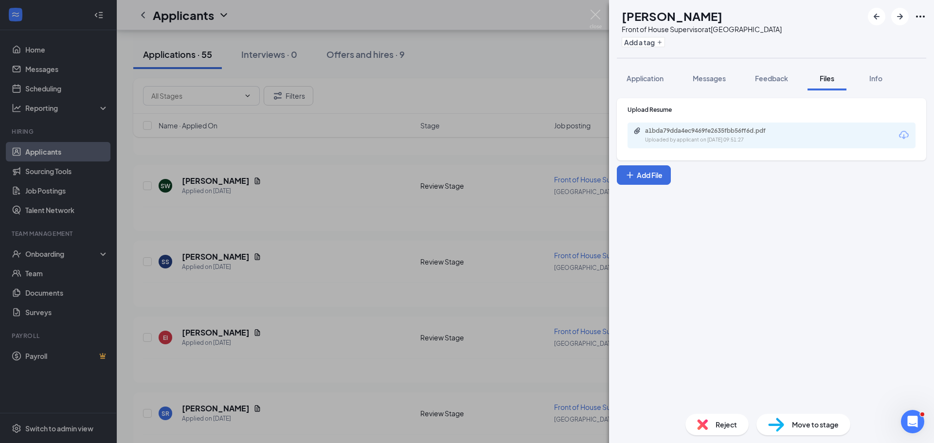
click at [729, 134] on div "a1bda79dda4ec9469fe2635fbb56ff6d.pdf" at bounding box center [713, 131] width 136 height 8
click at [726, 434] on div "Reject" at bounding box center [716, 424] width 63 height 21
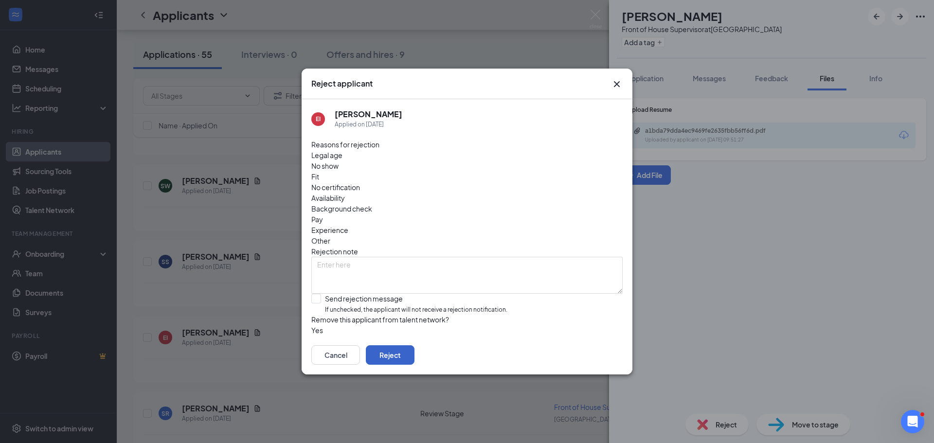
click at [414, 357] on button "Reject" at bounding box center [390, 354] width 49 height 19
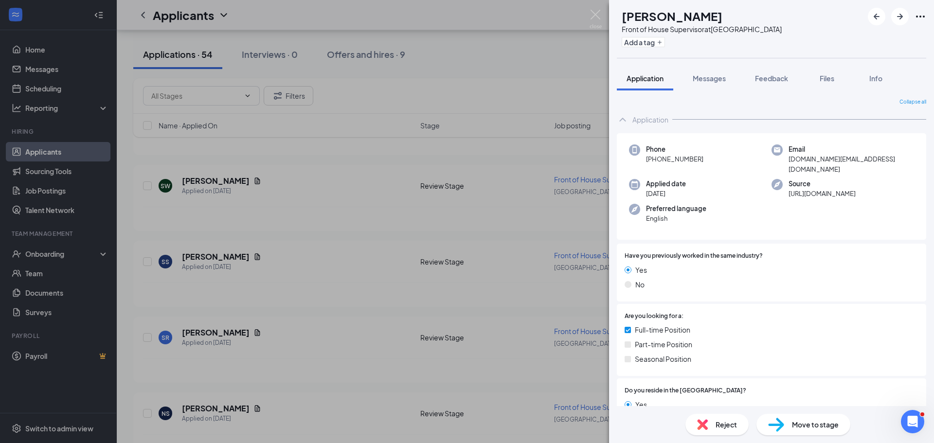
click at [515, 70] on div "SR SHEIK SHOHIDUR RAHMAN Front of House Supervisor at Queens Harbour Add a tag …" at bounding box center [467, 221] width 934 height 443
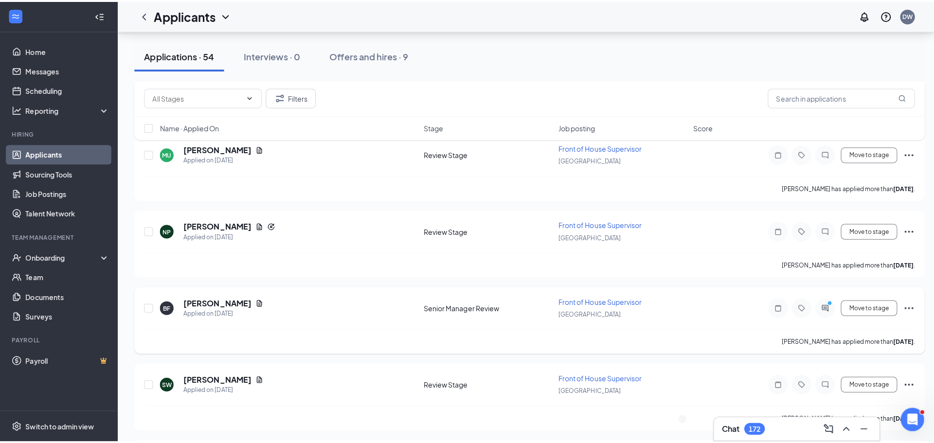
scroll to position [730, 0]
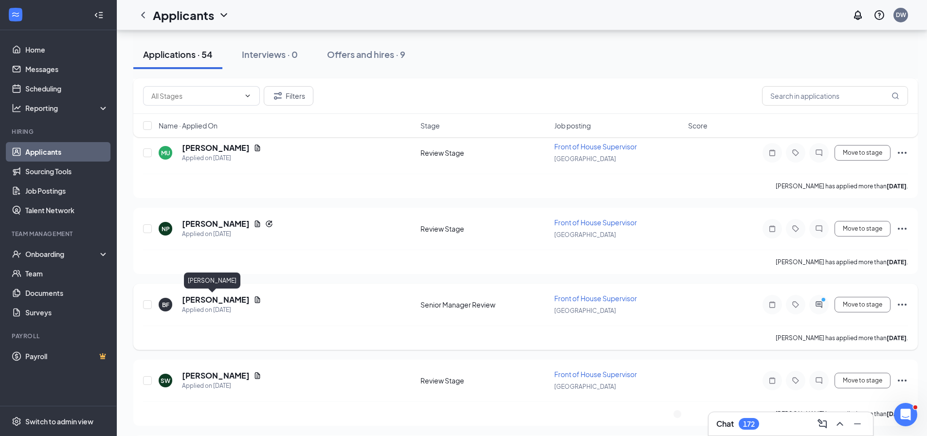
click at [209, 299] on h5 "[PERSON_NAME]" at bounding box center [216, 299] width 68 height 11
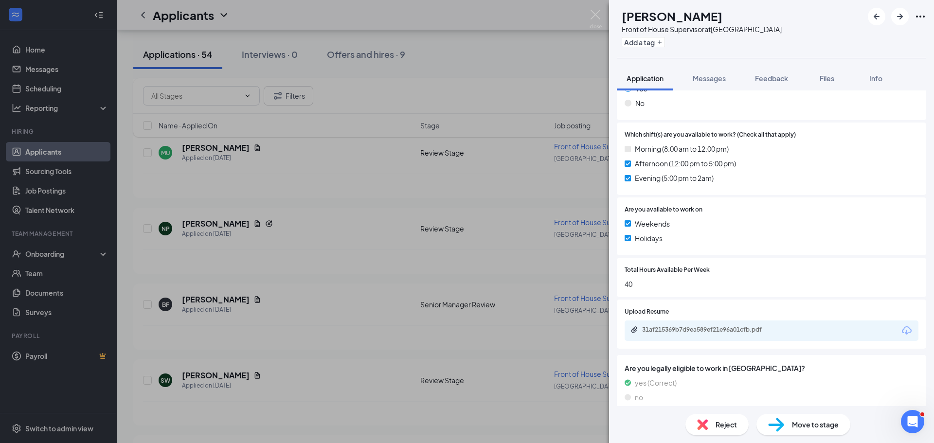
scroll to position [344, 0]
click at [808, 321] on div "31af215369b7d9ea589ef21e96a01cfb.pdf" at bounding box center [772, 330] width 294 height 20
click at [833, 75] on span "Files" at bounding box center [827, 78] width 15 height 9
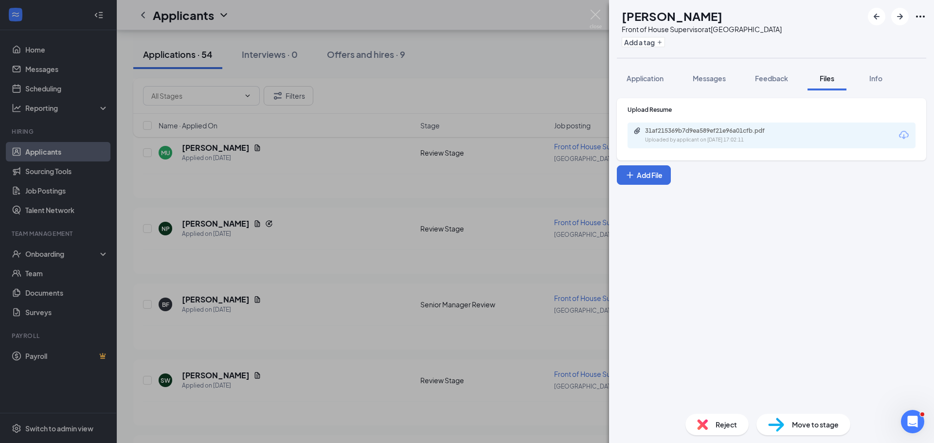
click at [908, 134] on icon "Download" at bounding box center [904, 135] width 10 height 8
click at [359, 198] on div "BF Breana Fox Front of House Supervisor at Queens Harbour Add a tag Application…" at bounding box center [467, 221] width 934 height 443
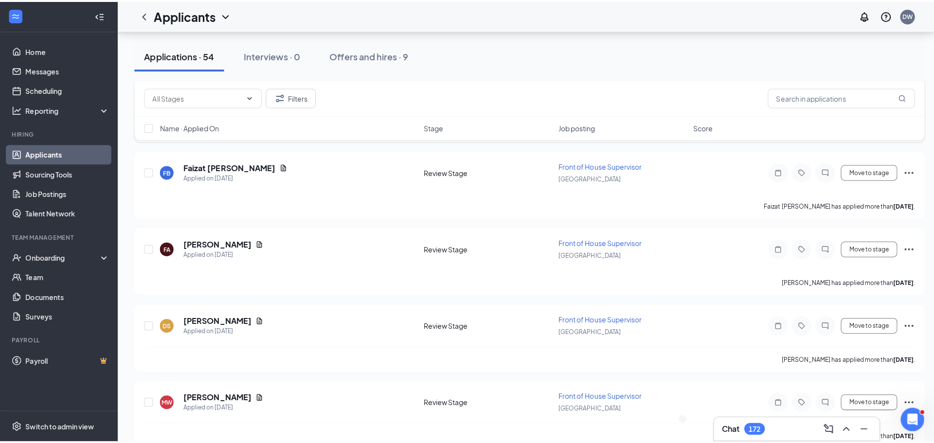
scroll to position [1557, 0]
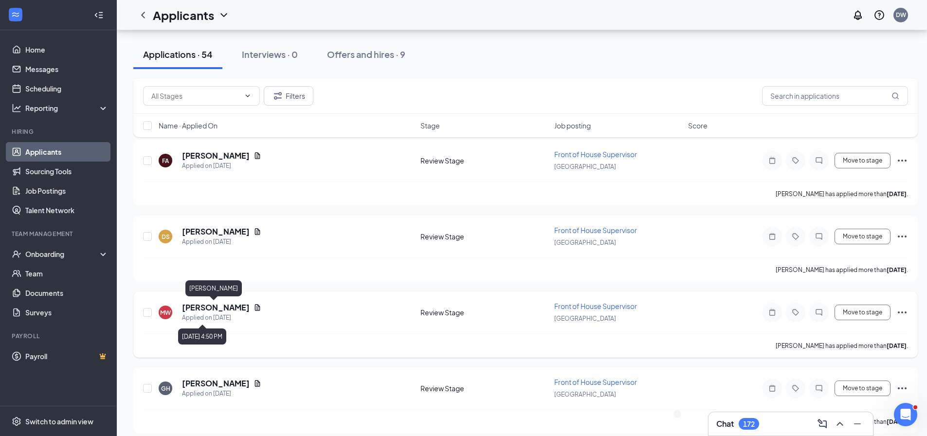
click at [215, 303] on h5 "Micah Woods" at bounding box center [216, 307] width 68 height 11
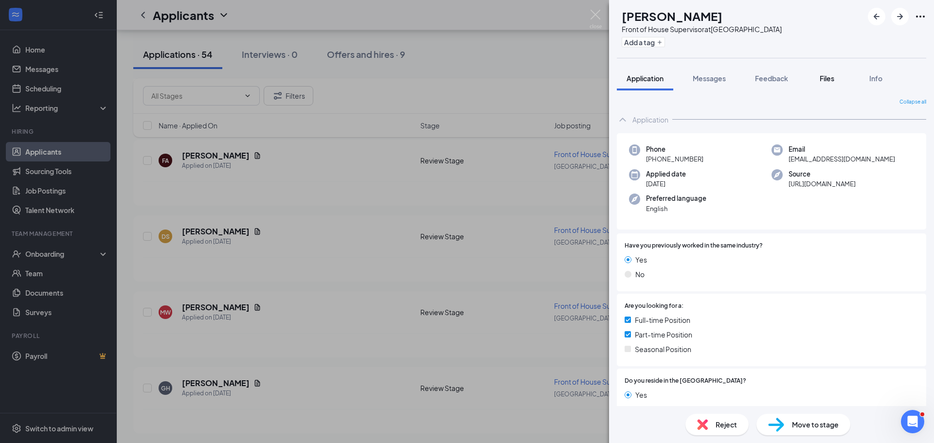
click at [838, 73] on button "Files" at bounding box center [826, 78] width 39 height 24
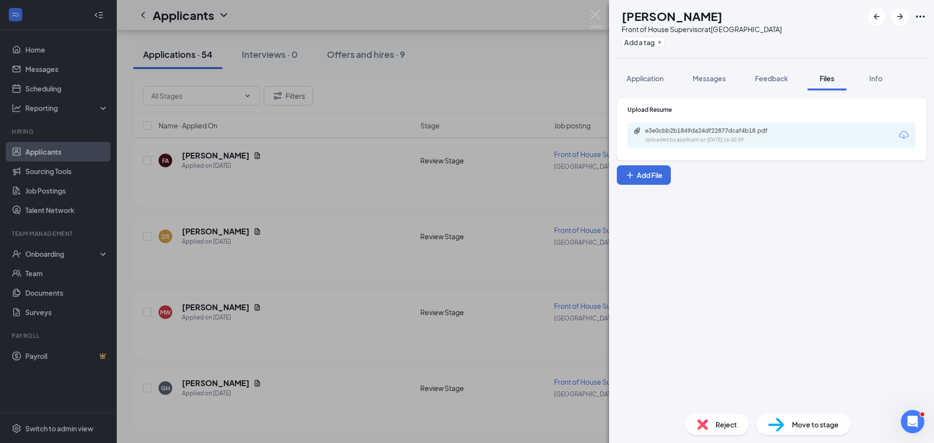
click at [786, 134] on div "e3e0cbb2b1849da24df22877dcaf4b18.pdf" at bounding box center [712, 131] width 158 height 8
click at [729, 424] on span "Reject" at bounding box center [726, 424] width 21 height 11
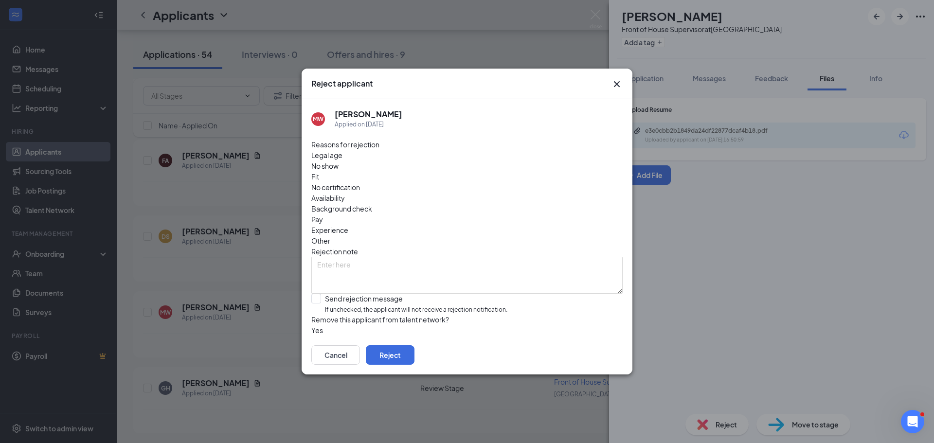
click at [600, 365] on div "Cancel Reject" at bounding box center [467, 355] width 331 height 39
click at [414, 351] on button "Reject" at bounding box center [390, 354] width 49 height 19
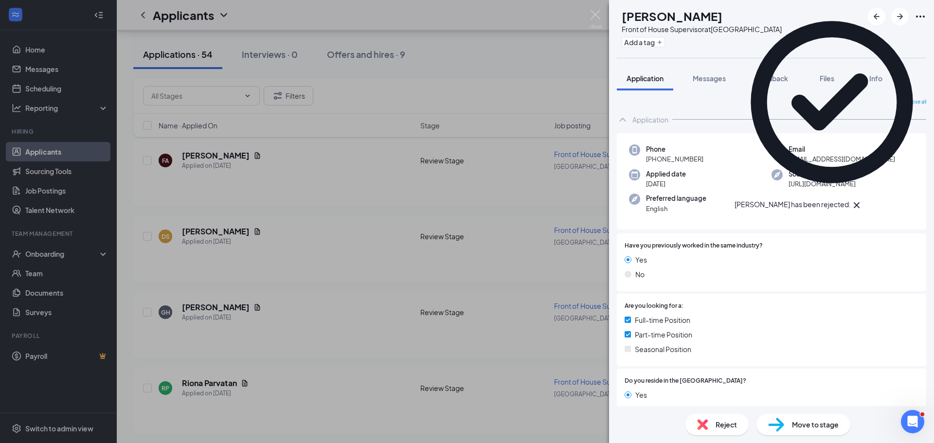
click at [557, 77] on div "GH Gail Hutchinson Front of House Supervisor at Queens Harbour Add a tag Applic…" at bounding box center [467, 221] width 934 height 443
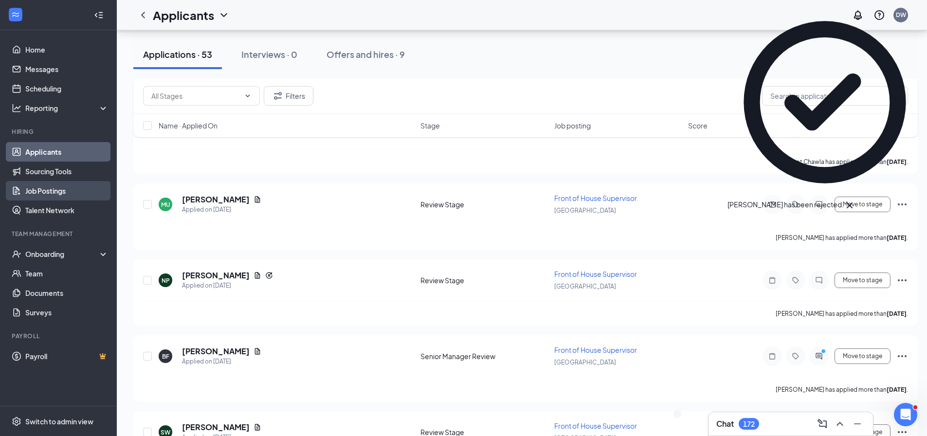
scroll to position [438, 0]
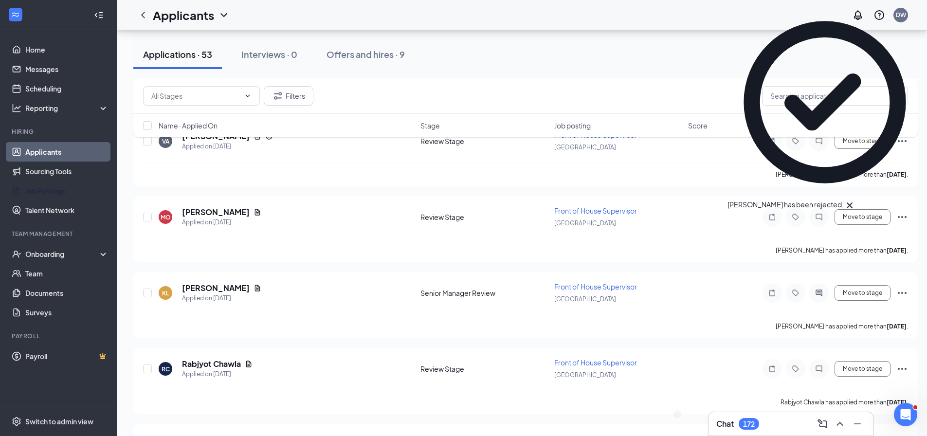
drag, startPoint x: 50, startPoint y: 192, endPoint x: 192, endPoint y: 187, distance: 141.6
click at [50, 192] on link "Job Postings" at bounding box center [66, 190] width 83 height 19
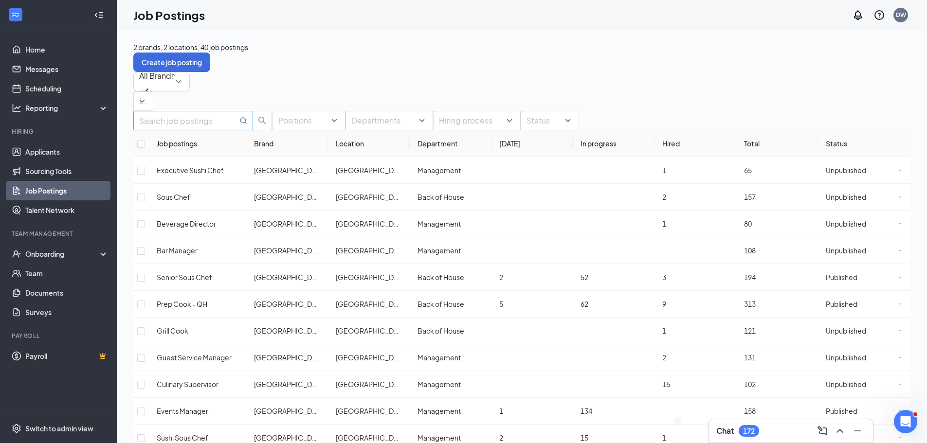
click at [195, 127] on input "text" at bounding box center [188, 121] width 98 height 12
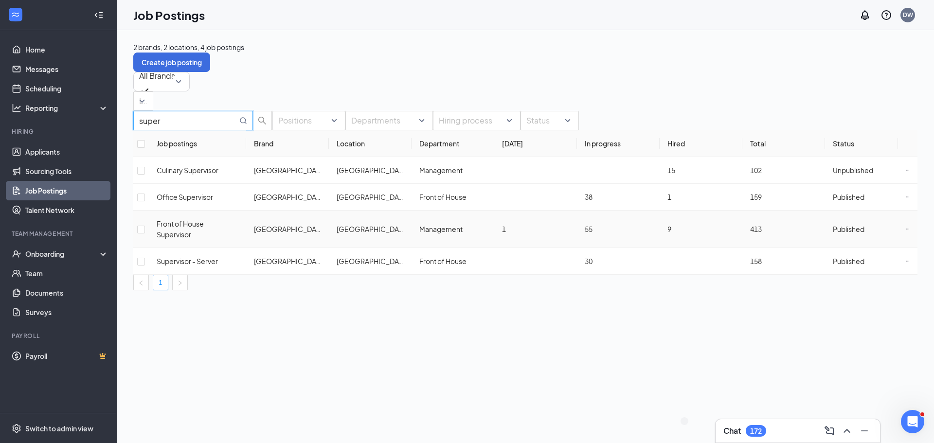
type input "super"
click at [204, 219] on span "Front of House Supervisor" at bounding box center [180, 228] width 47 height 19
click at [859, 225] on span "Published" at bounding box center [849, 229] width 32 height 9
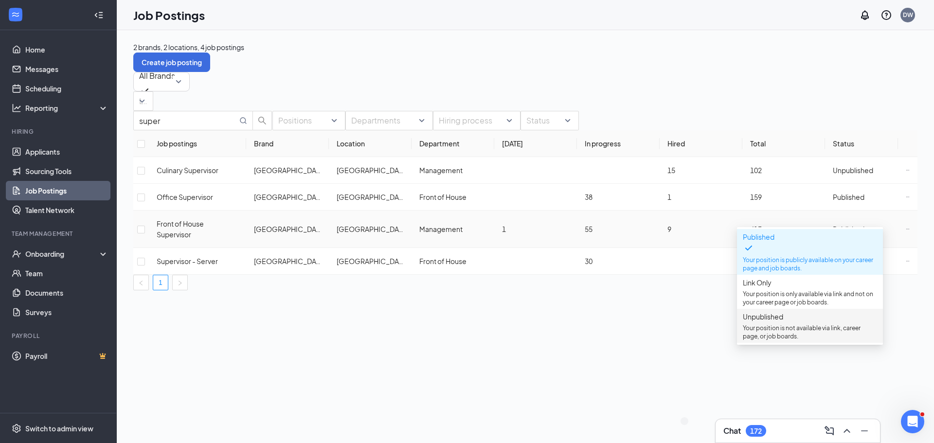
click at [805, 329] on p "Your position is not available via link, career page, or job boards." at bounding box center [810, 332] width 134 height 17
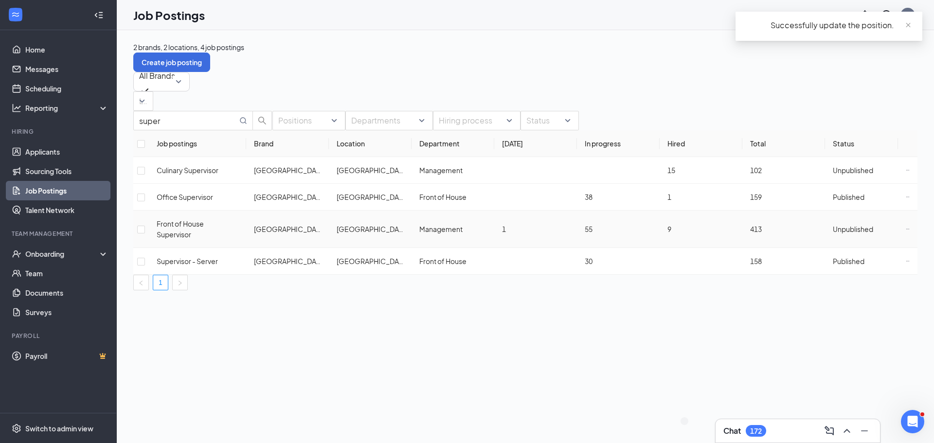
click at [906, 227] on icon "Ellipses" at bounding box center [908, 229] width 4 height 4
click at [603, 321] on div "2 brands, 2 locations, 4 job postings Create job posting All Brands Locations s…" at bounding box center [525, 236] width 817 height 413
click at [864, 225] on span "Unpublished" at bounding box center [853, 229] width 40 height 9
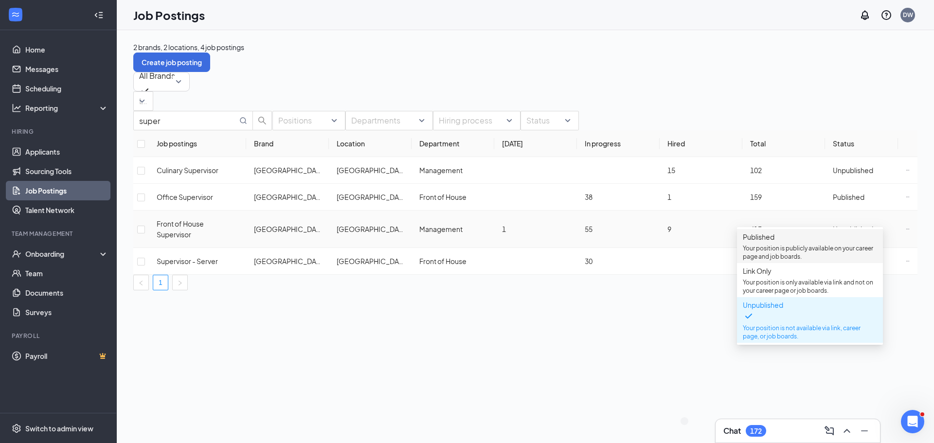
click at [784, 248] on p "Your position is publicly available on your career page and job boards." at bounding box center [810, 252] width 134 height 17
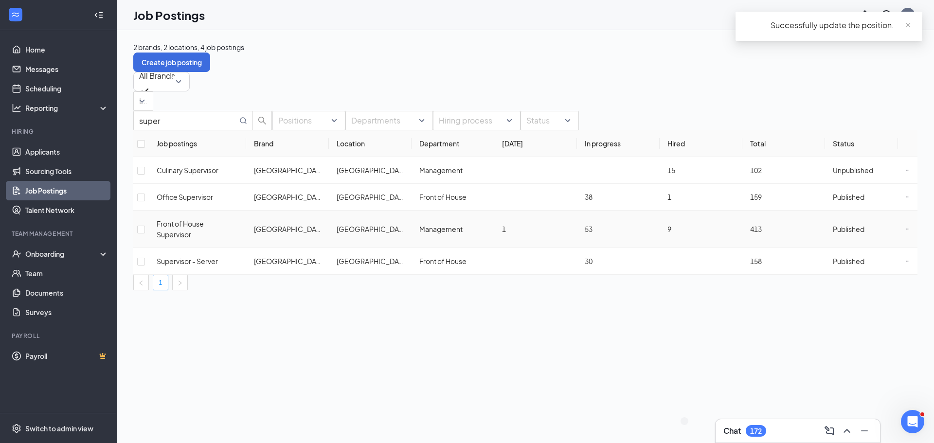
click at [204, 222] on span "Front of House Supervisor" at bounding box center [180, 228] width 47 height 19
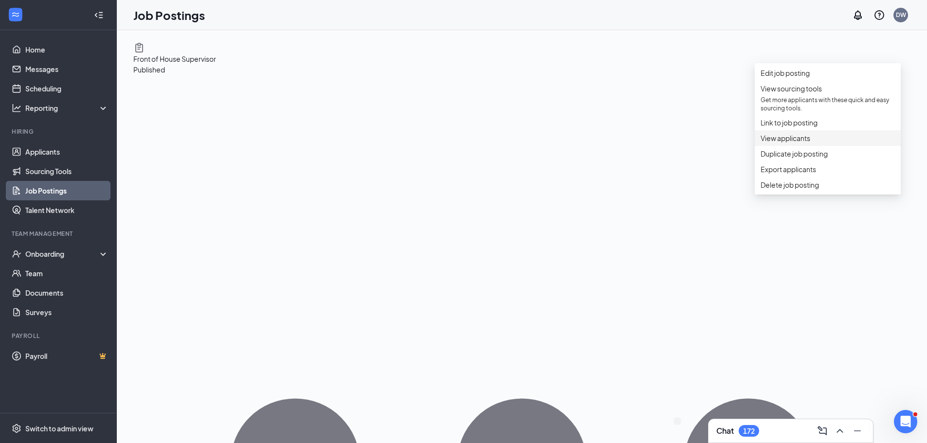
click at [795, 143] on span "View applicants" at bounding box center [785, 138] width 50 height 9
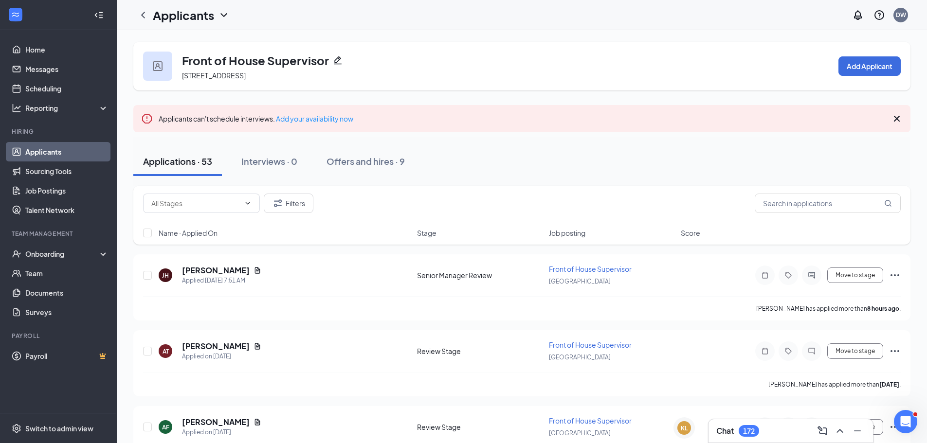
click at [761, 432] on div "Chat 172" at bounding box center [790, 431] width 149 height 16
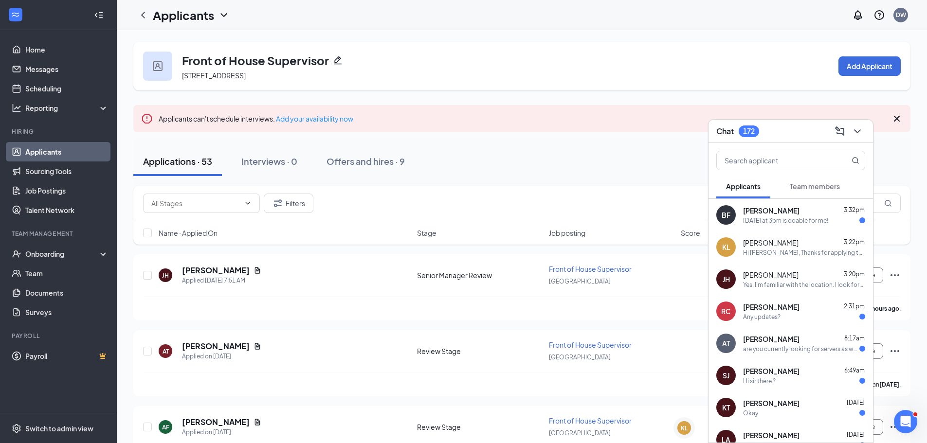
click at [811, 224] on div "[DATE] at 3pm is doable for me!" at bounding box center [785, 220] width 85 height 8
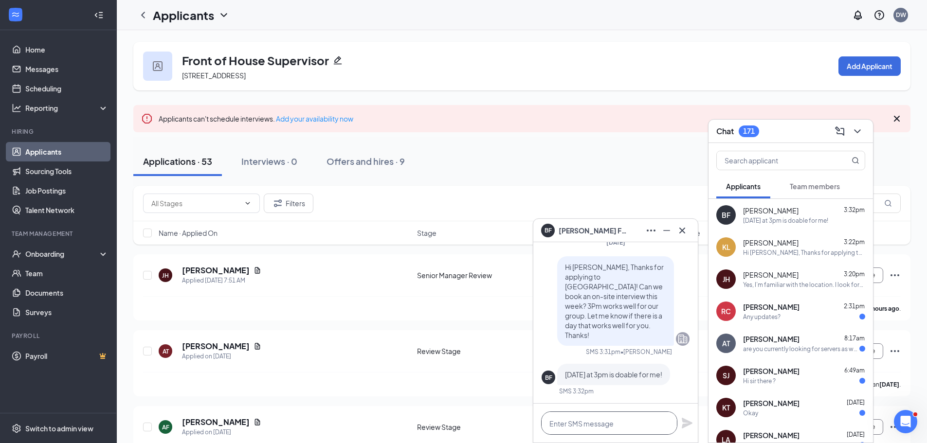
click at [592, 423] on textarea at bounding box center [609, 423] width 136 height 23
type textarea "t"
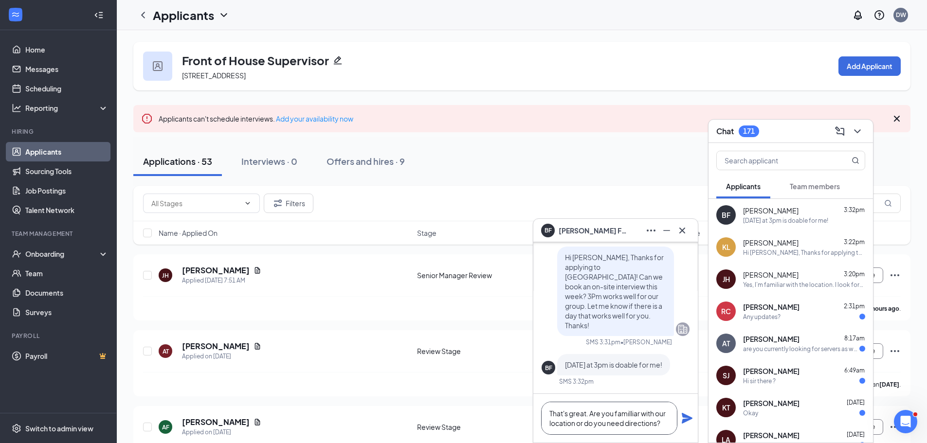
click at [627, 415] on textarea "That's great. Are you familliar with our location or do you need directions?" at bounding box center [609, 418] width 136 height 33
type textarea "That's great. Are you familiar with our location or do you need directions?"
click at [689, 420] on icon "Plane" at bounding box center [686, 418] width 11 height 11
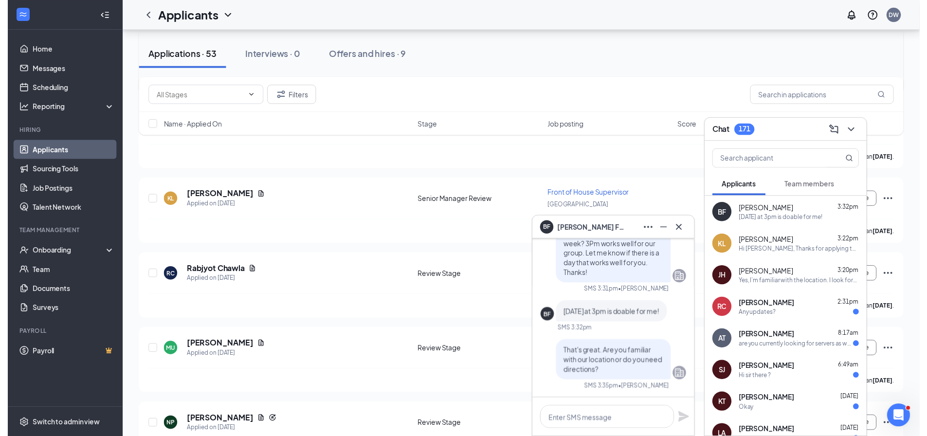
scroll to position [572, 0]
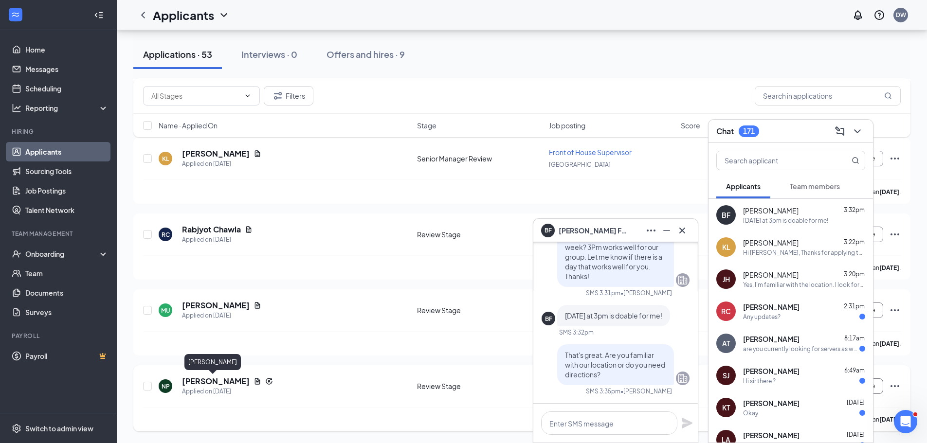
click at [217, 378] on h5 "[PERSON_NAME]" at bounding box center [216, 381] width 68 height 11
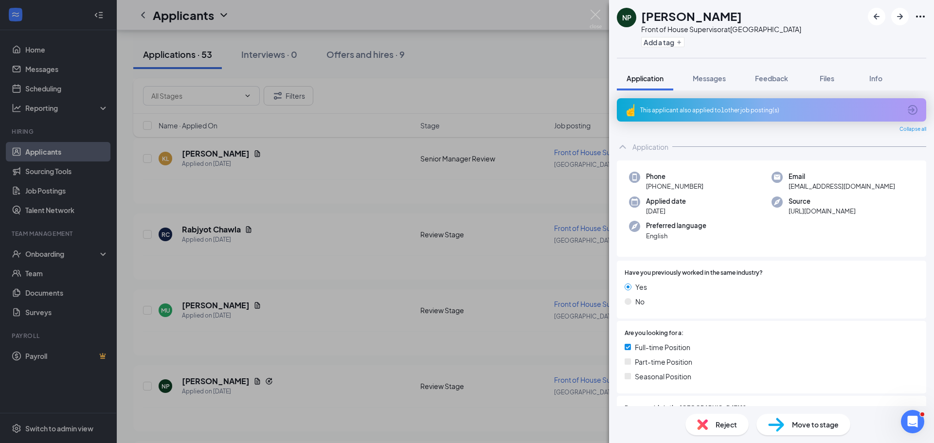
click at [307, 309] on div "NP [PERSON_NAME] Front of House Supervisor at [GEOGRAPHIC_DATA] Add a tag Appli…" at bounding box center [467, 221] width 934 height 443
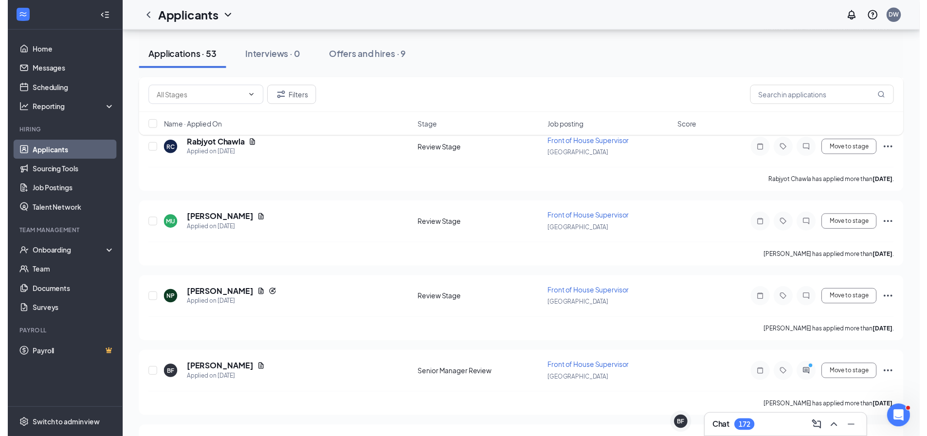
scroll to position [730, 0]
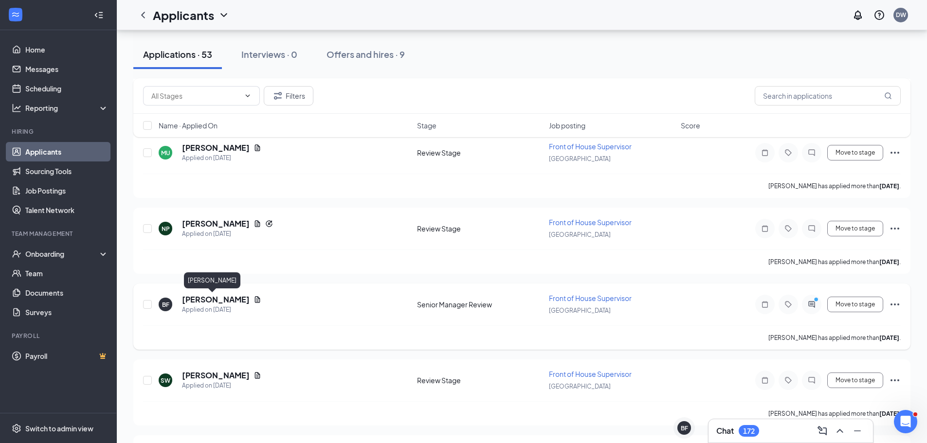
click at [207, 301] on h5 "[PERSON_NAME]" at bounding box center [216, 299] width 68 height 11
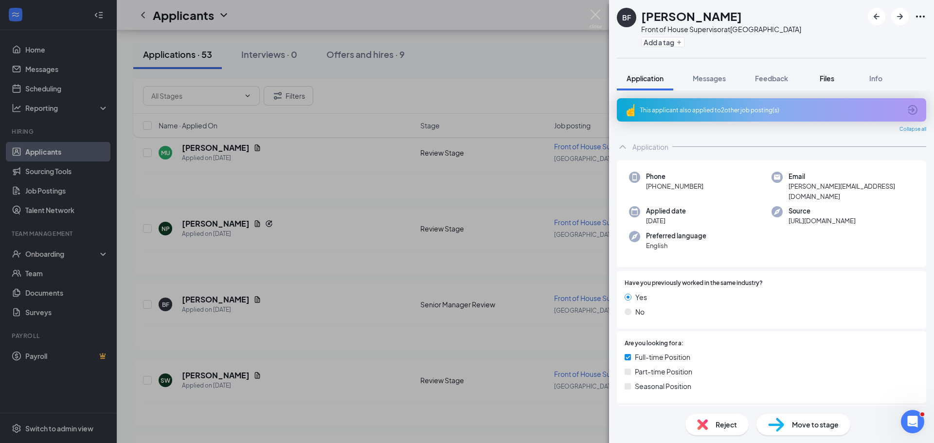
click at [838, 80] on button "Files" at bounding box center [826, 78] width 39 height 24
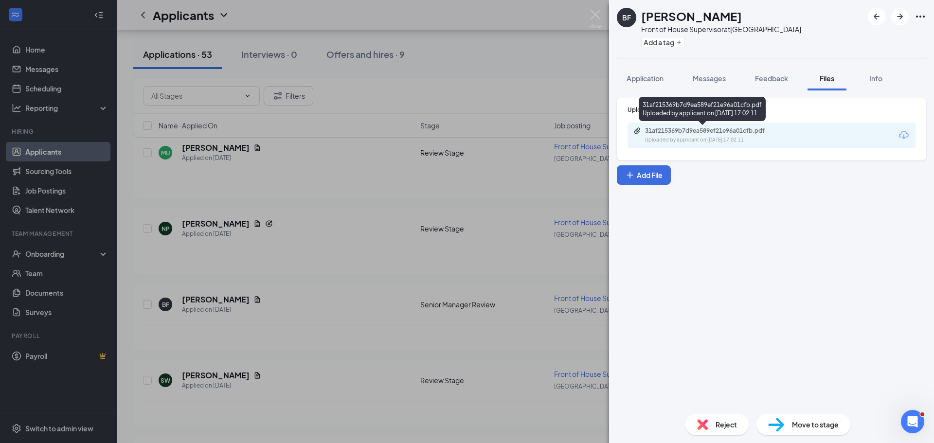
click at [763, 139] on div "Uploaded by applicant on Aug 13, 2025 at 17:02:11" at bounding box center [718, 140] width 146 height 8
drag, startPoint x: 516, startPoint y: 79, endPoint x: 568, endPoint y: 83, distance: 52.2
click at [517, 79] on div "BF Breana Fox Front of House Supervisor at Queens Harbour Add a tag Application…" at bounding box center [467, 221] width 934 height 443
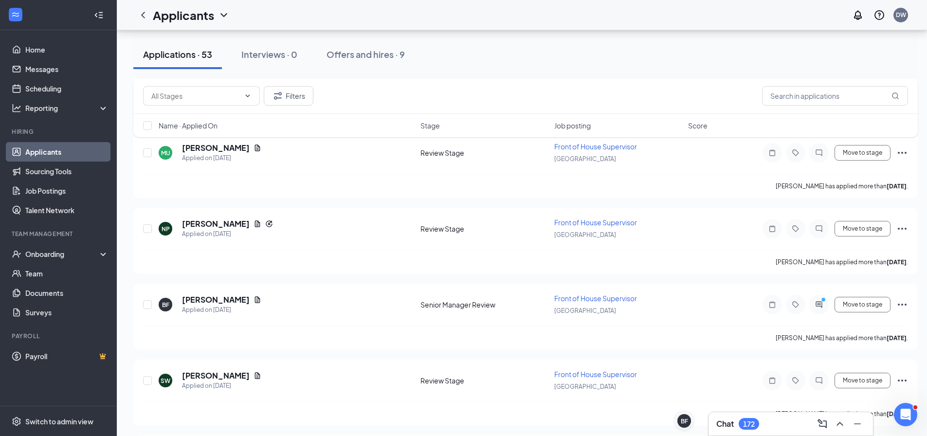
click at [753, 426] on div "172" at bounding box center [749, 424] width 12 height 8
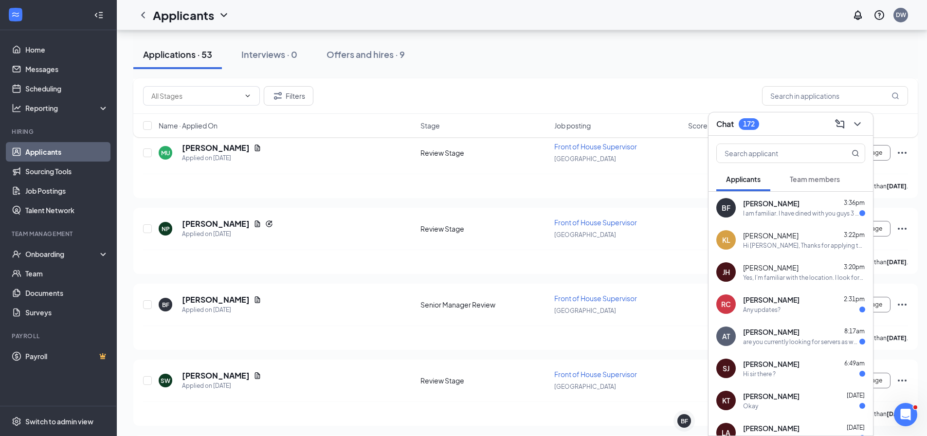
click at [765, 211] on div "I am familiar. I have dined with you guys 3 times so far." at bounding box center [801, 213] width 116 height 8
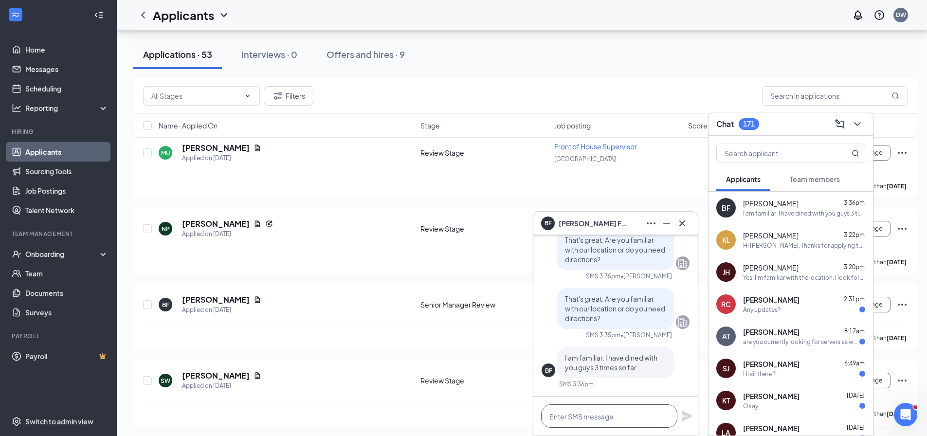
click at [590, 423] on textarea at bounding box center [609, 415] width 136 height 23
drag, startPoint x: 552, startPoint y: 418, endPoint x: 576, endPoint y: 411, distance: 24.9
click at [553, 418] on textarea "nice to hear! :)" at bounding box center [609, 415] width 136 height 23
type textarea "Nice to hear! :)"
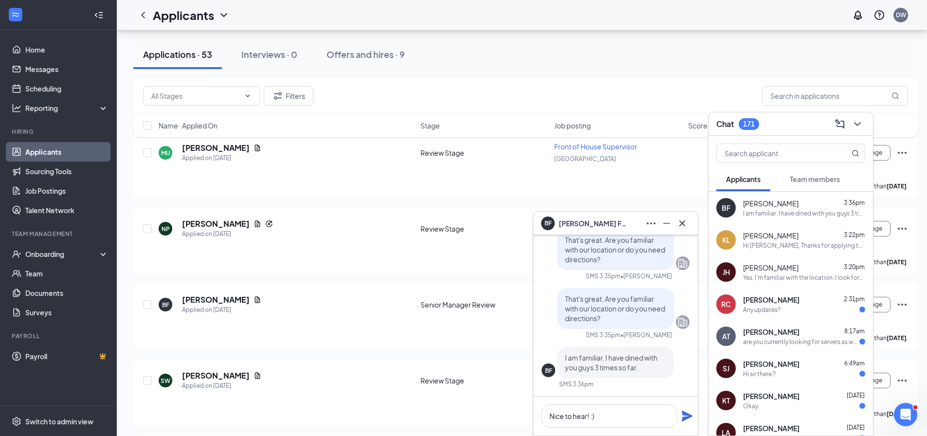
drag, startPoint x: 684, startPoint y: 412, endPoint x: 702, endPoint y: 442, distance: 35.5
click at [685, 413] on icon "Plane" at bounding box center [687, 416] width 12 height 12
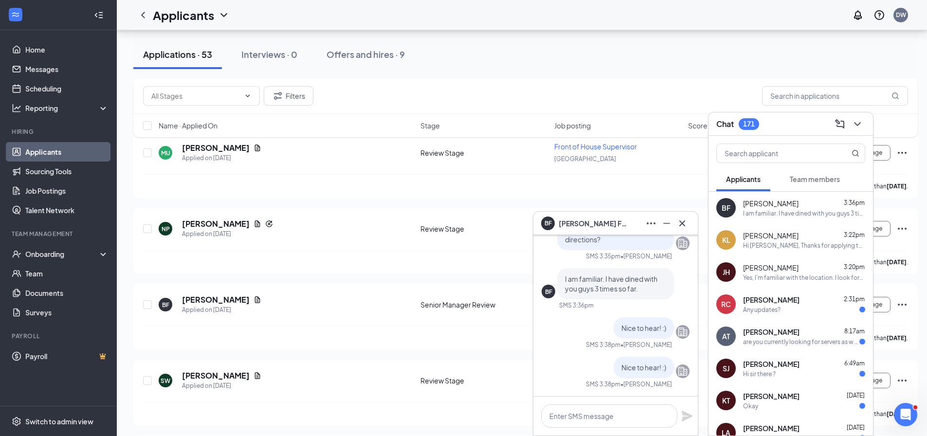
click at [651, 369] on span "Nice to hear! :)" at bounding box center [643, 367] width 45 height 9
click at [679, 368] on icon "Company" at bounding box center [683, 371] width 12 height 12
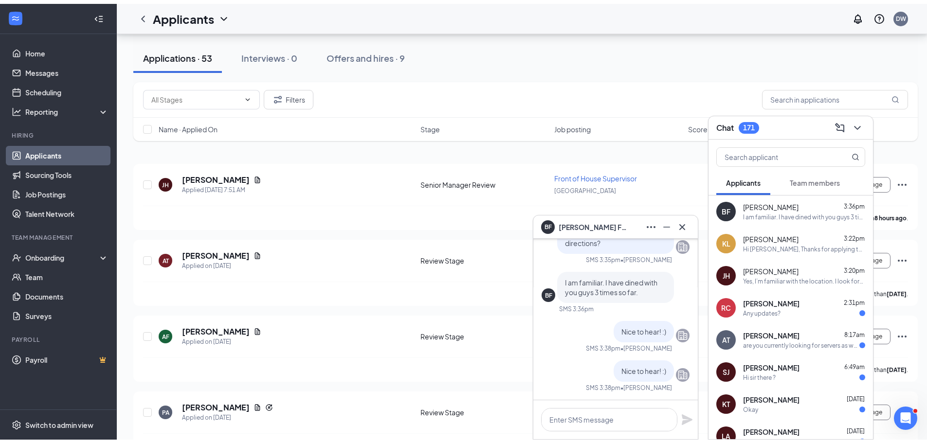
scroll to position [0, 0]
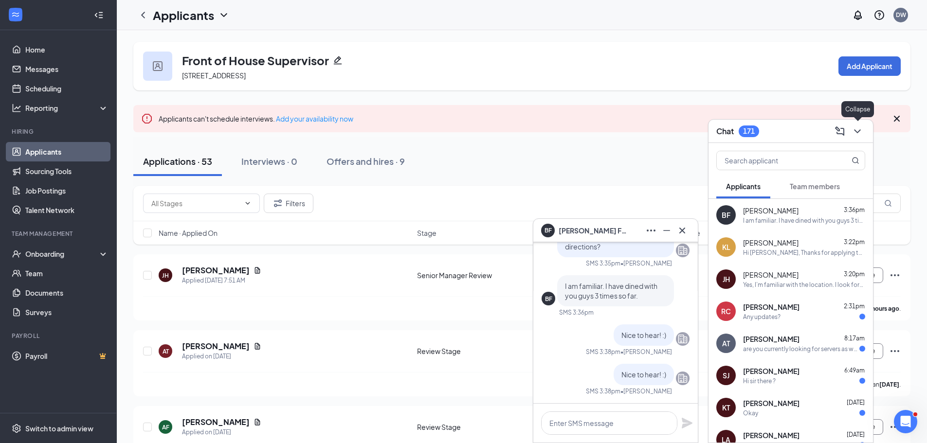
click at [855, 133] on icon "ChevronDown" at bounding box center [857, 131] width 12 height 12
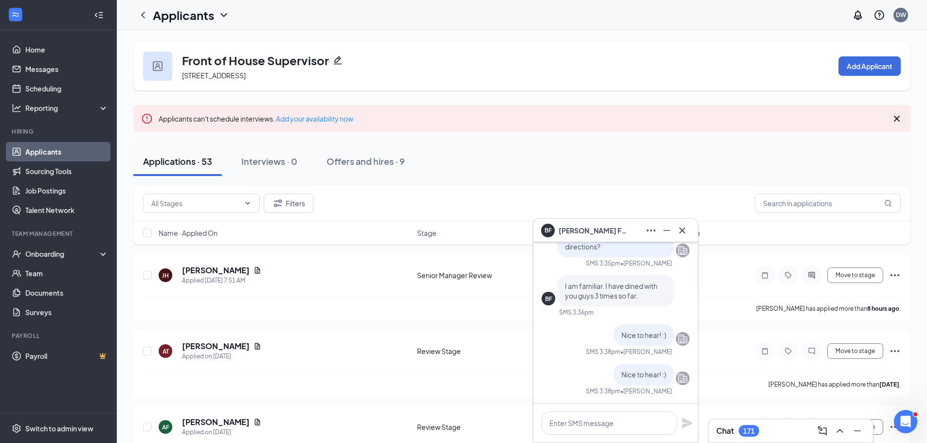
click at [647, 176] on div "Applications · 53 Interviews · 0 Offers and hires · 9" at bounding box center [521, 161] width 777 height 29
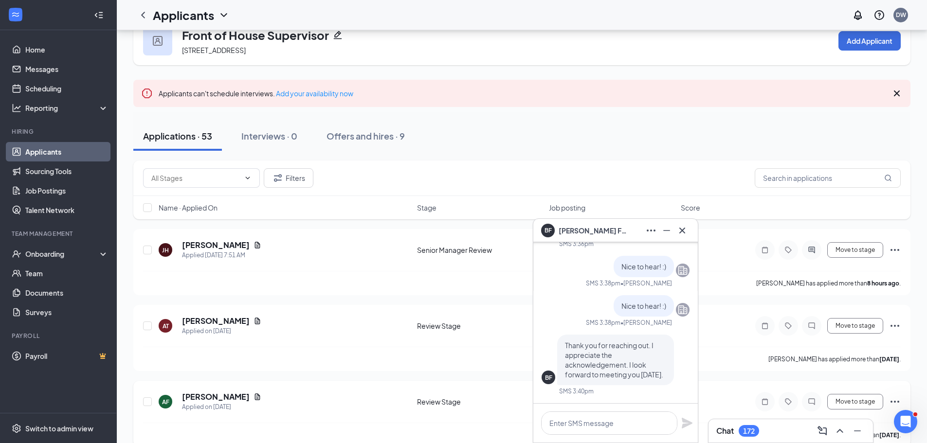
scroll to position [49, 0]
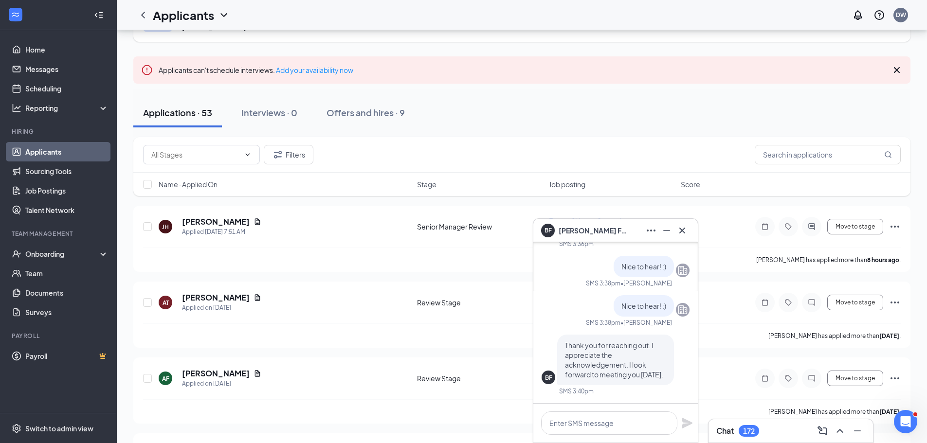
click at [777, 427] on div "Chat 172" at bounding box center [790, 431] width 149 height 16
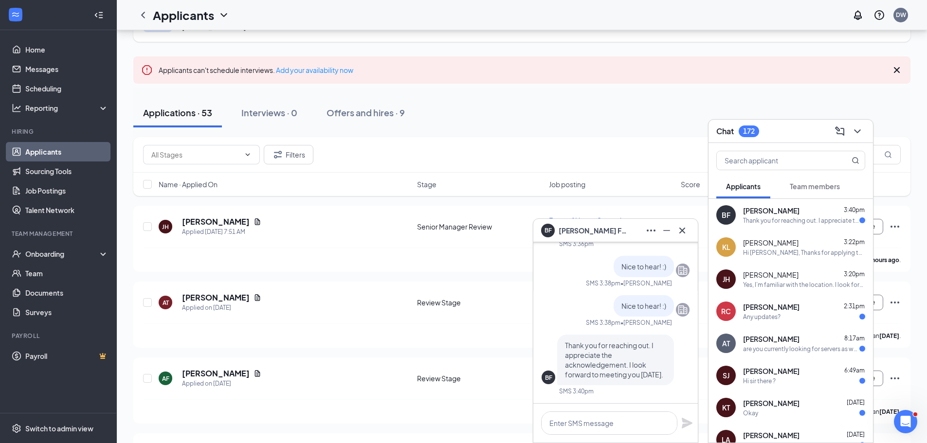
click at [600, 105] on div "Applications · 53 Interviews · 0 Offers and hires · 9" at bounding box center [521, 112] width 777 height 29
click at [623, 346] on p "Thank you for reaching out. I appreciate the acknowledgement. I look forward to…" at bounding box center [615, 359] width 101 height 39
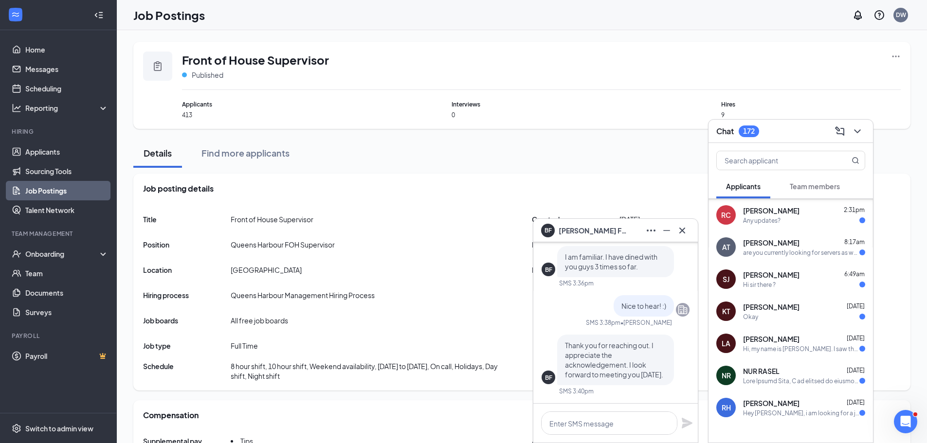
scroll to position [97, 0]
click at [615, 421] on textarea at bounding box center [609, 423] width 136 height 23
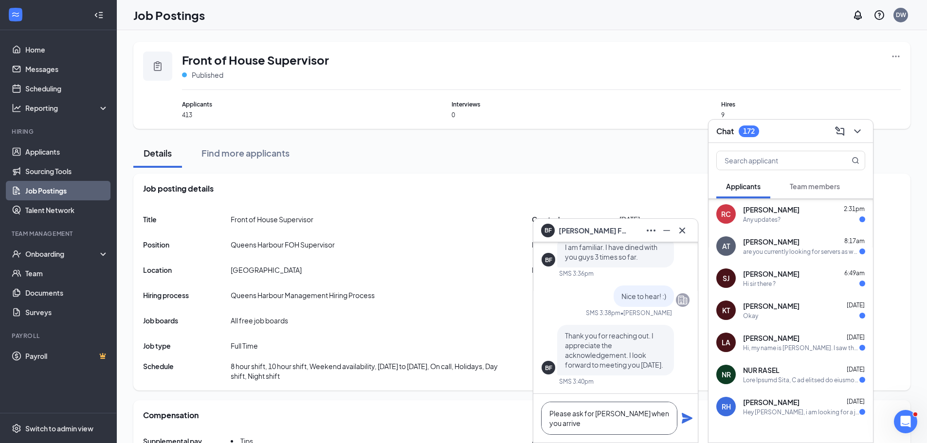
scroll to position [0, 0]
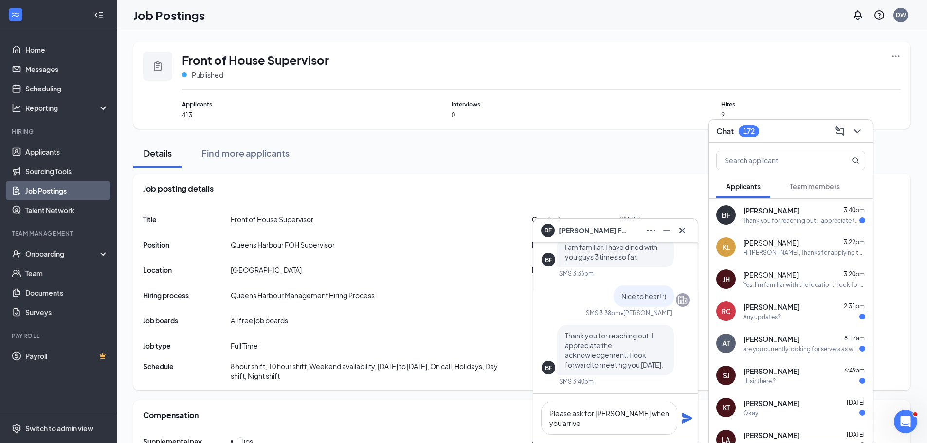
click at [805, 281] on div "Yes, I’m familiar with the location. I look forward to seeing team at 3 PM. Tha…" at bounding box center [804, 285] width 122 height 8
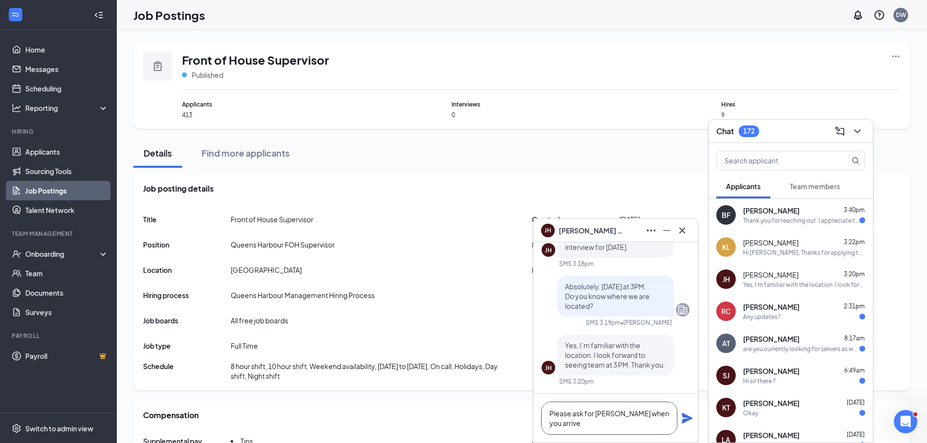
click at [612, 415] on textarea "Please ask for [PERSON_NAME] when you arrive" at bounding box center [609, 418] width 136 height 33
type textarea "Please ask for [PERSON_NAME] when you arrive"
click at [657, 418] on textarea "Please ask for [PERSON_NAME] when you arrive" at bounding box center [609, 418] width 136 height 33
click at [690, 422] on icon "Plane" at bounding box center [687, 418] width 12 height 12
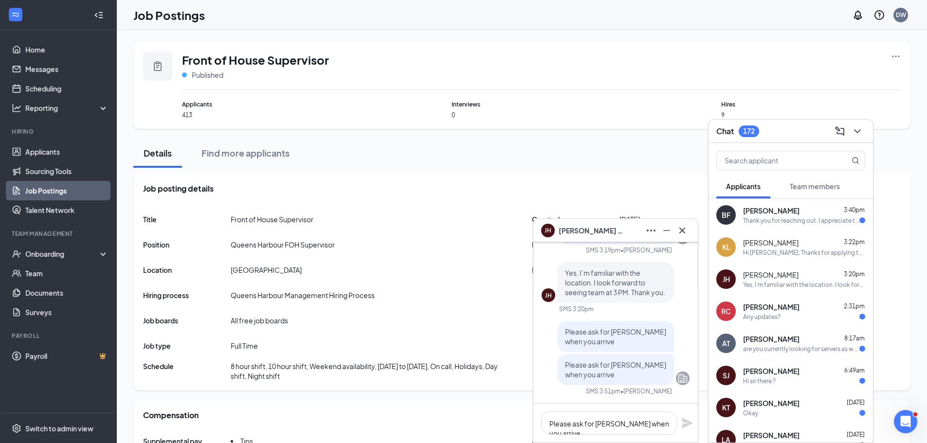
click at [811, 217] on div "Thank you for reaching out. I appreciate the acknowledgement. I look forward to…" at bounding box center [801, 220] width 116 height 8
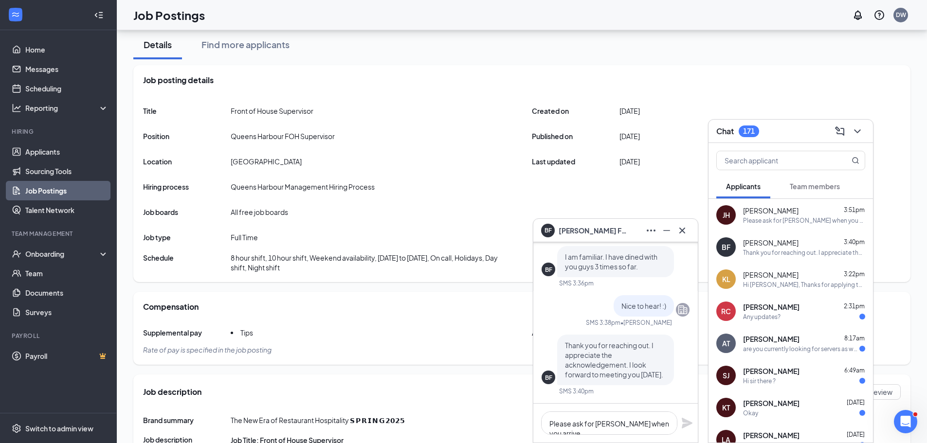
scroll to position [195, 0]
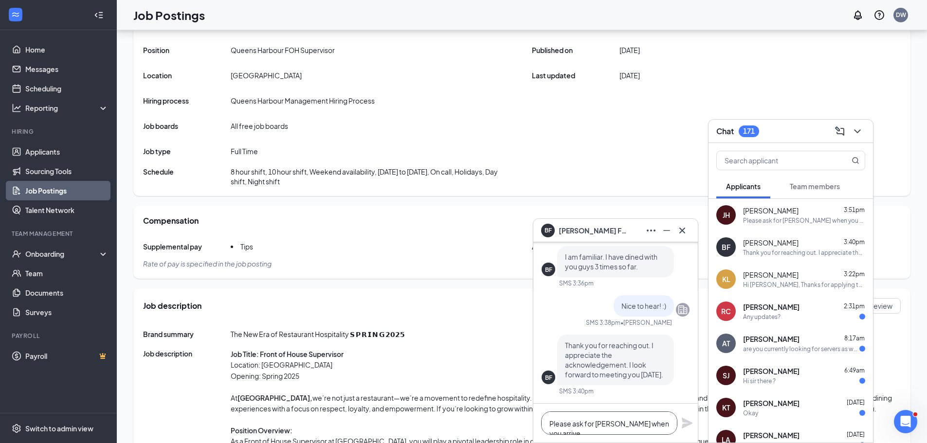
click at [599, 430] on textarea "Please ask for [PERSON_NAME] when you arrive" at bounding box center [609, 423] width 136 height 23
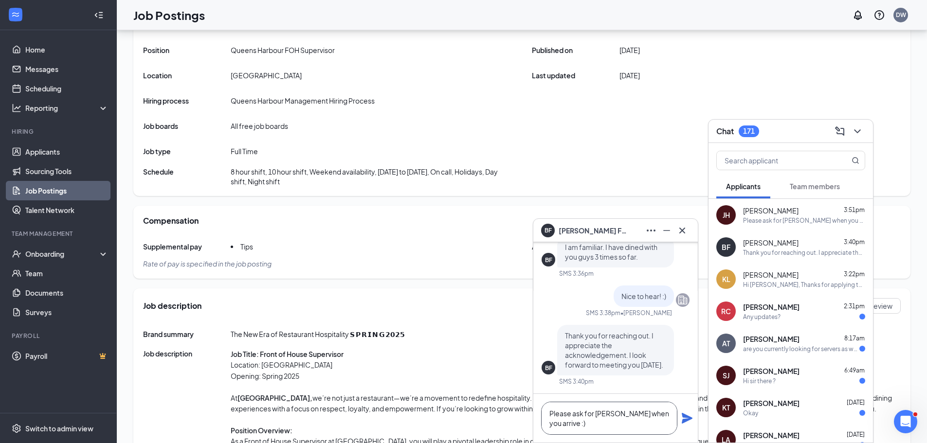
type textarea "Please ask for [PERSON_NAME] when you arrive :)"
click at [682, 420] on icon "Plane" at bounding box center [687, 418] width 12 height 12
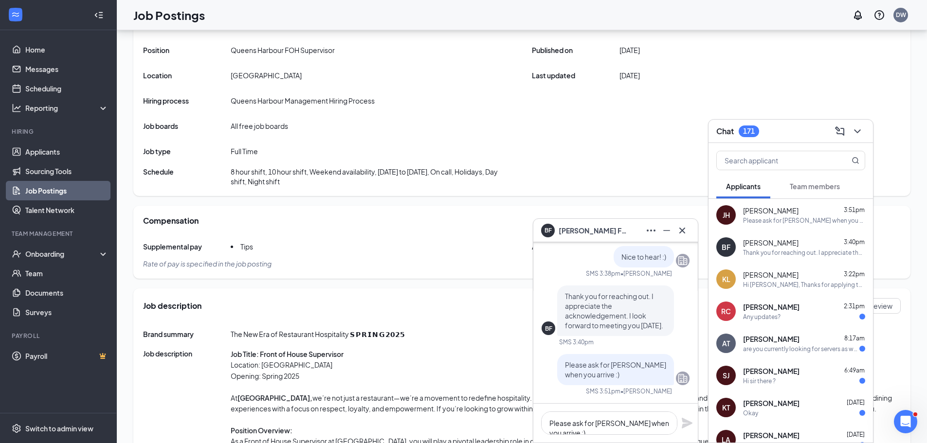
scroll to position [0, 0]
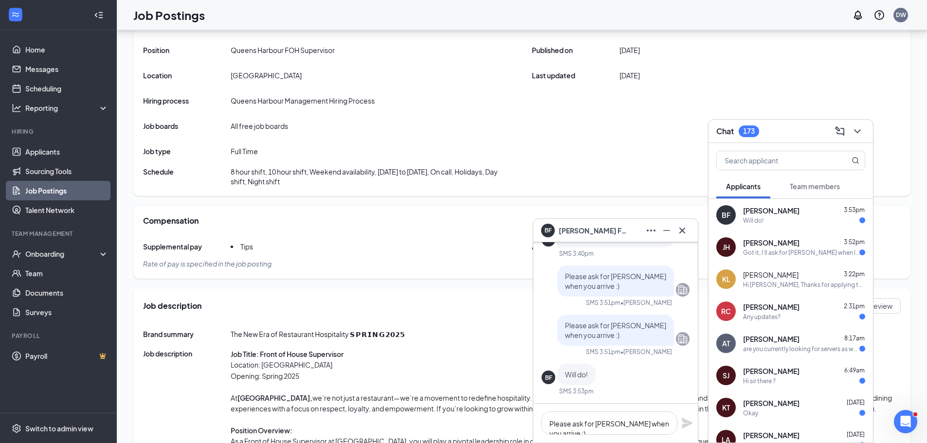
click at [756, 258] on div "[PERSON_NAME] [PERSON_NAME] 3:52pm Got it, I’ll ask for [PERSON_NAME] when I ar…" at bounding box center [790, 247] width 164 height 32
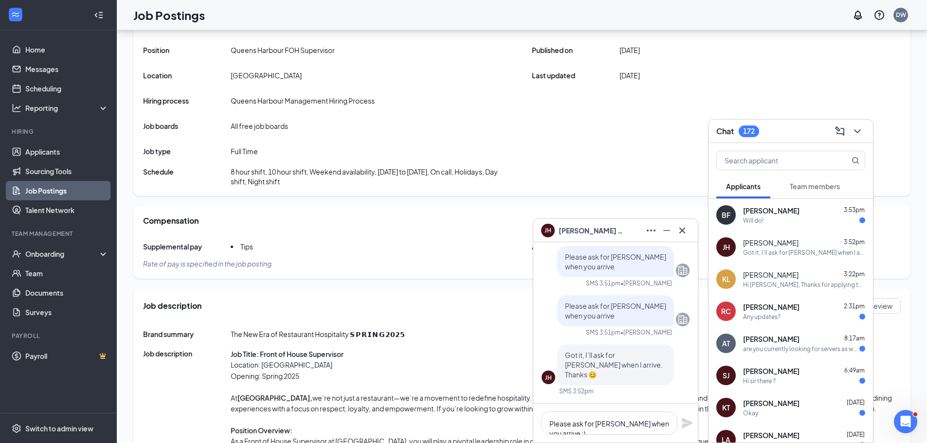
click at [773, 218] on div "Will do!" at bounding box center [804, 220] width 122 height 8
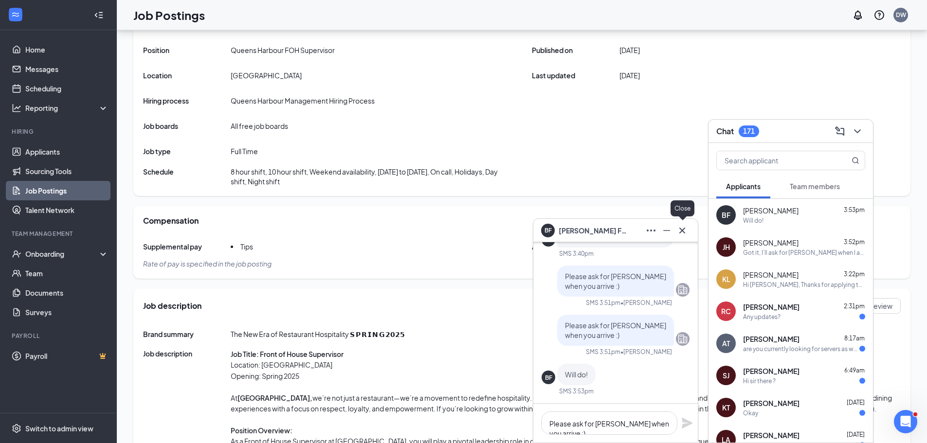
click at [686, 232] on icon "Cross" at bounding box center [682, 231] width 12 height 12
